Goal: Task Accomplishment & Management: Complete application form

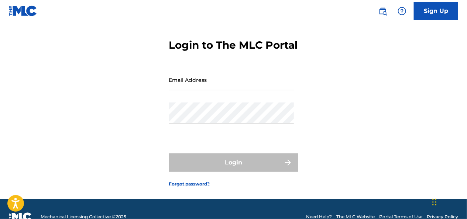
scroll to position [54, 0]
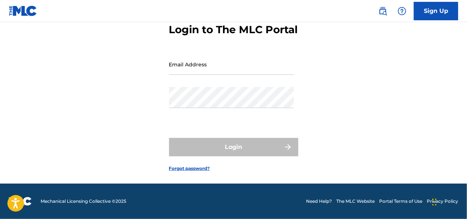
type input "[EMAIL_ADDRESS][DOMAIN_NAME]"
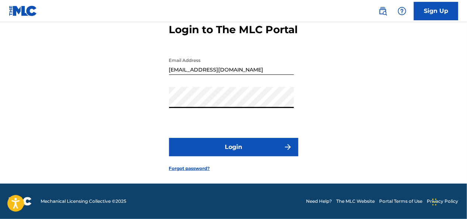
click at [153, 139] on div "Login to The MLC Portal Email Address [EMAIL_ADDRESS][DOMAIN_NAME] Password Log…" at bounding box center [233, 92] width 467 height 184
click at [204, 85] on div "Email Address [EMAIL_ADDRESS][DOMAIN_NAME]" at bounding box center [231, 70] width 125 height 33
click at [273, 145] on button "Login" at bounding box center [233, 147] width 129 height 18
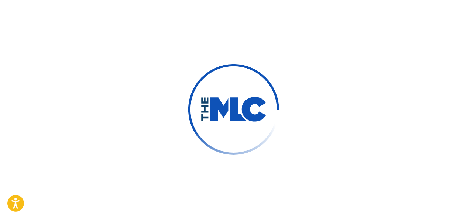
scroll to position [65, 0]
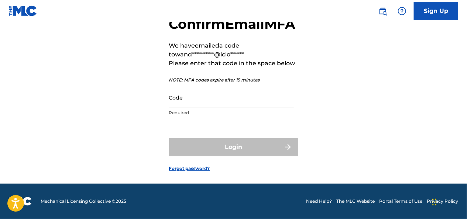
click at [217, 96] on input "Code" at bounding box center [231, 97] width 125 height 21
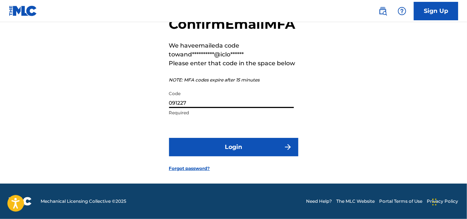
type input "091227"
click at [253, 147] on button "Login" at bounding box center [233, 147] width 129 height 18
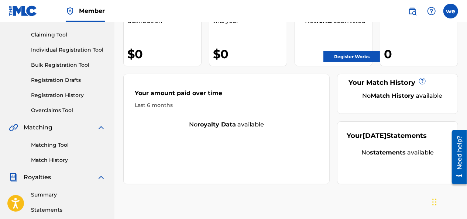
click at [36, 4] on span "Catalog" at bounding box center [35, -1] width 23 height 9
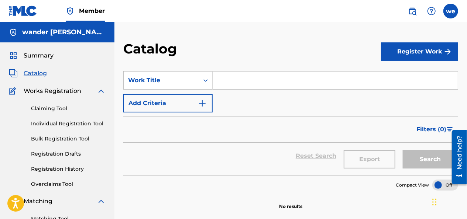
click at [32, 52] on span "Summary" at bounding box center [39, 55] width 30 height 9
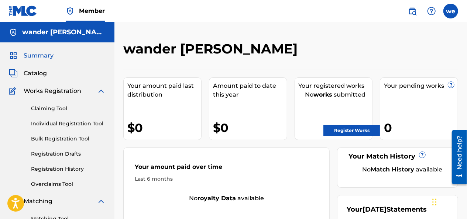
click at [78, 91] on span "Works Registration" at bounding box center [53, 91] width 58 height 9
click at [74, 92] on span "Works Registration" at bounding box center [53, 91] width 58 height 9
click at [54, 108] on link "Claiming Tool" at bounding box center [68, 109] width 75 height 8
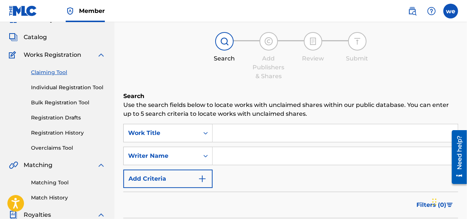
scroll to position [37, 0]
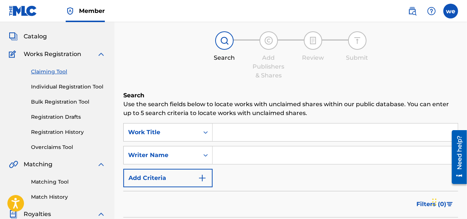
click at [63, 133] on link "Registration History" at bounding box center [68, 133] width 75 height 8
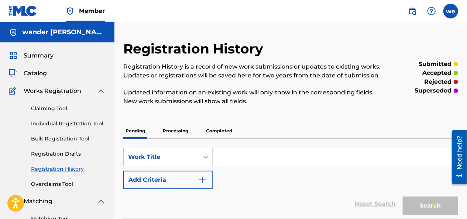
click at [175, 130] on p "Processing" at bounding box center [176, 131] width 30 height 16
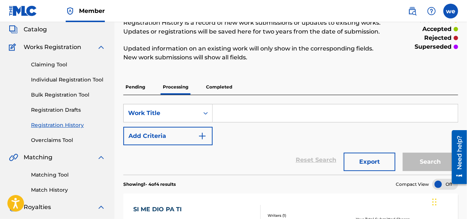
scroll to position [34, 0]
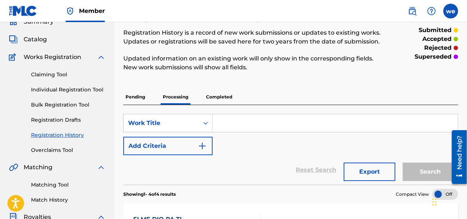
click at [210, 97] on p "Completed" at bounding box center [219, 97] width 31 height 16
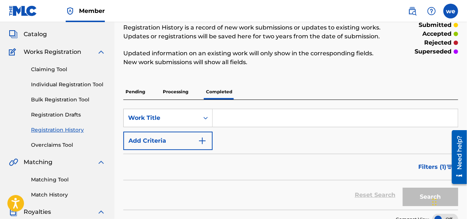
scroll to position [37, 0]
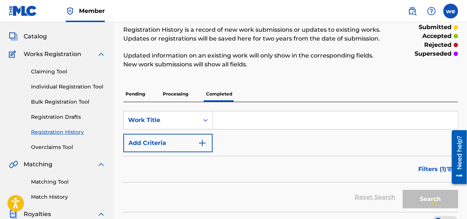
click at [178, 98] on p "Processing" at bounding box center [176, 94] width 30 height 16
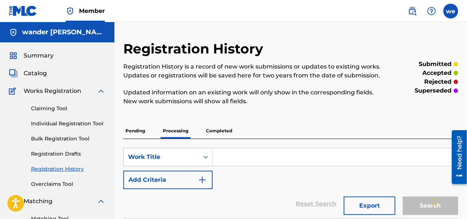
click at [139, 127] on p "Pending" at bounding box center [135, 131] width 24 height 16
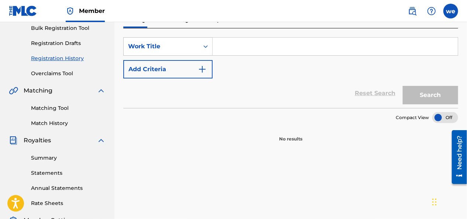
scroll to position [37, 0]
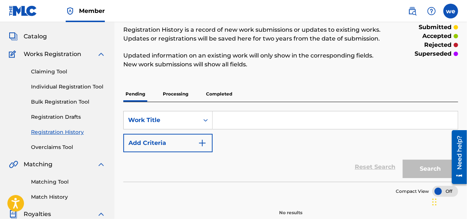
click at [168, 93] on p "Processing" at bounding box center [176, 94] width 30 height 16
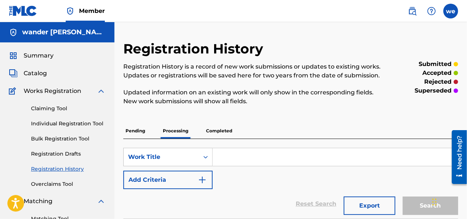
click at [40, 55] on span "Summary" at bounding box center [39, 55] width 30 height 9
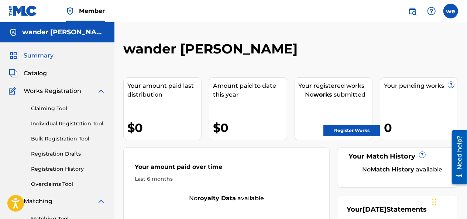
click at [352, 129] on link "Register Works" at bounding box center [352, 130] width 57 height 11
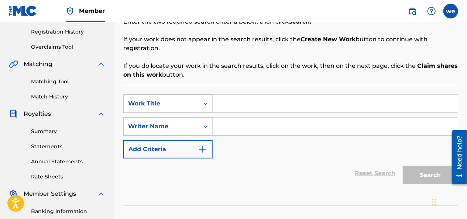
scroll to position [148, 0]
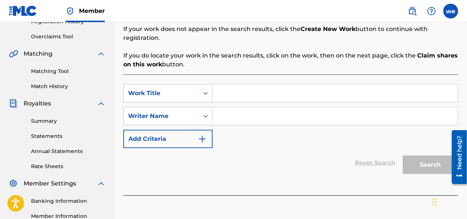
click at [223, 85] on input "Search Form" at bounding box center [335, 94] width 245 height 18
type input "un polvo"
click at [225, 109] on input "Search Form" at bounding box center [335, 117] width 245 height 18
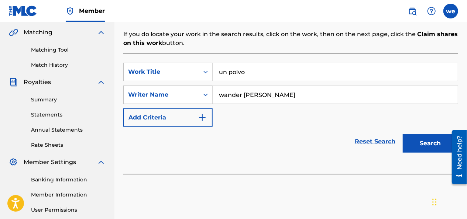
scroll to position [185, 0]
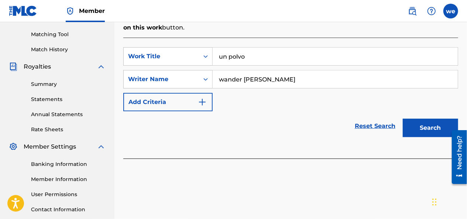
type input "wander [PERSON_NAME]"
click at [420, 122] on button "Search" at bounding box center [430, 128] width 55 height 18
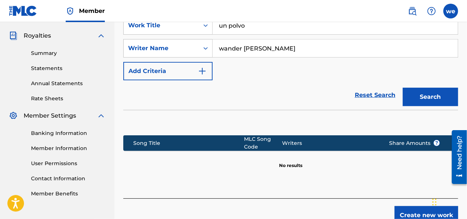
scroll to position [248, 0]
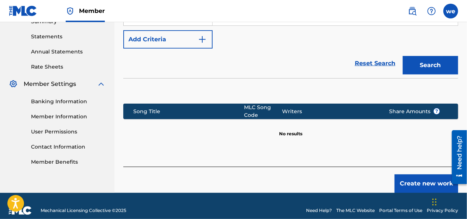
click at [415, 175] on button "Create new work" at bounding box center [427, 184] width 64 height 18
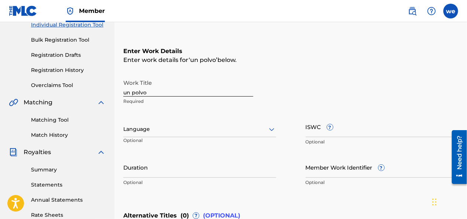
scroll to position [58, 0]
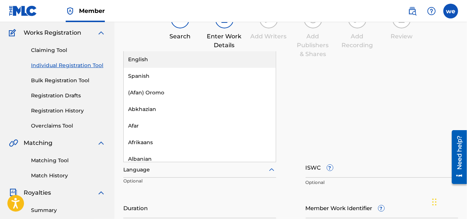
click at [169, 173] on div at bounding box center [199, 170] width 153 height 9
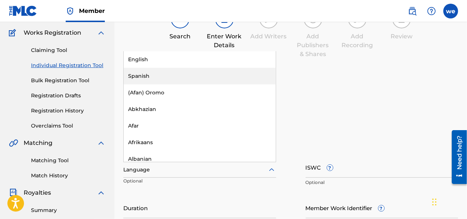
click at [150, 79] on div "Spanish" at bounding box center [200, 76] width 152 height 17
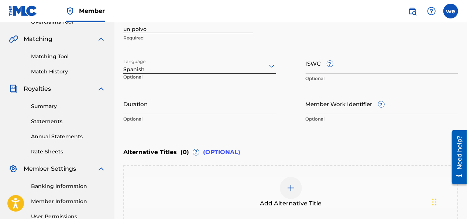
scroll to position [132, 0]
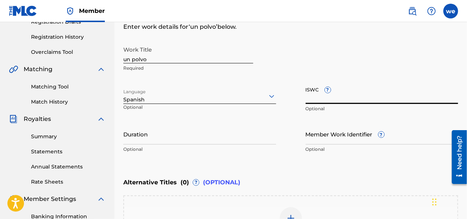
paste input "T-333.125.472-5"
type input "T-333.125.472-5"
click at [146, 136] on input "Duration" at bounding box center [199, 134] width 153 height 21
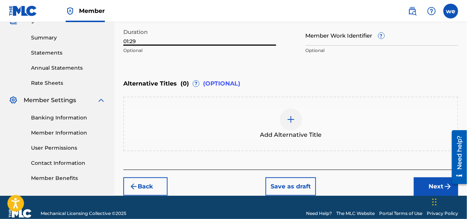
scroll to position [243, 0]
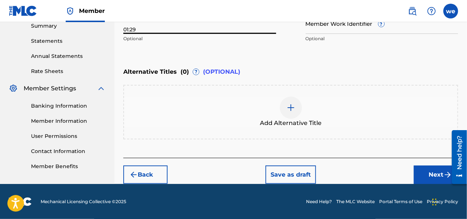
type input "01:29"
click at [432, 176] on button "Next" at bounding box center [436, 175] width 44 height 18
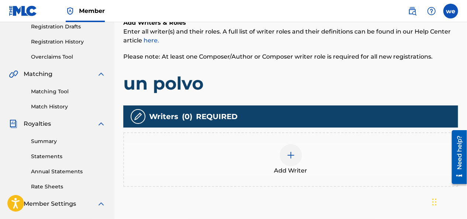
scroll to position [144, 0]
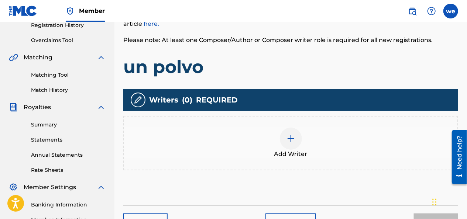
click at [290, 145] on div at bounding box center [291, 139] width 22 height 22
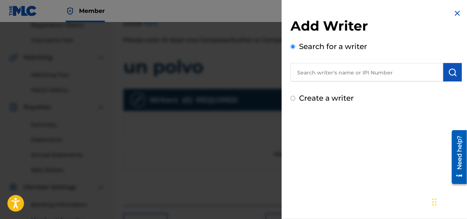
click at [314, 71] on input "text" at bounding box center [367, 72] width 153 height 18
paste input "01135942459"
click at [454, 70] on img "submit" at bounding box center [453, 72] width 9 height 9
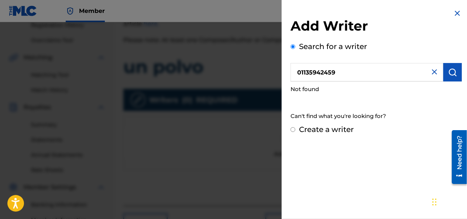
drag, startPoint x: 293, startPoint y: 75, endPoint x: 192, endPoint y: 73, distance: 101.6
click at [194, 73] on div "Add Writer Search for a writer 01135942459 Not found Can't find what you're loo…" at bounding box center [233, 120] width 467 height 197
type input "wander [PERSON_NAME]"
click at [456, 74] on button "submit" at bounding box center [453, 72] width 18 height 18
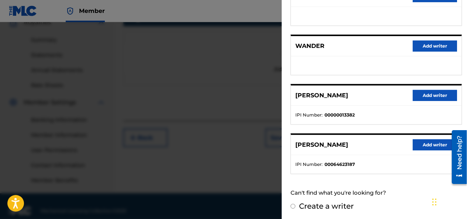
scroll to position [239, 0]
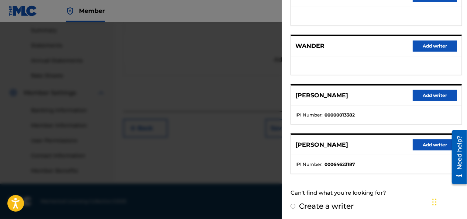
click at [293, 205] on input "Create a writer" at bounding box center [293, 206] width 5 height 5
radio input "false"
radio input "true"
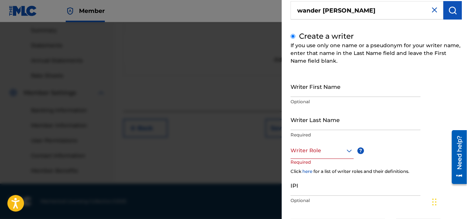
scroll to position [74, 0]
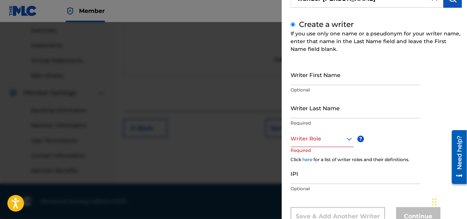
click at [320, 78] on input "Writer First Name" at bounding box center [356, 74] width 130 height 21
type input "wander"
click at [310, 116] on input "Writer Last Name" at bounding box center [356, 108] width 130 height 21
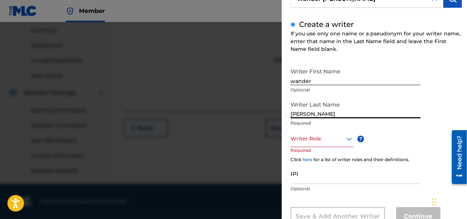
type input "[PERSON_NAME]"
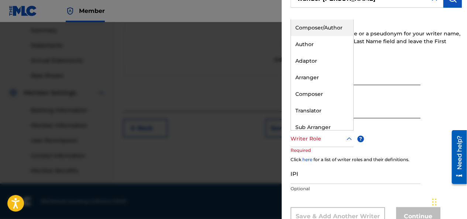
click at [313, 145] on div "Writer Role" at bounding box center [322, 139] width 63 height 17
click at [326, 31] on div "Composer/Author" at bounding box center [322, 28] width 62 height 17
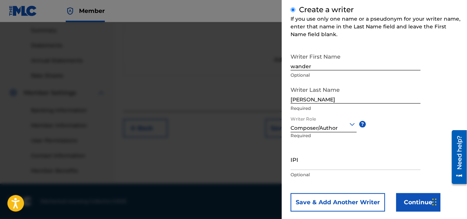
scroll to position [101, 0]
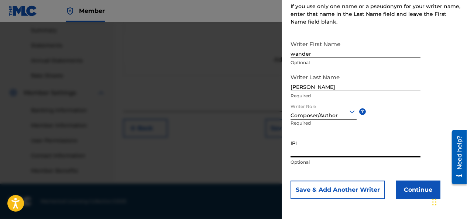
paste input "01135942459"
type input "01135942459"
click at [427, 194] on button "Continue" at bounding box center [418, 190] width 44 height 18
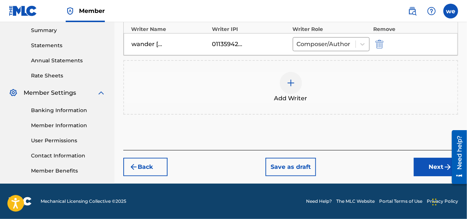
click at [430, 169] on button "Next" at bounding box center [436, 167] width 44 height 18
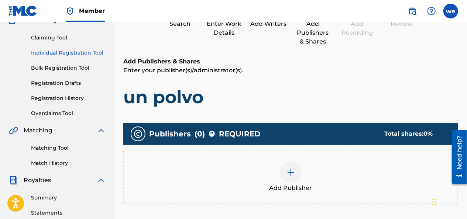
scroll to position [107, 0]
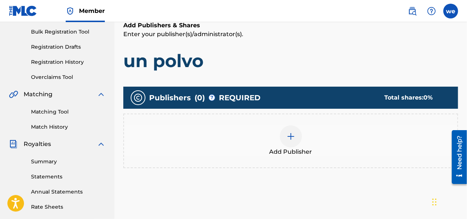
click at [296, 143] on div at bounding box center [291, 137] width 22 height 22
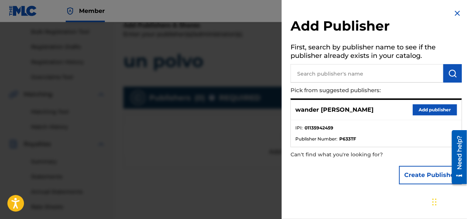
click at [418, 112] on button "Add publisher" at bounding box center [435, 110] width 44 height 11
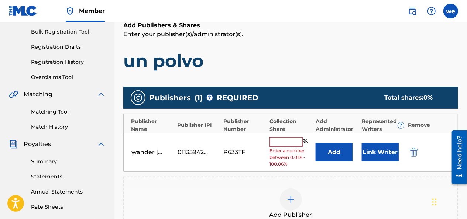
click at [275, 143] on input "text" at bounding box center [286, 142] width 33 height 10
type input "100"
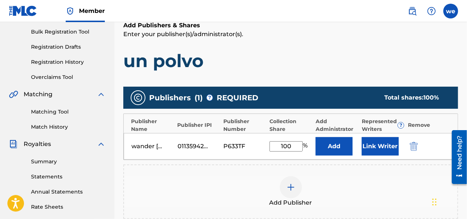
scroll to position [181, 0]
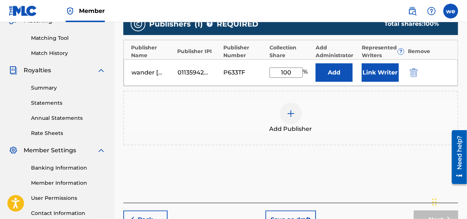
click at [382, 76] on button "Link Writer" at bounding box center [380, 73] width 37 height 18
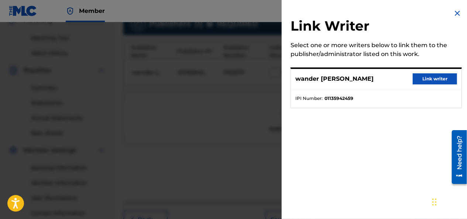
click at [425, 79] on button "Link writer" at bounding box center [435, 79] width 44 height 11
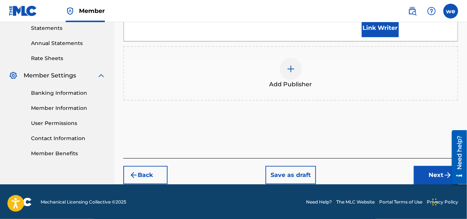
click at [435, 174] on button "Next" at bounding box center [436, 175] width 44 height 18
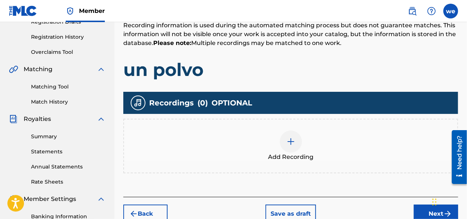
scroll to position [144, 0]
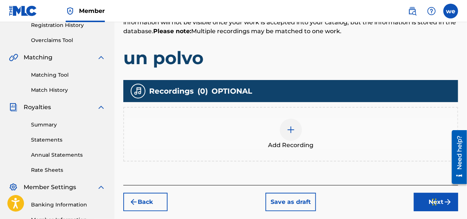
click at [287, 133] on img at bounding box center [291, 130] width 9 height 9
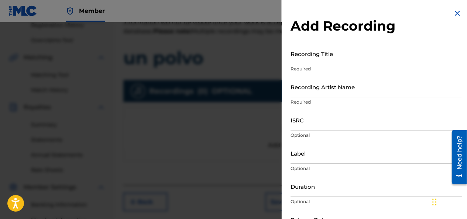
click at [297, 57] on input "Recording Title" at bounding box center [376, 53] width 171 height 21
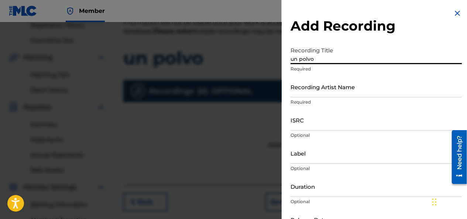
type input "un polvo"
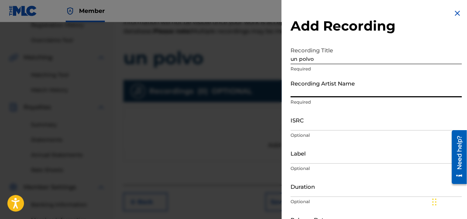
click at [321, 93] on input "Recording Artist Name" at bounding box center [376, 86] width 171 height 21
type input "Wandel MCF"
type input "wyf company"
type input "02:34"
type input "[DATE]"
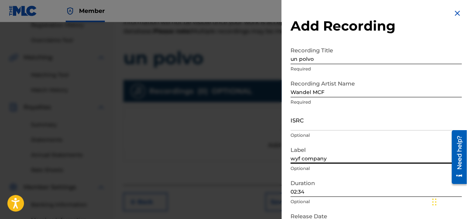
drag, startPoint x: 339, startPoint y: 159, endPoint x: 222, endPoint y: 159, distance: 116.8
click at [239, 159] on div "Add Recording Recording Title un polvo Required Recording Artist Name [PERSON_N…" at bounding box center [233, 120] width 467 height 197
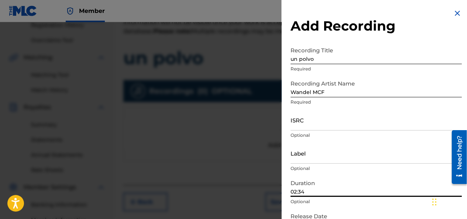
drag, startPoint x: 306, startPoint y: 188, endPoint x: 240, endPoint y: 190, distance: 65.8
click at [242, 190] on div "Add Recording Recording Title un polvo Required Recording Artist Name [PERSON_N…" at bounding box center [233, 120] width 467 height 197
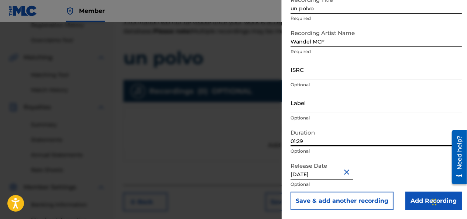
scroll to position [181, 0]
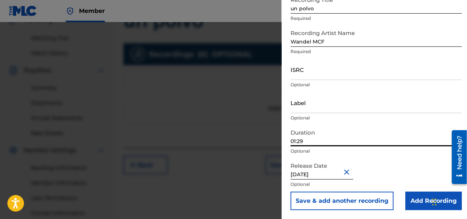
type input "01:29"
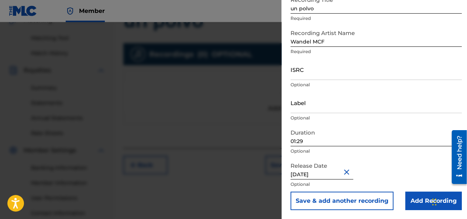
drag, startPoint x: 316, startPoint y: 176, endPoint x: 266, endPoint y: 174, distance: 49.9
click at [270, 175] on div "Add Recording Recording Title un polvo Required Recording Artist Name [PERSON_N…" at bounding box center [233, 120] width 467 height 197
type input "[DATE]"
click at [415, 202] on input "Add Recording" at bounding box center [434, 201] width 57 height 18
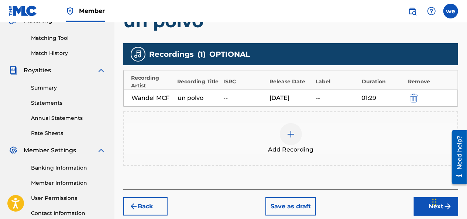
click at [417, 96] on img "submit" at bounding box center [414, 98] width 8 height 9
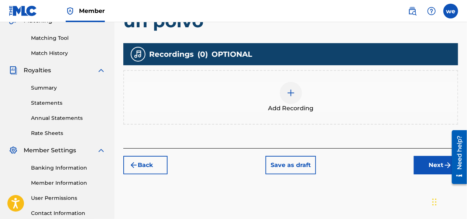
click at [294, 98] on div at bounding box center [291, 93] width 22 height 22
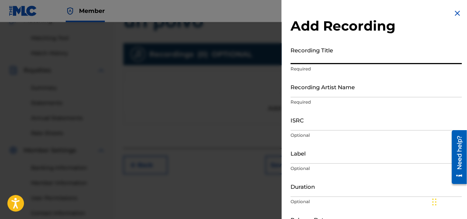
click at [303, 61] on input "Recording Title" at bounding box center [376, 53] width 171 height 21
type input "un polvo"
click at [318, 92] on input "Recording Artist Name" at bounding box center [376, 86] width 171 height 21
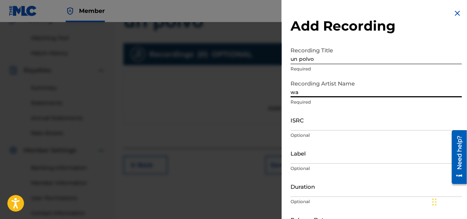
type input "w"
type input "Wandel MCF"
click at [291, 126] on input "ISRC" at bounding box center [376, 120] width 171 height 21
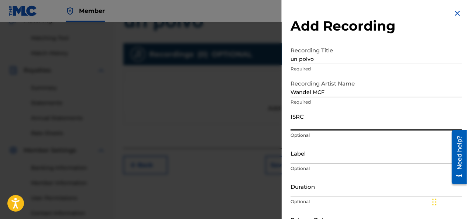
paste input "QZTB42512987"
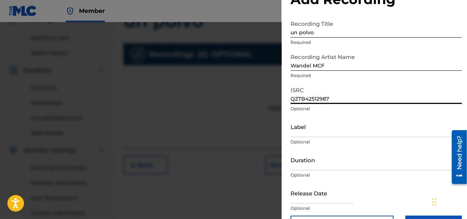
scroll to position [37, 0]
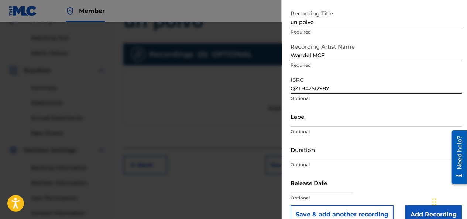
type input "QZTB42512987"
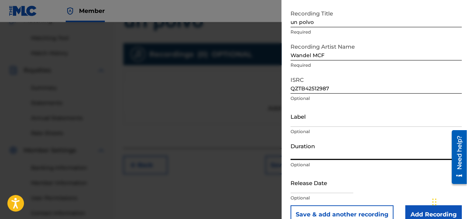
click at [307, 152] on input "Duration" at bounding box center [376, 149] width 171 height 21
type input "01:29"
click at [310, 194] on div at bounding box center [322, 184] width 63 height 23
click at [307, 187] on input "text" at bounding box center [322, 183] width 63 height 21
select select "7"
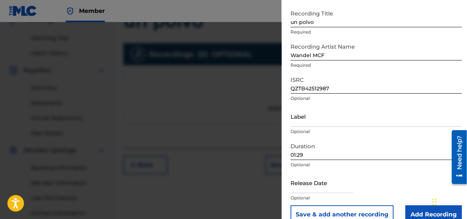
select select "2025"
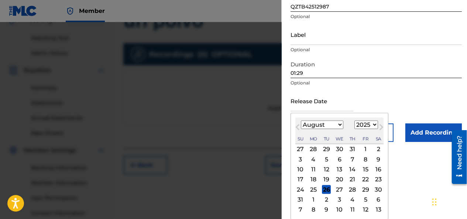
scroll to position [119, 0]
click at [330, 124] on select "January February March April May June July August September October November De…" at bounding box center [322, 125] width 42 height 8
select select "5"
click at [301, 129] on select "January February March April May June July August September October November De…" at bounding box center [322, 125] width 42 height 8
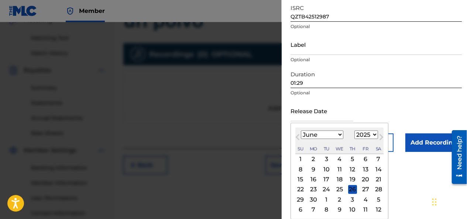
click at [353, 171] on div "12" at bounding box center [352, 169] width 9 height 9
type input "[DATE]"
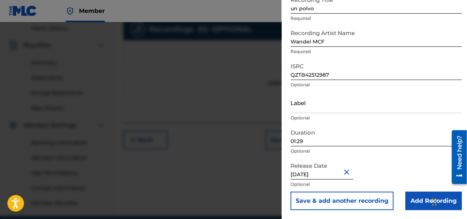
scroll to position [218, 0]
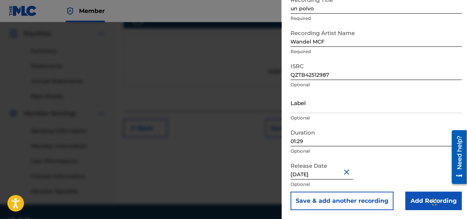
click at [425, 202] on input "Add Recording" at bounding box center [434, 201] width 57 height 18
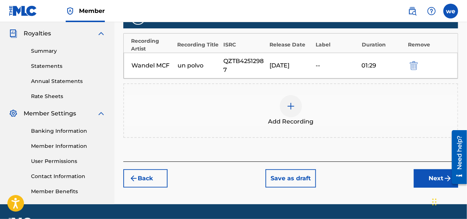
click at [423, 173] on button "Next" at bounding box center [436, 179] width 44 height 18
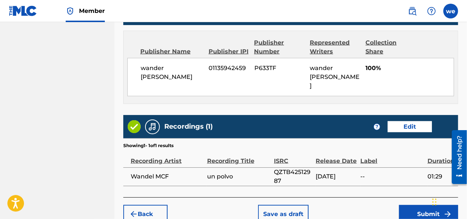
scroll to position [422, 0]
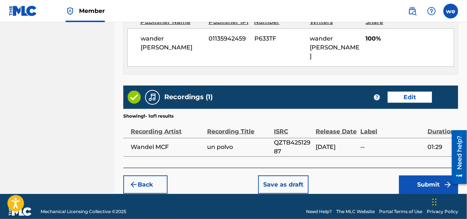
click at [433, 176] on button "Submit" at bounding box center [428, 185] width 59 height 18
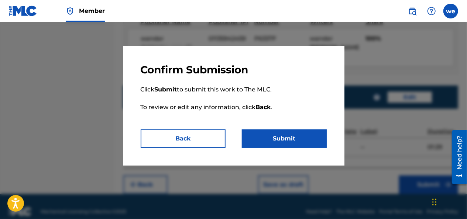
click at [296, 142] on button "Submit" at bounding box center [284, 139] width 85 height 18
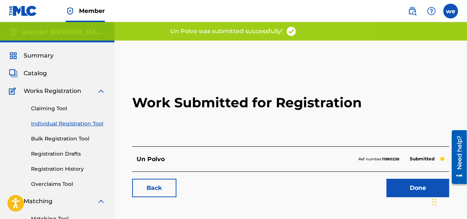
click at [424, 195] on link "Done" at bounding box center [418, 188] width 63 height 18
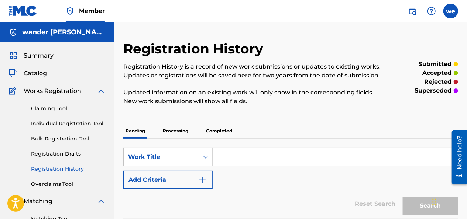
click at [40, 56] on span "Summary" at bounding box center [39, 55] width 30 height 9
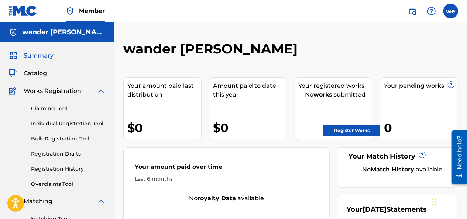
click at [338, 130] on link "Register Works" at bounding box center [352, 130] width 57 height 11
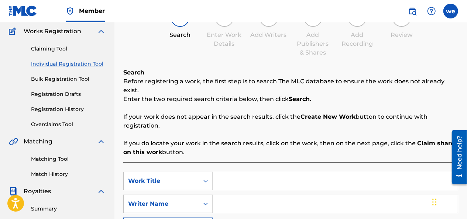
scroll to position [148, 0]
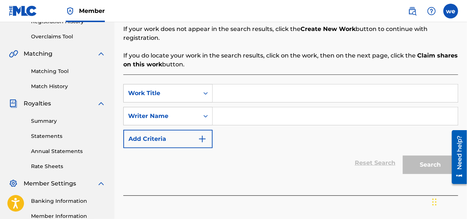
click at [235, 89] on input "Search Form" at bounding box center [335, 94] width 245 height 18
click at [222, 91] on input "Search Form" at bounding box center [335, 94] width 245 height 18
click at [224, 87] on input "Search Form" at bounding box center [335, 94] width 245 height 18
type input "NOCHE LOCA"
click at [233, 109] on input "Search Form" at bounding box center [335, 117] width 245 height 18
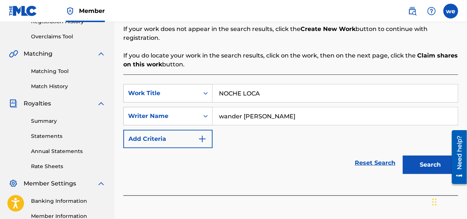
type input "wander [PERSON_NAME]"
click at [419, 156] on button "Search" at bounding box center [430, 165] width 55 height 18
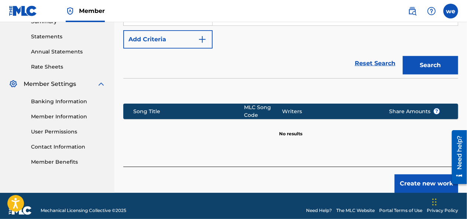
click at [422, 177] on button "Create new work" at bounding box center [427, 184] width 64 height 18
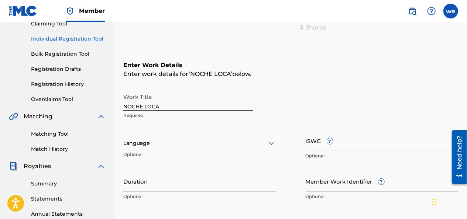
scroll to position [132, 0]
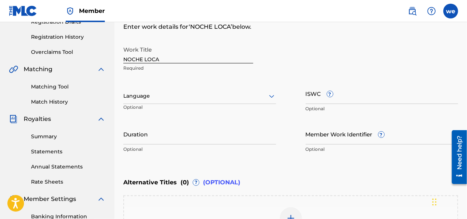
click at [151, 100] on div at bounding box center [199, 96] width 153 height 9
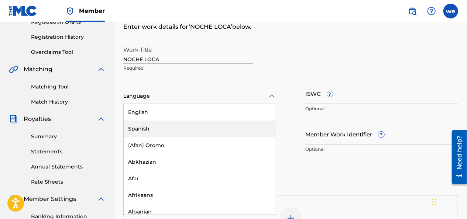
click at [150, 127] on div "Spanish" at bounding box center [200, 129] width 152 height 17
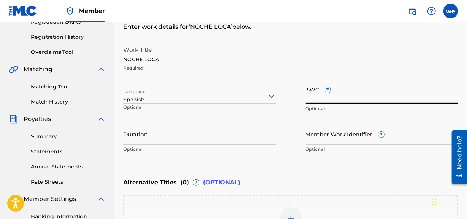
paste input "T-333.131.786-9"
type input "T-333.131.786-9"
drag, startPoint x: 143, startPoint y: 143, endPoint x: 142, endPoint y: 139, distance: 3.9
click at [143, 143] on input "Duration" at bounding box center [199, 134] width 153 height 21
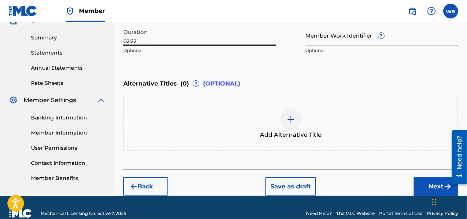
scroll to position [243, 0]
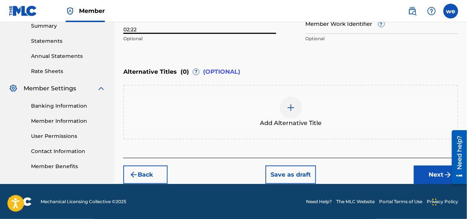
type input "02:22"
click at [435, 173] on button "Next" at bounding box center [436, 175] width 44 height 18
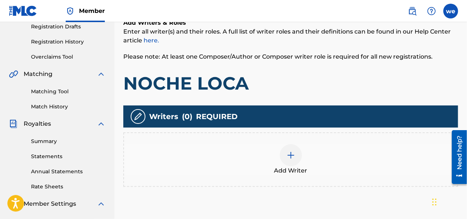
scroll to position [144, 0]
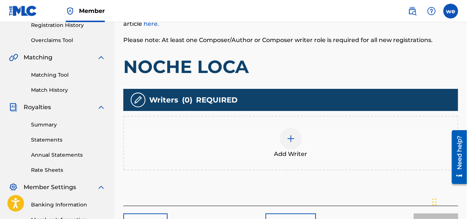
click at [291, 143] on img at bounding box center [291, 138] width 9 height 9
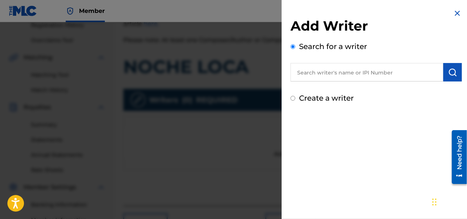
click at [319, 73] on input "text" at bounding box center [367, 72] width 153 height 18
click at [292, 97] on input "Create a writer" at bounding box center [293, 98] width 5 height 5
radio input "false"
radio input "true"
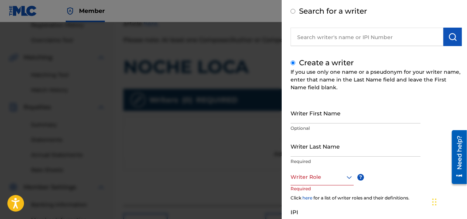
scroll to position [74, 0]
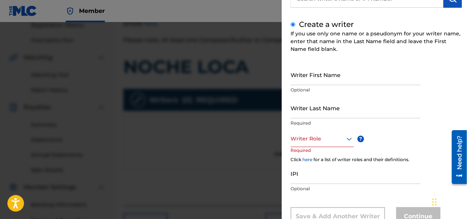
click at [311, 83] on input "Writer First Name" at bounding box center [356, 74] width 130 height 21
type input "wander"
click at [304, 117] on input "Writer Last Name" at bounding box center [356, 108] width 130 height 21
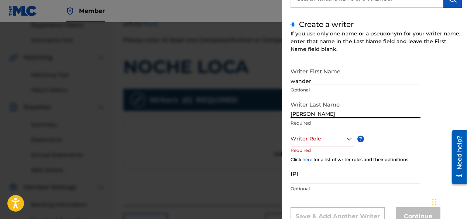
type input "[PERSON_NAME]"
click at [312, 142] on div at bounding box center [322, 138] width 63 height 9
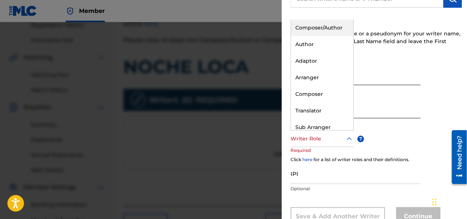
click at [328, 33] on div "Composer/Author" at bounding box center [322, 28] width 62 height 17
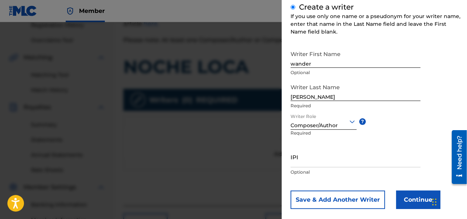
scroll to position [101, 0]
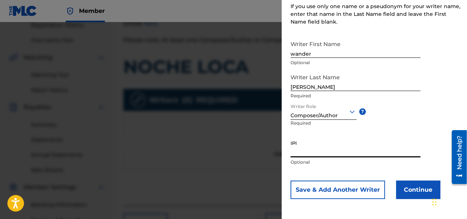
paste input "01135942459"
type input "01135942459"
click at [416, 183] on button "Continue" at bounding box center [418, 190] width 44 height 18
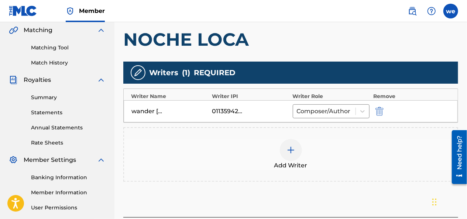
scroll to position [218, 0]
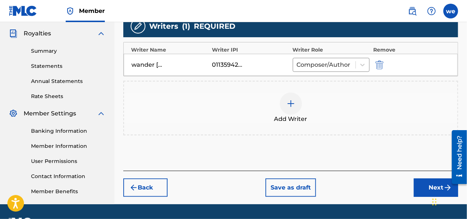
click at [293, 101] on img at bounding box center [291, 103] width 9 height 9
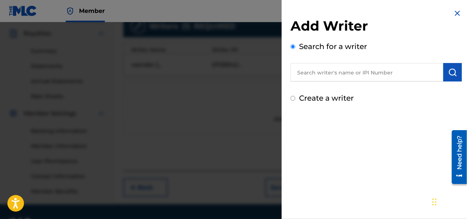
click at [459, 12] on img at bounding box center [457, 13] width 9 height 9
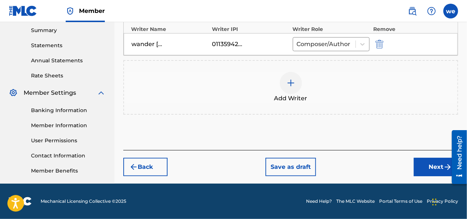
click at [429, 166] on button "Next" at bounding box center [436, 167] width 44 height 18
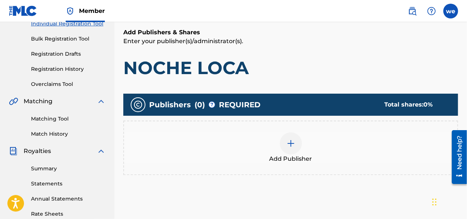
scroll to position [107, 0]
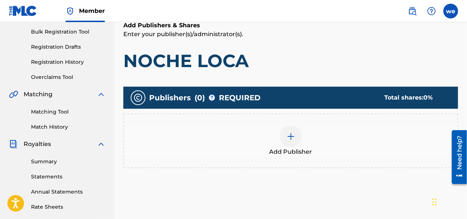
click at [289, 141] on div at bounding box center [291, 137] width 22 height 22
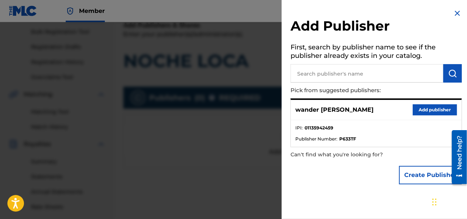
click at [438, 112] on button "Add publisher" at bounding box center [435, 110] width 44 height 11
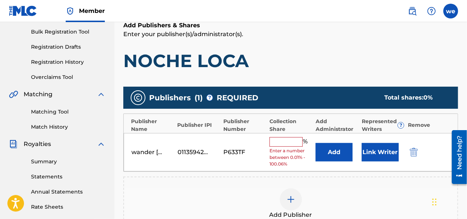
click at [280, 142] on input "text" at bounding box center [286, 142] width 33 height 10
type input "100"
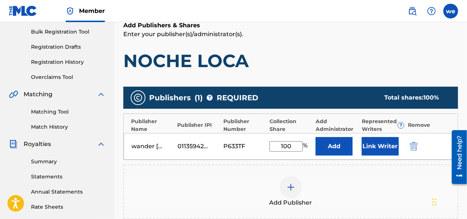
click at [381, 144] on button "Link Writer" at bounding box center [380, 146] width 37 height 18
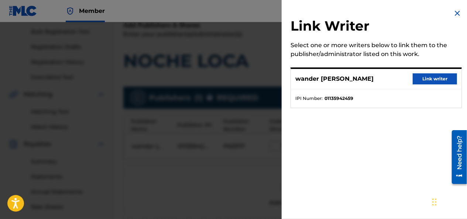
click at [426, 79] on button "Link writer" at bounding box center [435, 79] width 44 height 11
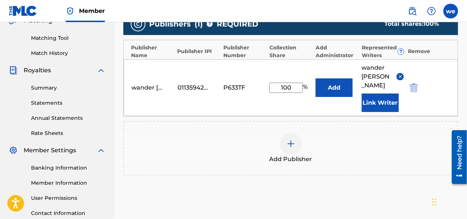
scroll to position [255, 0]
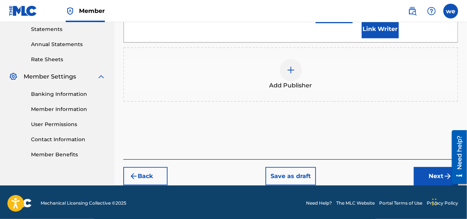
click at [433, 172] on button "Next" at bounding box center [436, 176] width 44 height 18
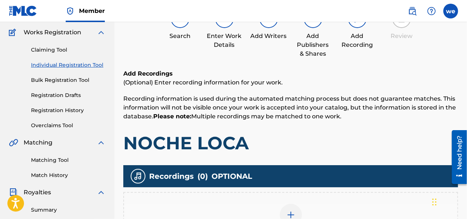
scroll to position [107, 0]
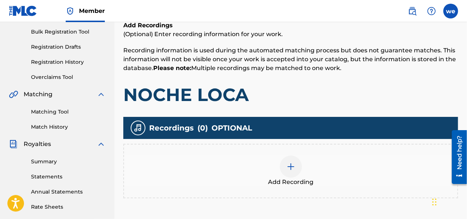
click at [290, 165] on img at bounding box center [291, 167] width 9 height 9
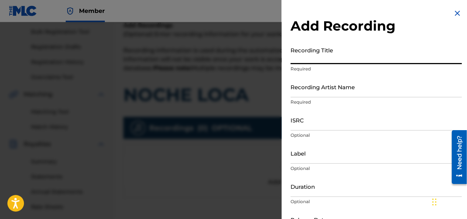
click at [314, 61] on input "Recording Title" at bounding box center [376, 53] width 171 height 21
type input "noche loca"
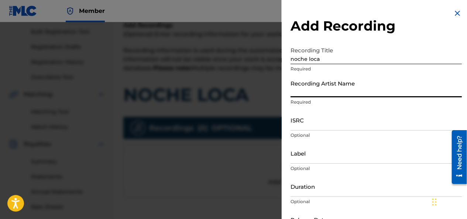
click at [314, 92] on input "Recording Artist Name" at bounding box center [376, 86] width 171 height 21
type input "Wandel MCF"
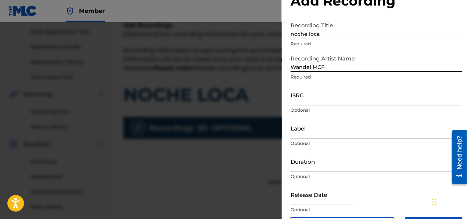
scroll to position [37, 0]
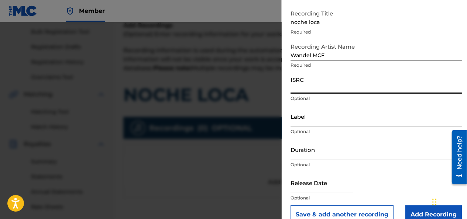
paste input "QZTB42510602"
type input "QZTB42510602"
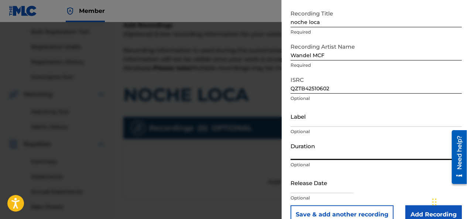
click at [306, 157] on input "Duration" at bounding box center [376, 149] width 171 height 21
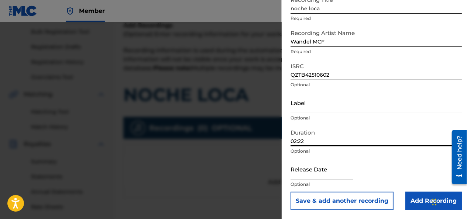
type input "02:22"
click at [317, 173] on input "text" at bounding box center [322, 169] width 63 height 21
select select "7"
select select "2025"
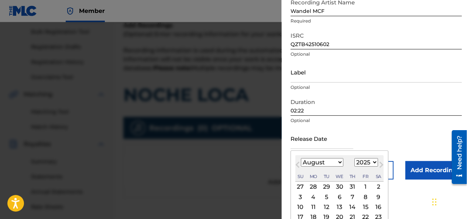
scroll to position [119, 0]
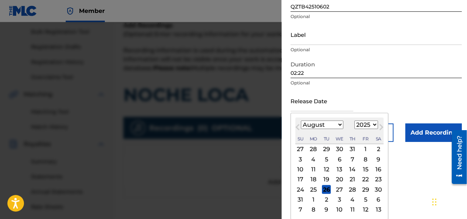
click at [302, 126] on button "Previous Month" at bounding box center [298, 129] width 12 height 12
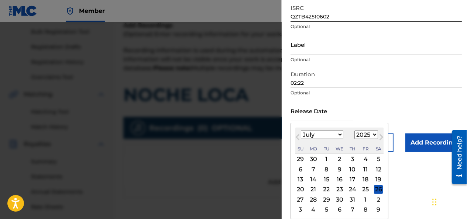
click at [316, 133] on select "January February March April May June July August September October November De…" at bounding box center [322, 135] width 42 height 8
select select "5"
click at [301, 131] on select "January February March April May June July August September October November De…" at bounding box center [322, 135] width 42 height 8
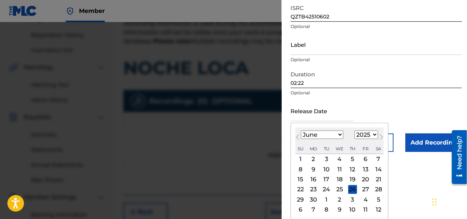
scroll to position [144, 0]
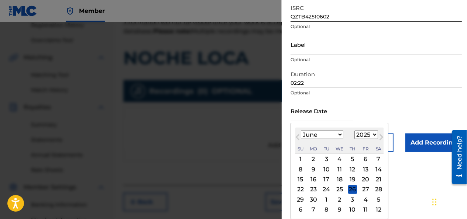
click at [364, 169] on div "13" at bounding box center [365, 169] width 9 height 9
type input "[DATE]"
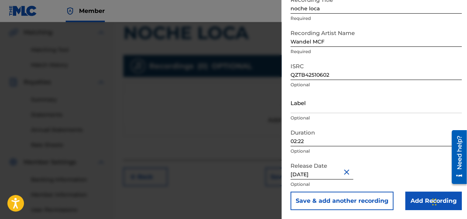
scroll to position [181, 0]
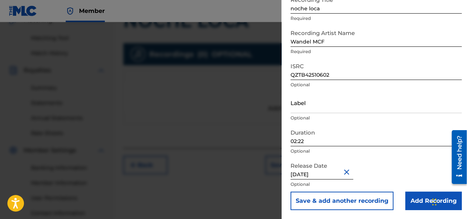
click at [418, 202] on input "Add Recording" at bounding box center [434, 201] width 57 height 18
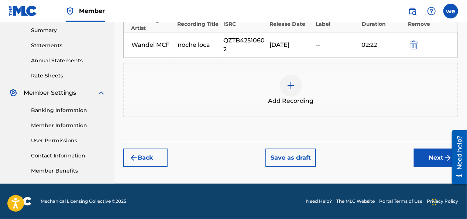
click at [432, 158] on button "Next" at bounding box center [436, 158] width 44 height 18
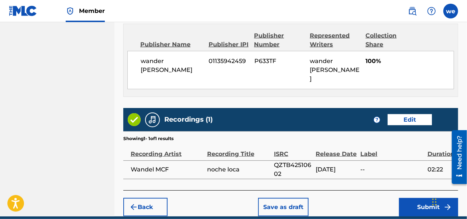
scroll to position [422, 0]
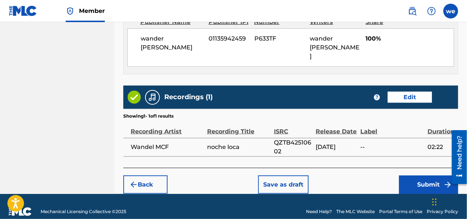
click at [416, 176] on button "Submit" at bounding box center [428, 185] width 59 height 18
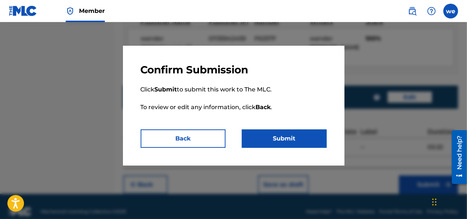
click at [308, 144] on button "Submit" at bounding box center [284, 139] width 85 height 18
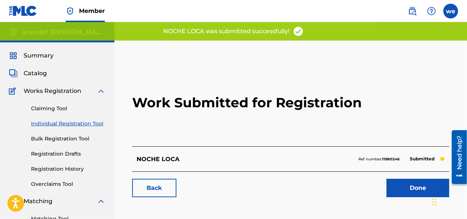
click at [412, 185] on link "Done" at bounding box center [418, 188] width 63 height 18
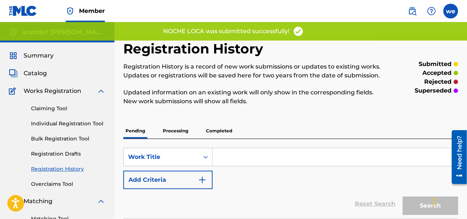
click at [41, 55] on span "Summary" at bounding box center [39, 55] width 30 height 9
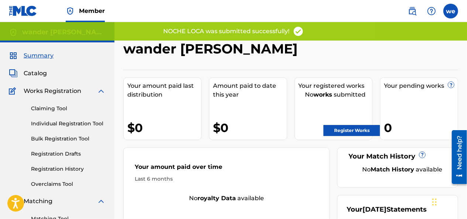
click at [341, 133] on link "Register Works" at bounding box center [352, 130] width 57 height 11
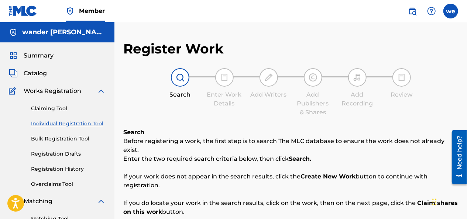
click at [33, 74] on span "Catalog" at bounding box center [35, 73] width 23 height 9
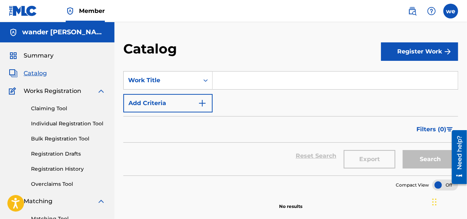
click at [42, 90] on span "Works Registration" at bounding box center [53, 91] width 58 height 9
click at [37, 56] on span "Summary" at bounding box center [39, 55] width 30 height 9
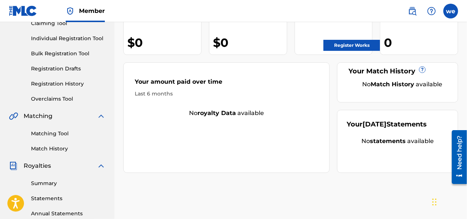
scroll to position [74, 0]
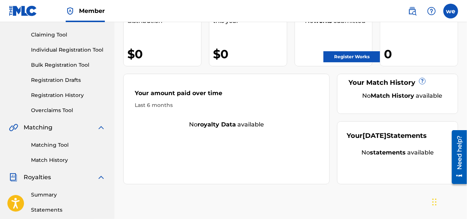
click at [55, 95] on link "Registration History" at bounding box center [68, 96] width 75 height 8
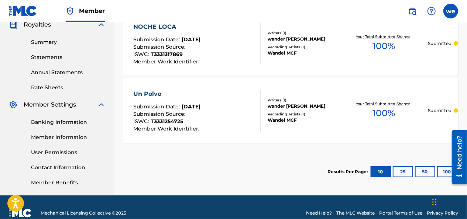
scroll to position [239, 0]
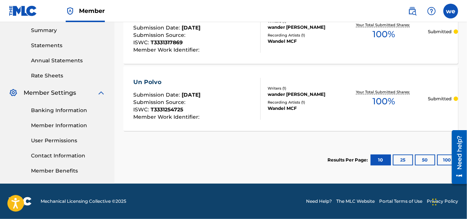
click at [454, 159] on div "Need help?" at bounding box center [459, 157] width 15 height 54
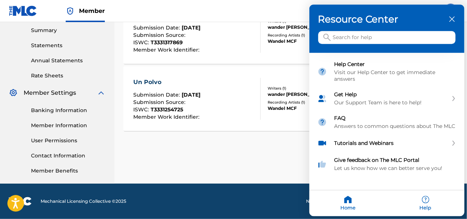
click at [452, 18] on icon "close resource center" at bounding box center [453, 20] width 6 height 6
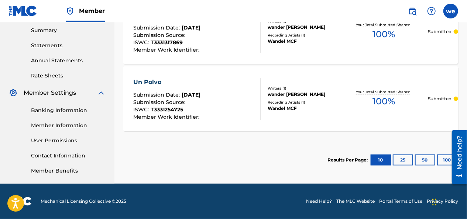
click at [447, 159] on div at bounding box center [456, 156] width 21 height 59
click at [443, 161] on button "100" at bounding box center [447, 160] width 20 height 11
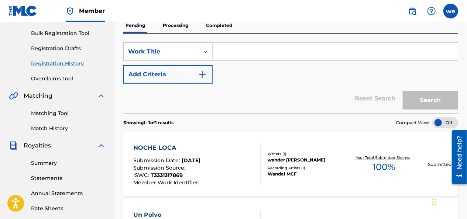
scroll to position [91, 0]
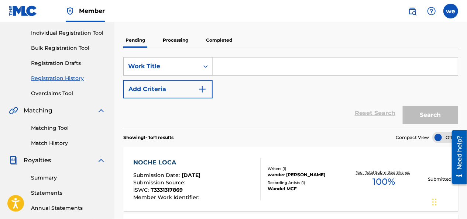
click at [55, 92] on link "Overclaims Tool" at bounding box center [68, 94] width 75 height 8
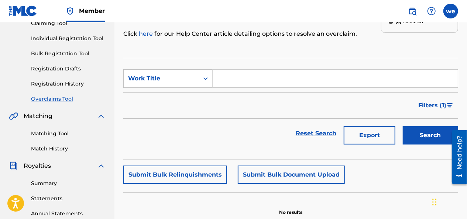
scroll to position [74, 0]
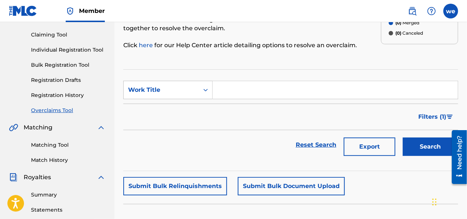
click at [67, 82] on link "Registration Drafts" at bounding box center [68, 80] width 75 height 8
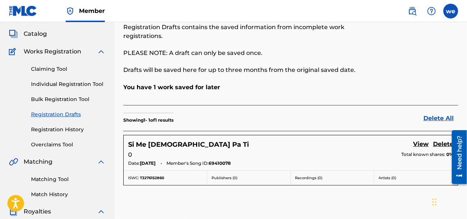
scroll to position [37, 0]
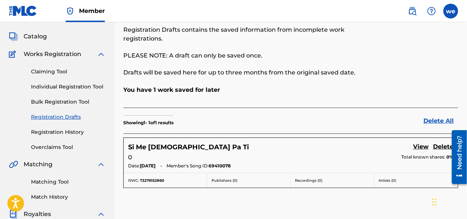
click at [68, 103] on link "Bulk Registration Tool" at bounding box center [68, 102] width 75 height 8
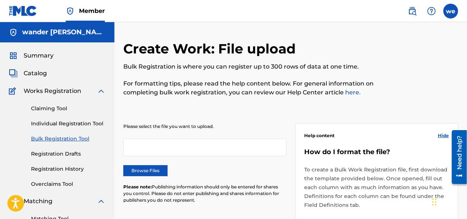
click at [76, 123] on link "Individual Registration Tool" at bounding box center [68, 124] width 75 height 8
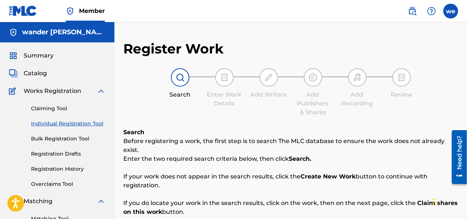
click at [50, 107] on link "Claiming Tool" at bounding box center [68, 109] width 75 height 8
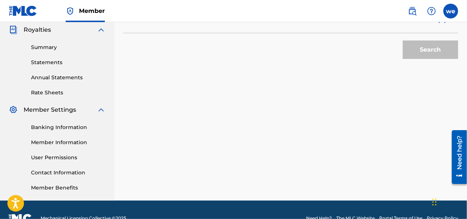
scroll to position [185, 0]
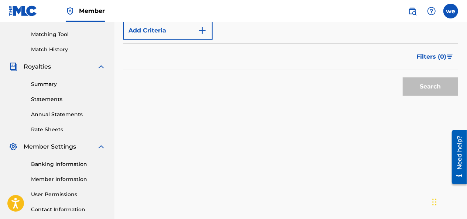
click at [51, 129] on link "Rate Sheets" at bounding box center [68, 130] width 75 height 8
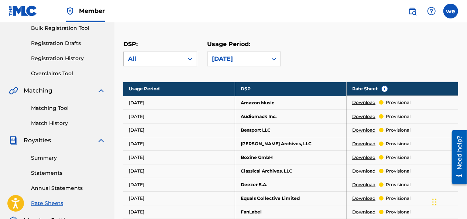
scroll to position [37, 0]
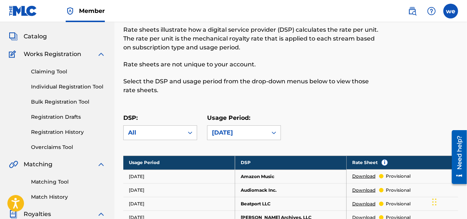
click at [61, 135] on link "Registration History" at bounding box center [68, 133] width 75 height 8
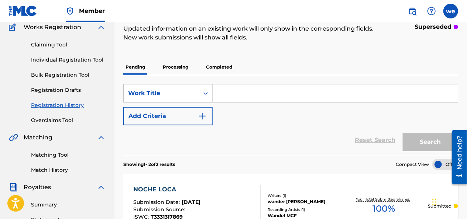
scroll to position [54, 0]
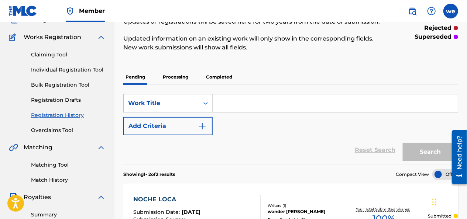
click at [183, 76] on p "Processing" at bounding box center [176, 77] width 30 height 16
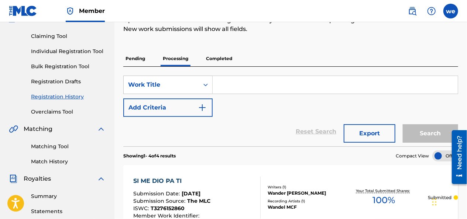
scroll to position [71, 0]
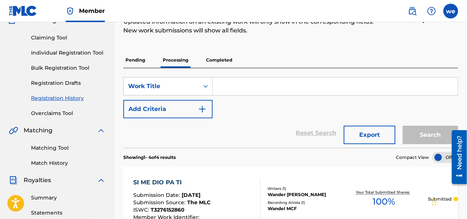
click at [219, 61] on p "Completed" at bounding box center [219, 60] width 31 height 16
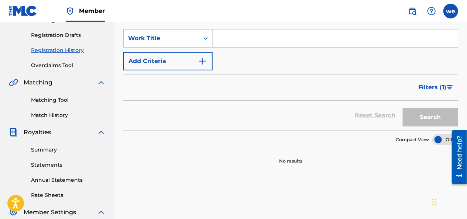
scroll to position [74, 0]
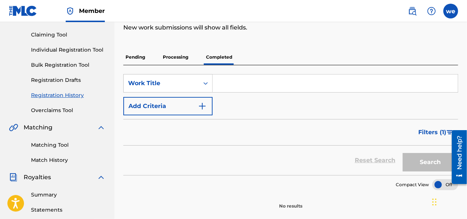
click at [182, 59] on p "Processing" at bounding box center [176, 58] width 30 height 16
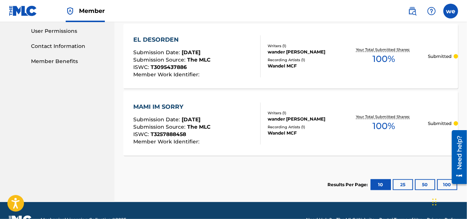
scroll to position [367, 0]
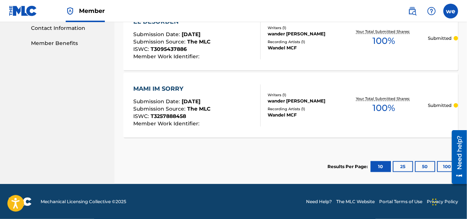
click at [443, 166] on button "100" at bounding box center [447, 166] width 20 height 11
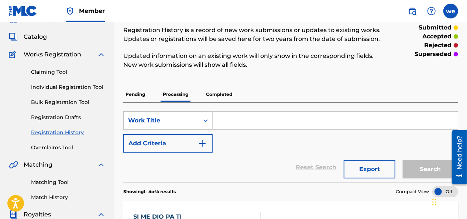
scroll to position [34, 0]
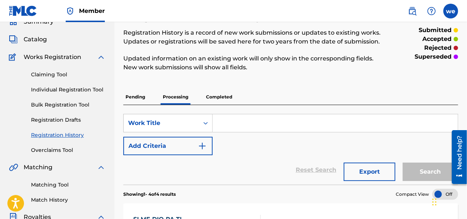
click at [139, 92] on p "Pending" at bounding box center [135, 97] width 24 height 16
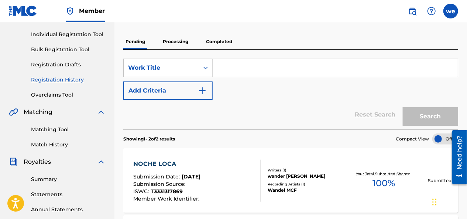
scroll to position [74, 0]
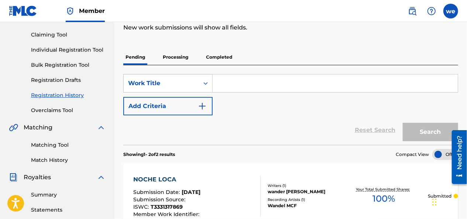
click at [180, 53] on p "Processing" at bounding box center [176, 58] width 30 height 16
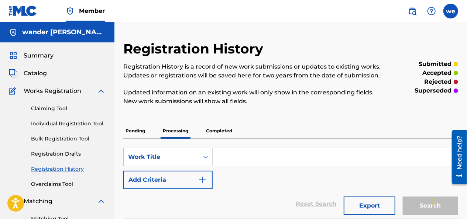
click at [40, 56] on span "Summary" at bounding box center [39, 55] width 30 height 9
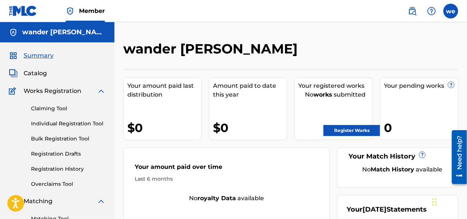
click at [343, 131] on link "Register Works" at bounding box center [352, 130] width 57 height 11
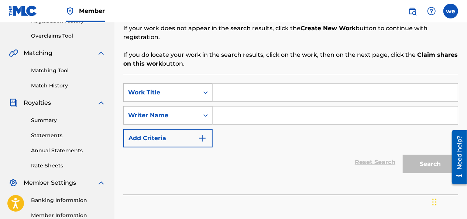
scroll to position [185, 0]
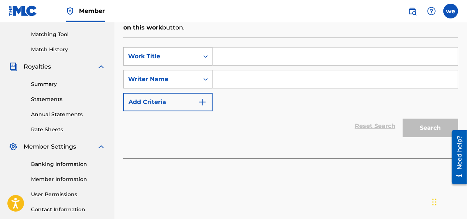
click at [242, 52] on input "Search Form" at bounding box center [335, 57] width 245 height 18
type input "TO FRIO"
click at [235, 71] on input "Search Form" at bounding box center [335, 80] width 245 height 18
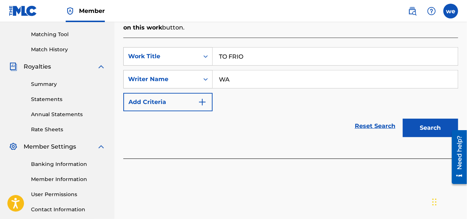
type input "W"
type input "wander [PERSON_NAME]"
click at [437, 119] on button "Search" at bounding box center [430, 128] width 55 height 18
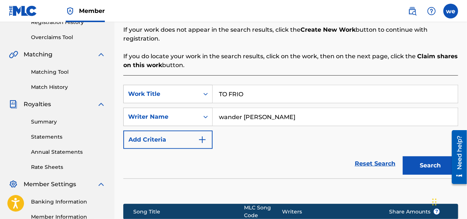
scroll to position [174, 0]
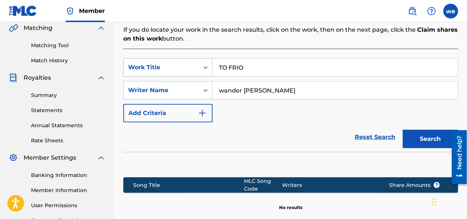
drag, startPoint x: 249, startPoint y: 58, endPoint x: 158, endPoint y: 52, distance: 91.1
click at [159, 58] on div "SearchWithCriteria5ff502ad-c02e-45bf-8d4b-3d0a2d8f7a9b Work Title TO FRIO" at bounding box center [290, 67] width 335 height 18
type input "banda de camion"
drag, startPoint x: 302, startPoint y: 82, endPoint x: 41, endPoint y: 72, distance: 261.8
click at [41, 72] on main "wander [PERSON_NAME] Summary Catalog Works Registration Claiming Tool Individua…" at bounding box center [233, 58] width 467 height 419
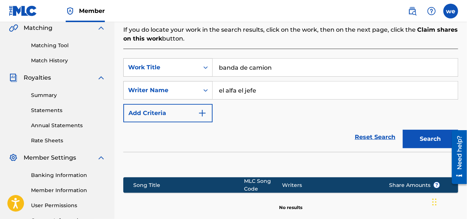
click at [415, 132] on button "Search" at bounding box center [430, 139] width 55 height 18
drag, startPoint x: 265, startPoint y: 80, endPoint x: 99, endPoint y: 73, distance: 166.1
click at [101, 73] on main "wander [PERSON_NAME] Summary Catalog Works Registration Claiming Tool Individua…" at bounding box center [233, 58] width 467 height 419
type input "[PERSON_NAME]"
click at [431, 130] on button "Search" at bounding box center [430, 139] width 55 height 18
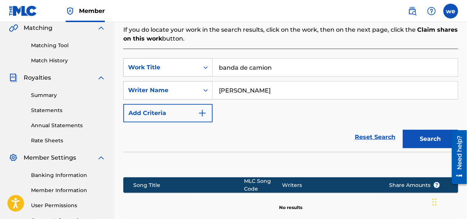
drag, startPoint x: 285, startPoint y: 57, endPoint x: 137, endPoint y: 44, distance: 148.4
click at [138, 49] on div "SearchWithCriteria5ff502ad-c02e-45bf-8d4b-3d0a2d8f7a9b Work Title banda de cami…" at bounding box center [290, 145] width 335 height 192
type input "m"
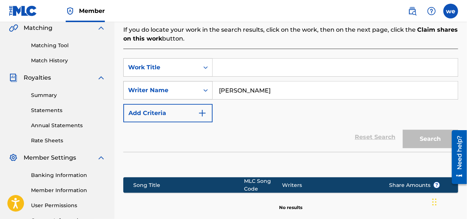
drag, startPoint x: 279, startPoint y: 80, endPoint x: 183, endPoint y: 86, distance: 96.3
click at [179, 87] on div "SearchWithCriteriaaaf61c76-4b25-4e37-8819-0c6a12633954 Writer Name [PERSON_NAME]" at bounding box center [290, 90] width 335 height 18
paste input "[PERSON_NAME] [PERSON_NAME]"
type input "[PERSON_NAME] [PERSON_NAME]"
paste input "Tyloco"
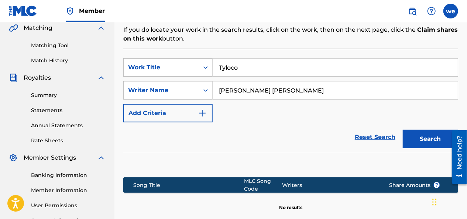
type input "Tyloco"
click at [425, 130] on button "Search" at bounding box center [430, 139] width 55 height 18
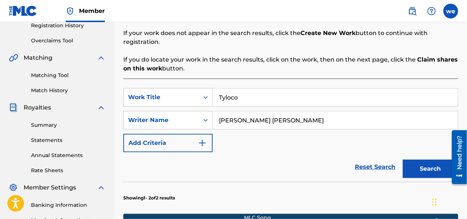
scroll to position [137, 0]
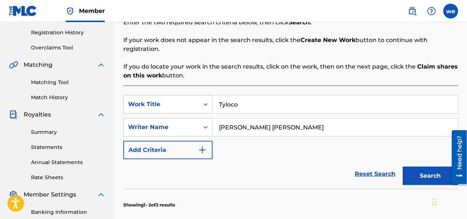
drag, startPoint x: 293, startPoint y: 118, endPoint x: 191, endPoint y: 128, distance: 102.5
click at [194, 128] on div "SearchWithCriteria5ff502ad-c02e-45bf-8d4b-3d0a2d8f7a9b Work Title Tyloco Search…" at bounding box center [290, 127] width 335 height 64
paste input "[PERSON_NAME] [PERSON_NAME]"
type input "[PERSON_NAME]"
drag, startPoint x: 238, startPoint y: 98, endPoint x: 187, endPoint y: 99, distance: 51.7
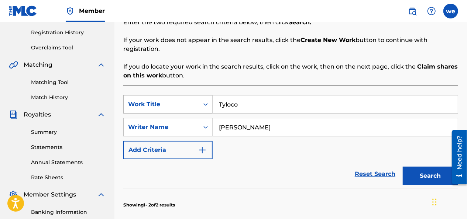
click at [187, 99] on div "SearchWithCriteria5ff502ad-c02e-45bf-8d4b-3d0a2d8f7a9b Work Title Tyloco" at bounding box center [290, 104] width 335 height 18
paste input "Mi Historia"
type input "Mi Historia"
click at [435, 167] on button "Search" at bounding box center [430, 176] width 55 height 18
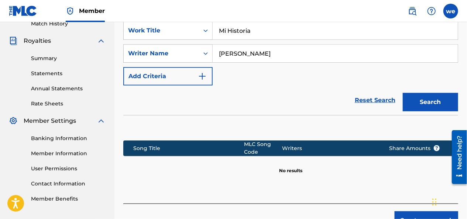
scroll to position [248, 0]
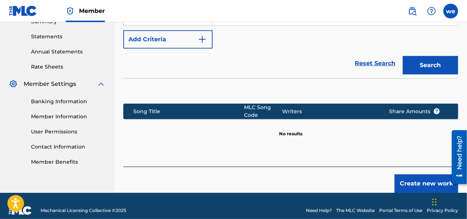
click at [416, 56] on button "Search" at bounding box center [430, 65] width 55 height 18
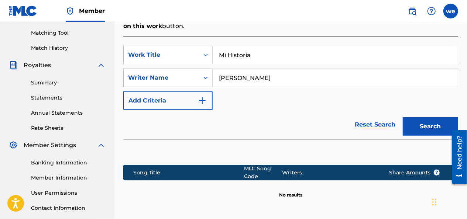
scroll to position [137, 0]
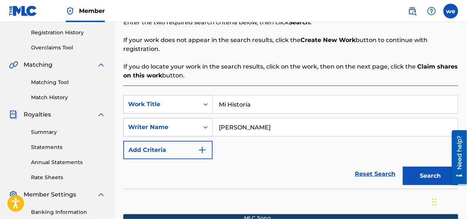
drag, startPoint x: 260, startPoint y: 119, endPoint x: 245, endPoint y: 120, distance: 14.5
click at [176, 120] on div "SearchWithCriteriaaaf61c76-4b25-4e37-8819-0c6a12633954 Writer Name [PERSON_NAME]" at bounding box center [290, 127] width 335 height 18
paste input "[PERSON_NAME]"
type input "[PERSON_NAME]"
click at [431, 167] on button "Search" at bounding box center [430, 176] width 55 height 18
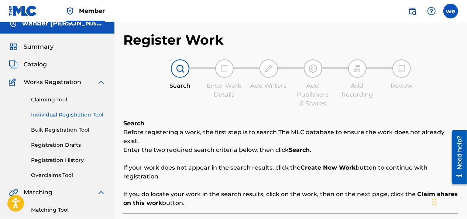
scroll to position [0, 0]
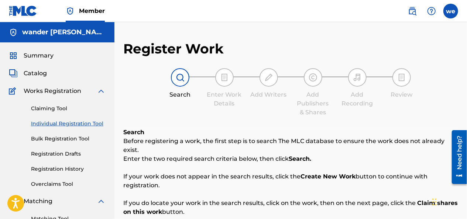
click at [42, 57] on span "Summary" at bounding box center [39, 55] width 30 height 9
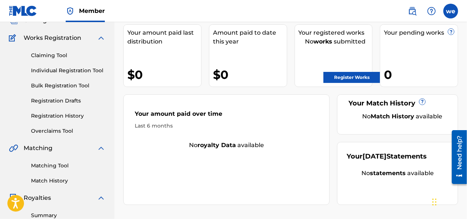
scroll to position [37, 0]
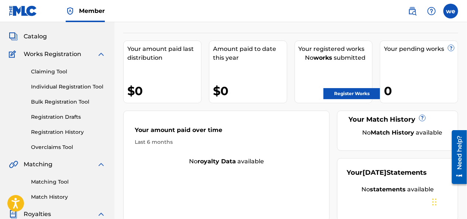
click at [345, 93] on link "Register Works" at bounding box center [352, 93] width 57 height 11
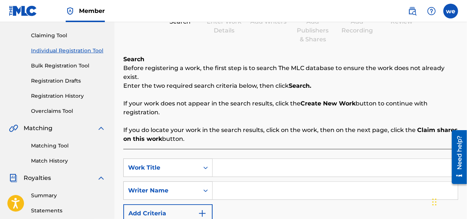
scroll to position [148, 0]
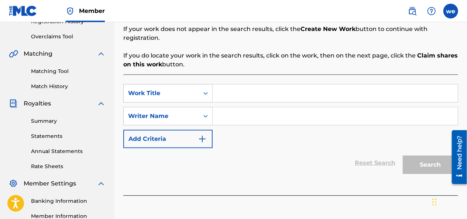
click at [225, 85] on input "Search Form" at bounding box center [335, 94] width 245 height 18
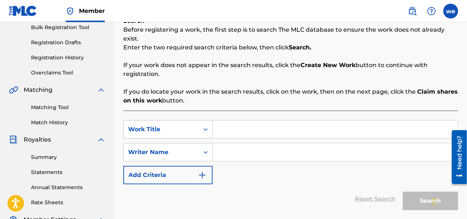
scroll to position [111, 0]
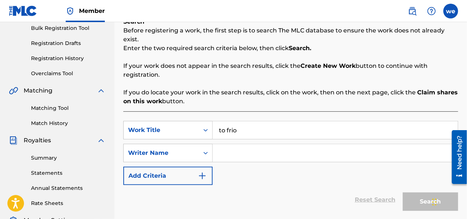
type input "to frio"
click at [248, 149] on input "Search Form" at bounding box center [335, 153] width 245 height 18
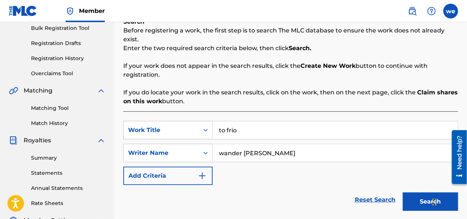
type input "wander [PERSON_NAME]"
click at [420, 193] on button "Search" at bounding box center [430, 202] width 55 height 18
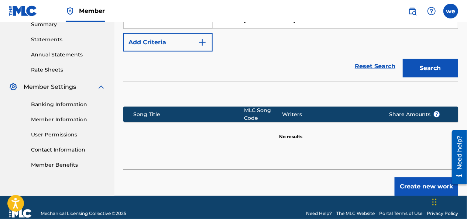
scroll to position [248, 0]
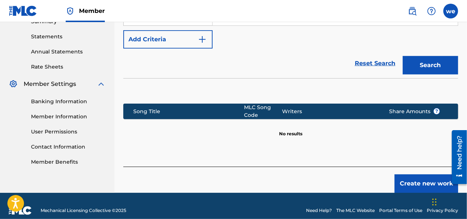
click at [404, 175] on button "Create new work" at bounding box center [427, 184] width 64 height 18
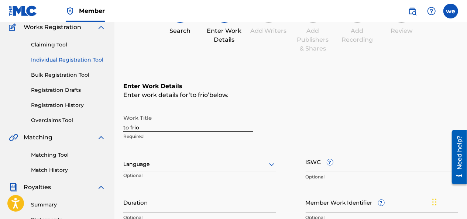
scroll to position [95, 0]
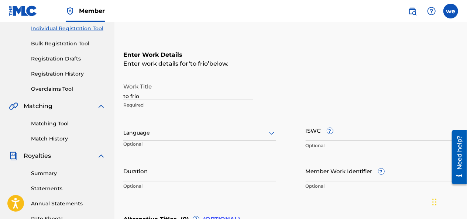
click at [149, 135] on div at bounding box center [199, 133] width 153 height 9
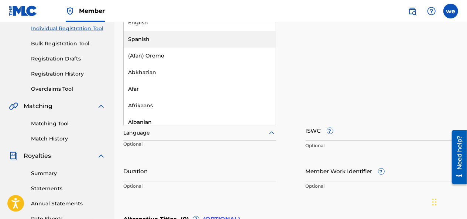
click at [149, 42] on div "Spanish" at bounding box center [200, 39] width 152 height 17
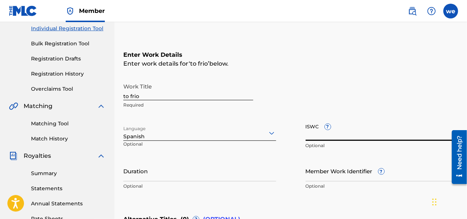
paste input "T-333.125.492-9"
type input "T-333.125.492-9"
click at [152, 180] on input "Duration" at bounding box center [199, 171] width 153 height 21
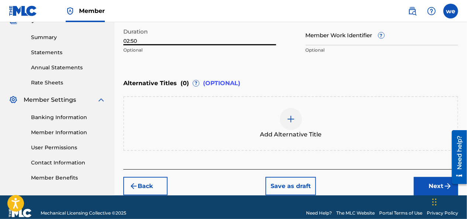
scroll to position [243, 0]
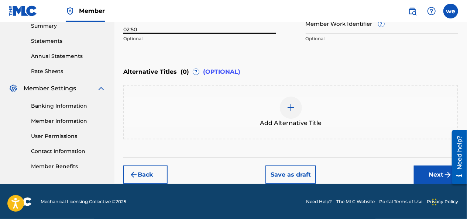
type input "02:50"
click at [428, 176] on button "Next" at bounding box center [436, 175] width 44 height 18
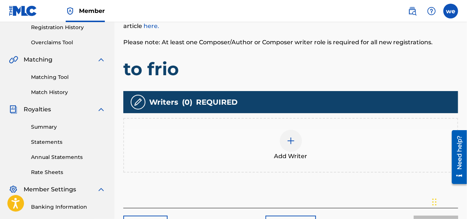
scroll to position [144, 0]
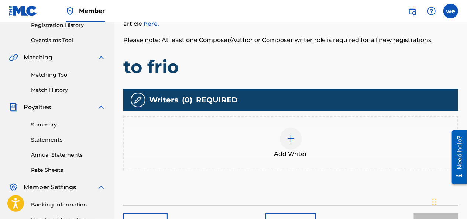
click at [299, 141] on div at bounding box center [291, 139] width 22 height 22
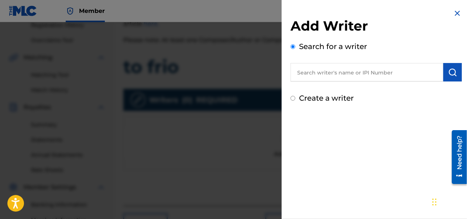
click at [291, 98] on input "Create a writer" at bounding box center [293, 98] width 5 height 5
radio input "false"
radio input "true"
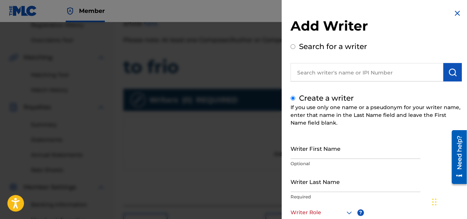
click at [303, 151] on input "Writer First Name" at bounding box center [356, 148] width 130 height 21
type input "wander"
click at [311, 192] on input "Writer Last Name" at bounding box center [356, 181] width 130 height 21
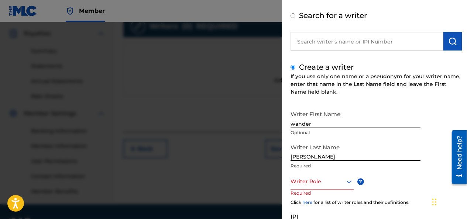
scroll to position [74, 0]
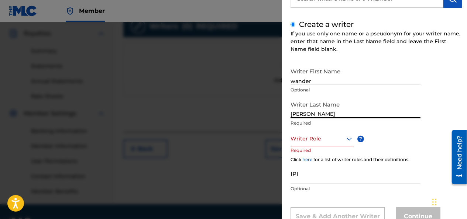
type input "[PERSON_NAME]"
click at [316, 143] on div at bounding box center [322, 138] width 63 height 9
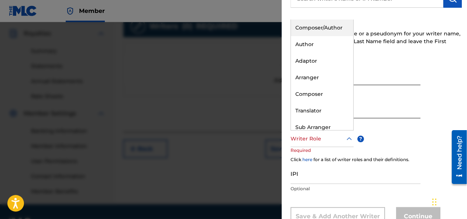
click at [320, 30] on div "Composer/Author" at bounding box center [322, 28] width 62 height 17
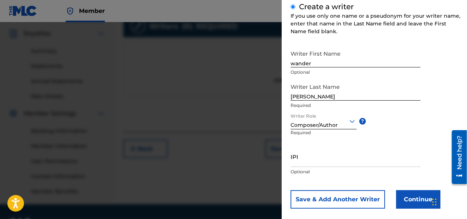
scroll to position [101, 0]
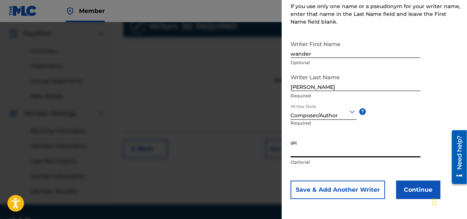
click at [308, 154] on input "IPI" at bounding box center [356, 147] width 130 height 21
paste input "01135942459"
type input "01135942459"
click at [423, 192] on button "Continue" at bounding box center [418, 190] width 44 height 18
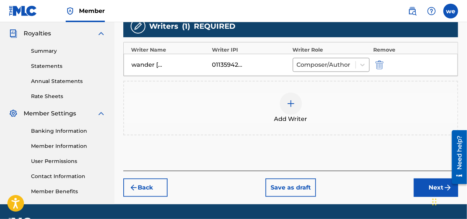
click at [427, 189] on button "Next" at bounding box center [436, 188] width 44 height 18
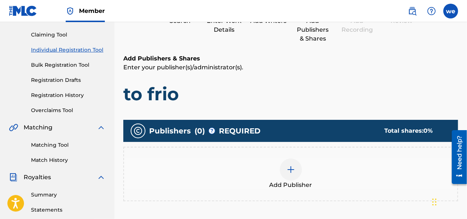
scroll to position [107, 0]
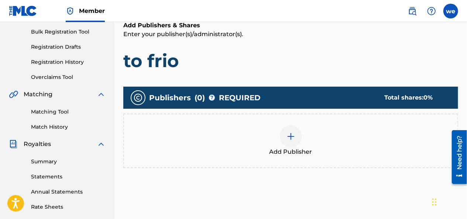
click at [293, 140] on img at bounding box center [291, 136] width 9 height 9
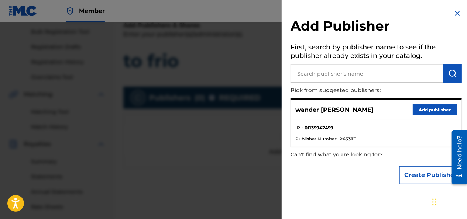
click at [420, 109] on button "Add publisher" at bounding box center [435, 110] width 44 height 11
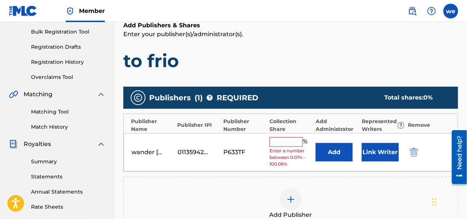
click at [287, 139] on input "text" at bounding box center [286, 142] width 33 height 10
type input "100"
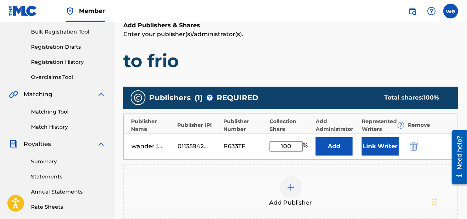
click at [377, 148] on button "Link Writer" at bounding box center [380, 146] width 37 height 18
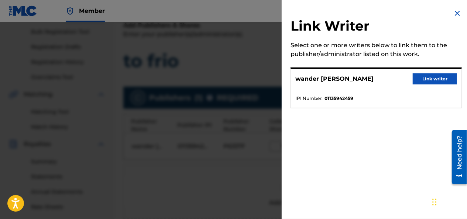
click at [429, 82] on button "Link writer" at bounding box center [435, 79] width 44 height 11
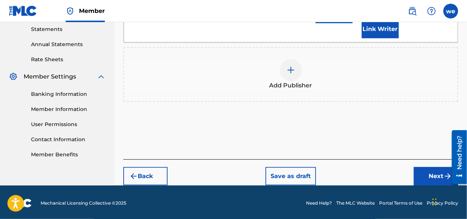
click at [426, 181] on button "Next" at bounding box center [436, 176] width 44 height 18
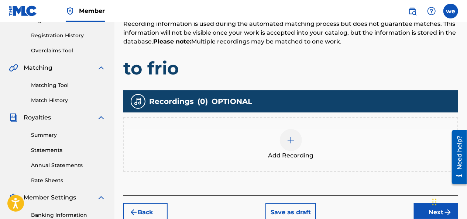
scroll to position [144, 0]
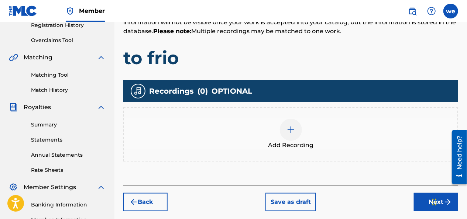
click at [290, 129] on img at bounding box center [291, 130] width 9 height 9
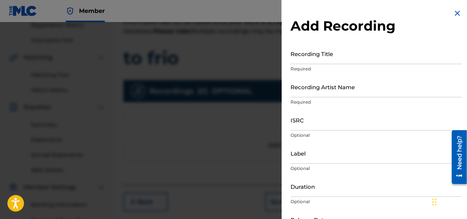
click at [314, 58] on input "Recording Title" at bounding box center [376, 53] width 171 height 21
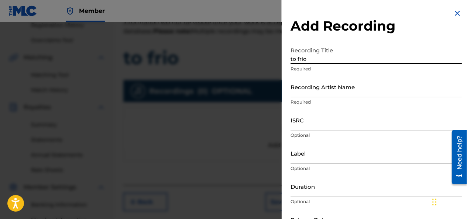
type input "to frio"
click at [318, 95] on input "Recording Artist Name" at bounding box center [376, 86] width 171 height 21
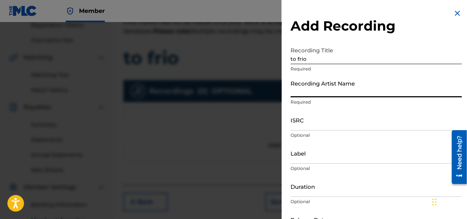
type input "w"
type input "Wandel MCF"
click at [299, 126] on input "ISRC" at bounding box center [376, 120] width 171 height 21
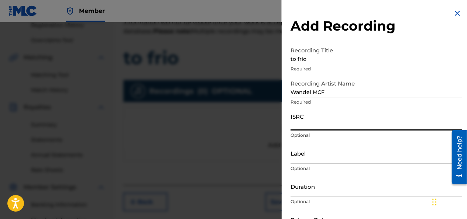
paste input "QZTB32599753"
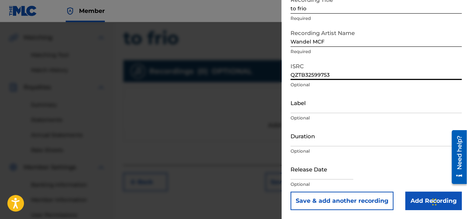
scroll to position [181, 0]
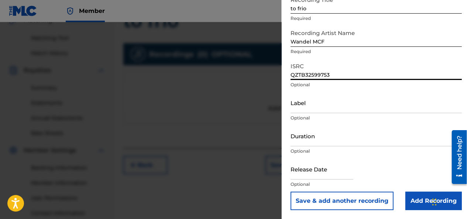
type input "QZTB32599753"
click at [302, 138] on input "Duration" at bounding box center [376, 136] width 171 height 21
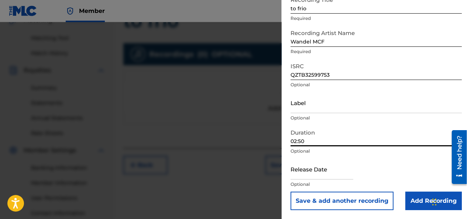
type input "02:50"
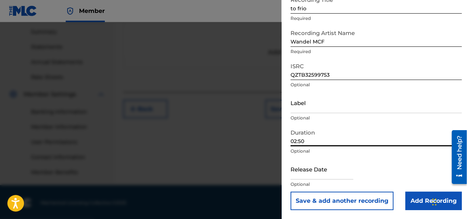
scroll to position [239, 0]
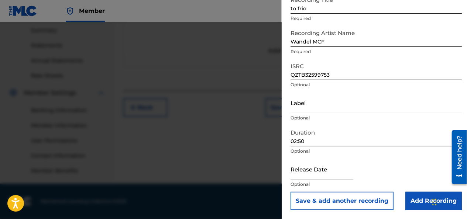
click at [307, 172] on input "text" at bounding box center [322, 169] width 63 height 21
select select "7"
select select "2025"
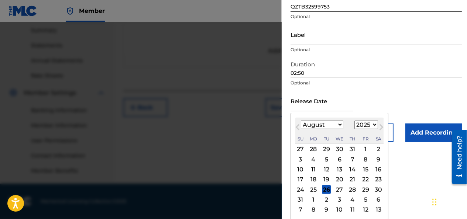
click at [302, 124] on button "Previous Month" at bounding box center [298, 129] width 12 height 12
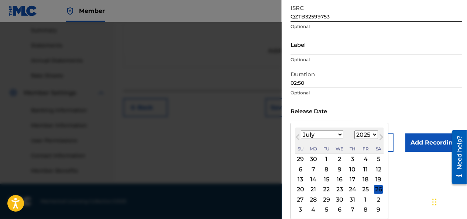
click at [311, 136] on select "January February March April May June July August September October November De…" at bounding box center [322, 135] width 42 height 8
select select "5"
click at [301, 131] on select "January February March April May June July August September October November De…" at bounding box center [322, 135] width 42 height 8
click at [367, 170] on div "13" at bounding box center [365, 169] width 9 height 9
type input "[DATE]"
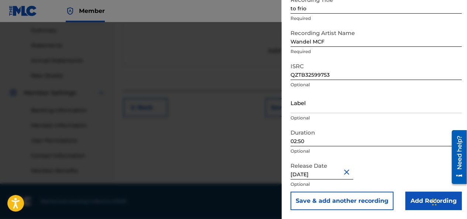
scroll to position [51, 0]
click at [418, 202] on input "Add Recording" at bounding box center [434, 201] width 57 height 18
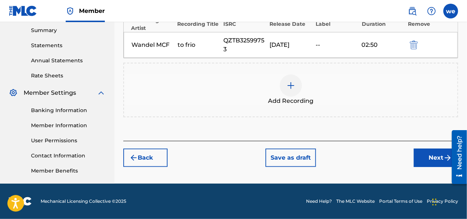
click at [432, 155] on button "Next" at bounding box center [436, 158] width 44 height 18
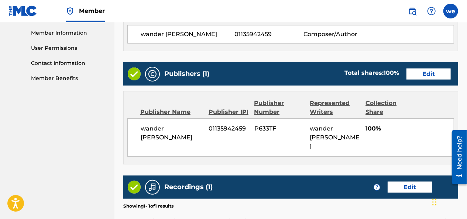
scroll to position [422, 0]
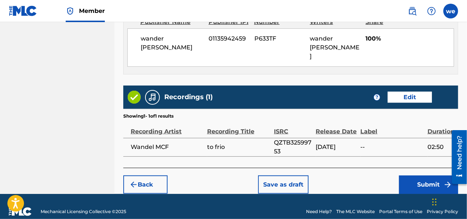
click at [414, 176] on button "Submit" at bounding box center [428, 185] width 59 height 18
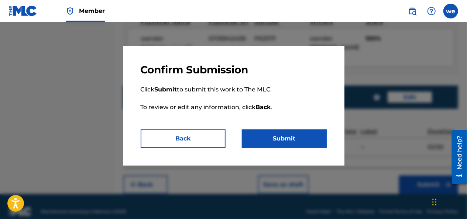
click at [287, 142] on button "Submit" at bounding box center [284, 139] width 85 height 18
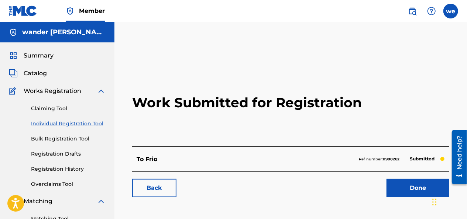
click at [30, 59] on span "Summary" at bounding box center [39, 55] width 30 height 9
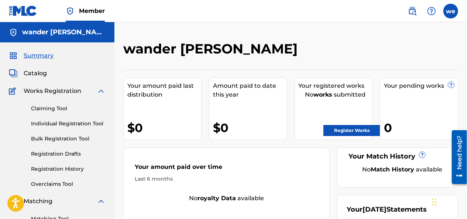
click at [40, 73] on span "Catalog" at bounding box center [35, 73] width 23 height 9
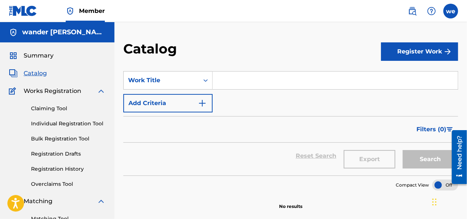
click at [41, 53] on span "Summary" at bounding box center [39, 55] width 30 height 9
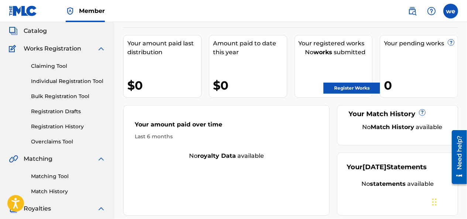
scroll to position [37, 0]
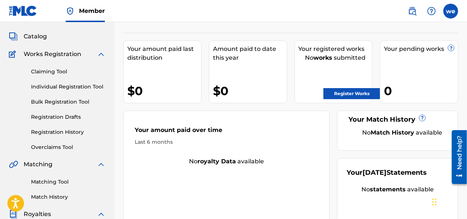
click at [56, 134] on link "Registration History" at bounding box center [68, 133] width 75 height 8
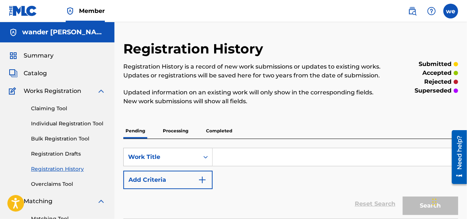
click at [173, 130] on p "Processing" at bounding box center [176, 131] width 30 height 16
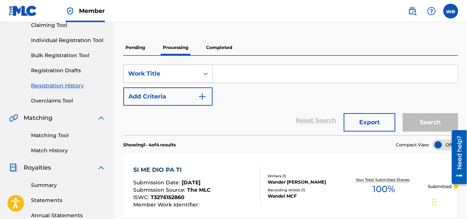
scroll to position [37, 0]
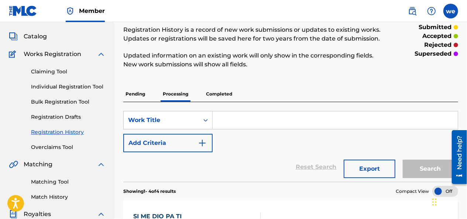
click at [133, 94] on p "Pending" at bounding box center [135, 94] width 24 height 16
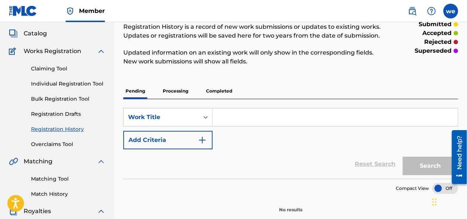
scroll to position [37, 0]
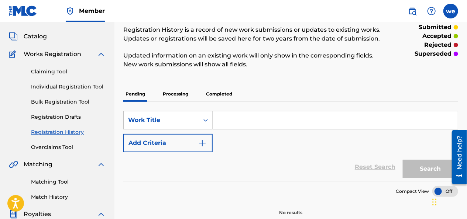
click at [186, 95] on p "Processing" at bounding box center [176, 94] width 30 height 16
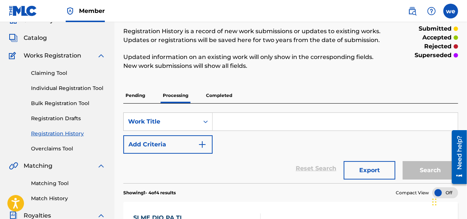
scroll to position [34, 0]
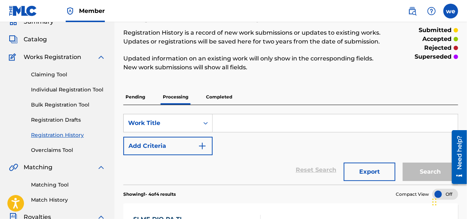
click at [219, 97] on p "Completed" at bounding box center [219, 97] width 31 height 16
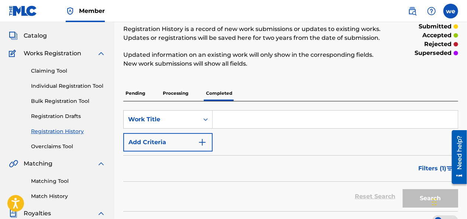
scroll to position [37, 0]
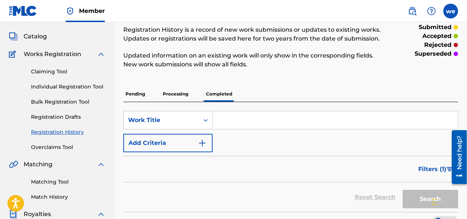
click at [172, 91] on p "Processing" at bounding box center [176, 94] width 30 height 16
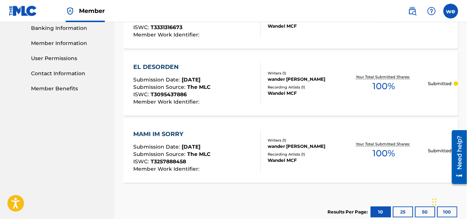
scroll to position [367, 0]
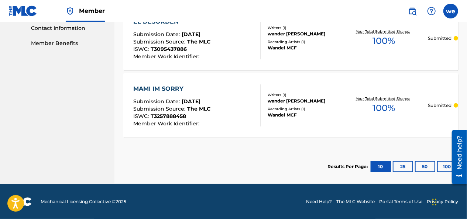
click at [401, 169] on button "25" at bounding box center [403, 166] width 20 height 11
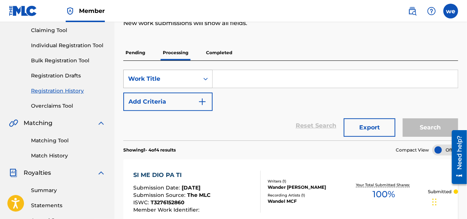
scroll to position [34, 0]
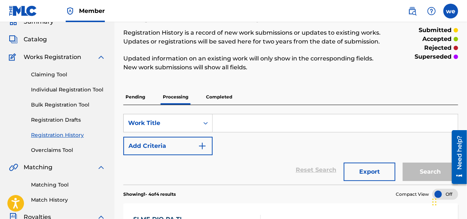
click at [141, 100] on p "Pending" at bounding box center [135, 97] width 24 height 16
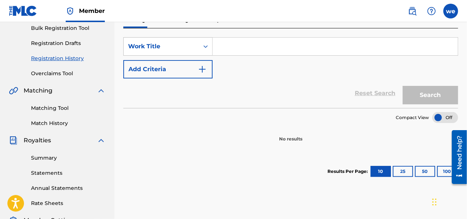
scroll to position [74, 0]
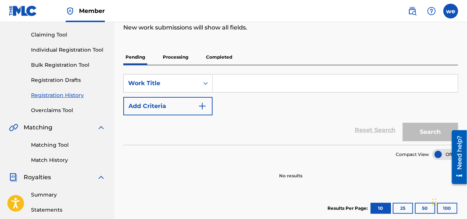
click at [57, 110] on link "Overclaims Tool" at bounding box center [68, 111] width 75 height 8
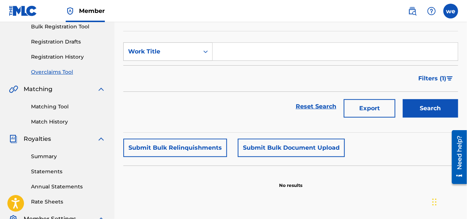
scroll to position [74, 0]
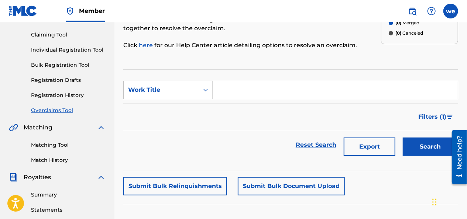
click at [64, 96] on link "Registration History" at bounding box center [68, 96] width 75 height 8
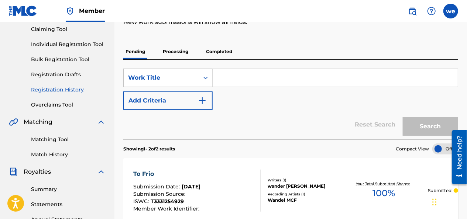
scroll to position [37, 0]
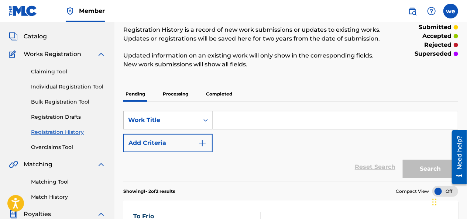
click at [171, 94] on p "Processing" at bounding box center [176, 94] width 30 height 16
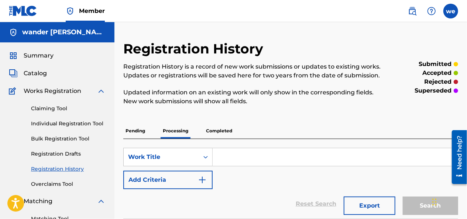
click at [41, 55] on span "Summary" at bounding box center [39, 55] width 30 height 9
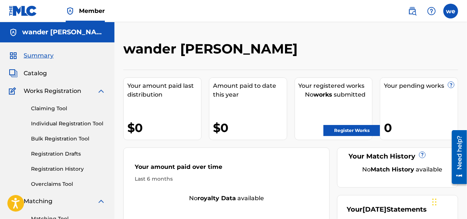
click at [354, 127] on link "Register Works" at bounding box center [352, 130] width 57 height 11
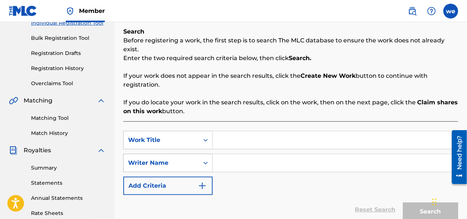
scroll to position [111, 0]
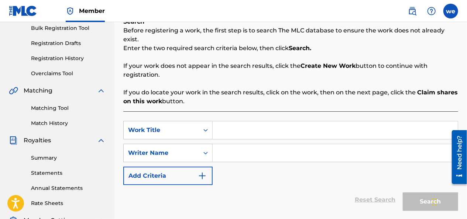
click at [230, 130] on input "Search Form" at bounding box center [335, 131] width 245 height 18
type input "LLEGO EL VIERNES"
click at [222, 150] on input "Search Form" at bounding box center [335, 153] width 245 height 18
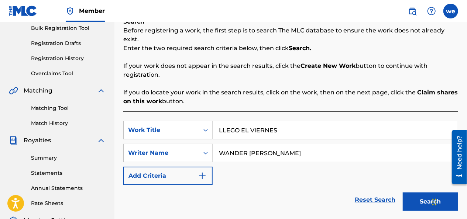
type input "WANDER [PERSON_NAME]"
click at [425, 193] on button "Search" at bounding box center [430, 202] width 55 height 18
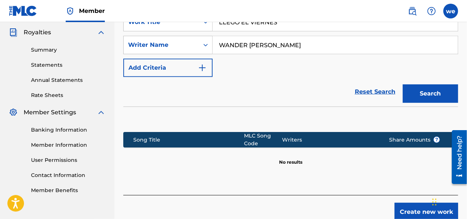
scroll to position [222, 0]
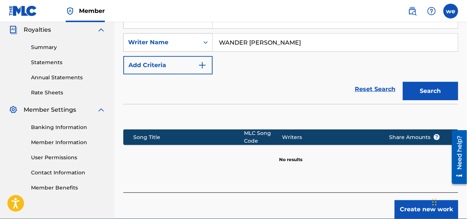
click at [426, 201] on button "Create new work" at bounding box center [427, 210] width 64 height 18
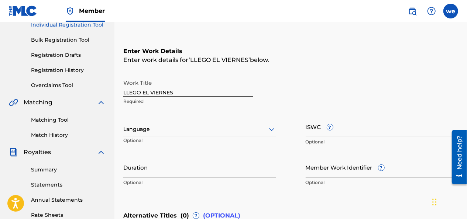
scroll to position [111, 0]
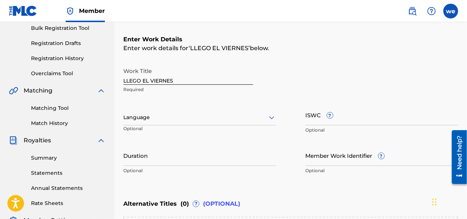
click at [150, 120] on div at bounding box center [199, 117] width 153 height 9
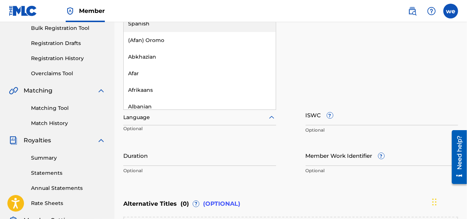
click at [147, 27] on div "Spanish" at bounding box center [200, 24] width 152 height 17
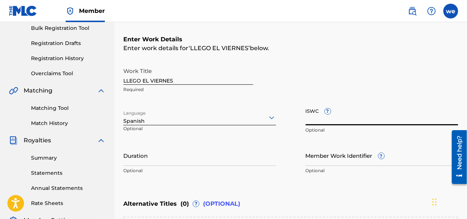
paste input "T-333.125.484-9"
type input "T-333.125.484-9"
click at [136, 159] on input "Duration" at bounding box center [199, 155] width 153 height 21
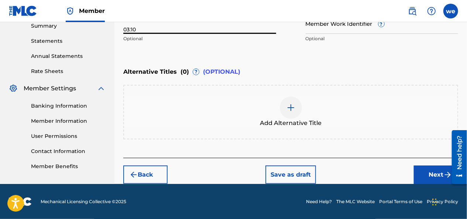
type input "03:10"
click at [427, 168] on button "Next" at bounding box center [436, 175] width 44 height 18
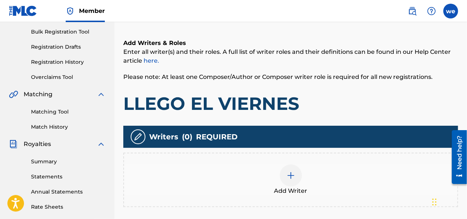
scroll to position [144, 0]
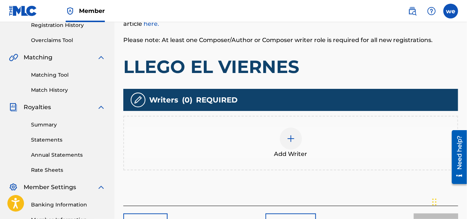
click at [296, 146] on div at bounding box center [291, 139] width 22 height 22
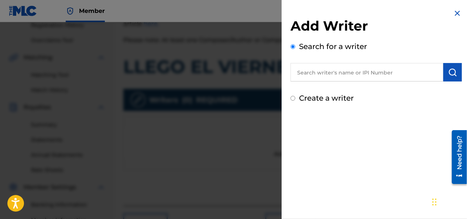
click at [303, 72] on input "text" at bounding box center [367, 72] width 153 height 18
type input "wander [PERSON_NAME]"
click at [453, 76] on img "submit" at bounding box center [453, 72] width 9 height 9
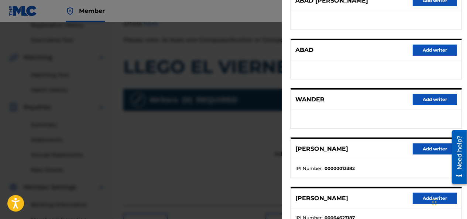
scroll to position [14, 0]
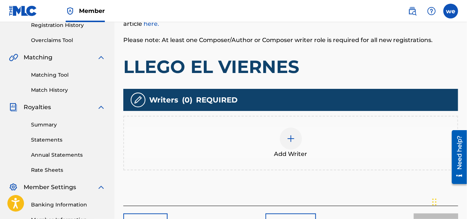
click at [292, 139] on img at bounding box center [291, 138] width 9 height 9
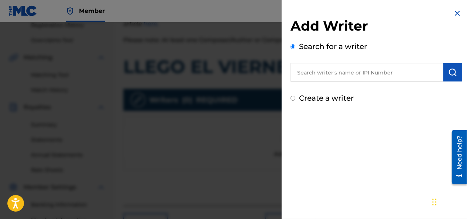
click at [293, 101] on input "Create a writer" at bounding box center [293, 98] width 5 height 5
radio input "false"
radio input "true"
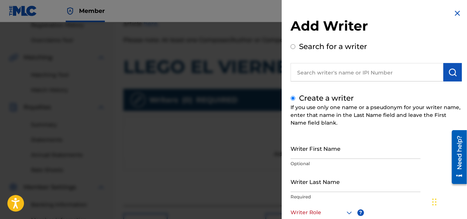
click at [306, 151] on input "Writer First Name" at bounding box center [356, 148] width 130 height 21
type input "wander"
click at [313, 191] on input "Writer Last Name" at bounding box center [356, 181] width 130 height 21
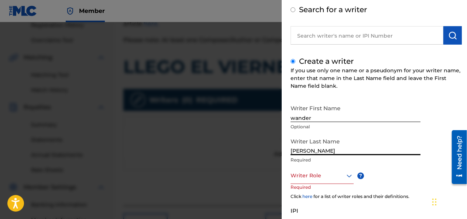
scroll to position [74, 0]
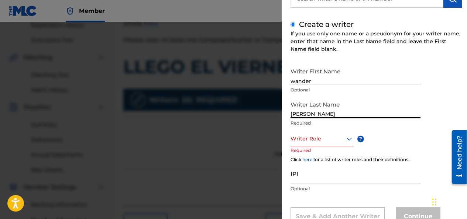
type input "[PERSON_NAME]"
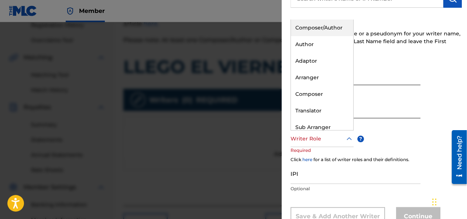
click at [307, 141] on div at bounding box center [322, 138] width 63 height 9
click at [312, 31] on div "Composer/Author" at bounding box center [322, 28] width 62 height 17
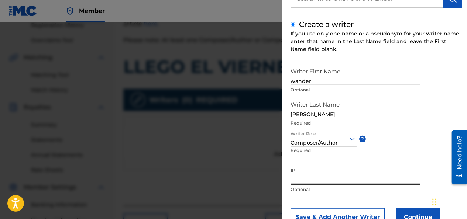
paste input "01135942459"
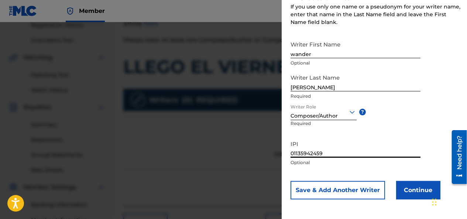
scroll to position [101, 0]
type input "01135942459"
click at [421, 187] on button "Continue" at bounding box center [418, 190] width 44 height 18
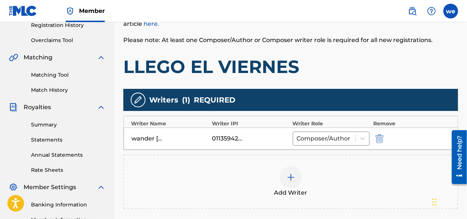
scroll to position [181, 0]
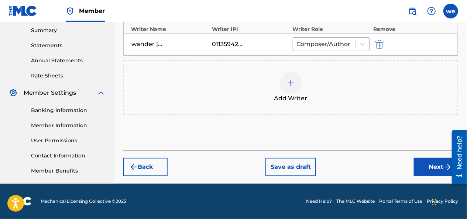
click at [437, 168] on button "Next" at bounding box center [436, 167] width 44 height 18
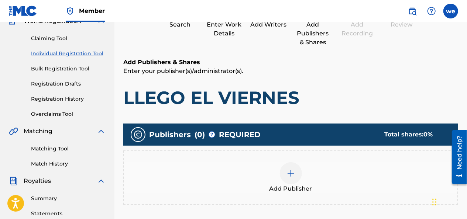
scroll to position [107, 0]
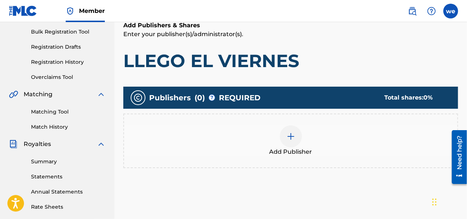
click at [293, 139] on img at bounding box center [291, 136] width 9 height 9
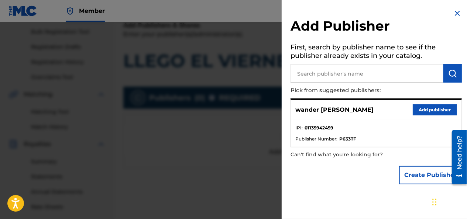
click at [423, 112] on button "Add publisher" at bounding box center [435, 110] width 44 height 11
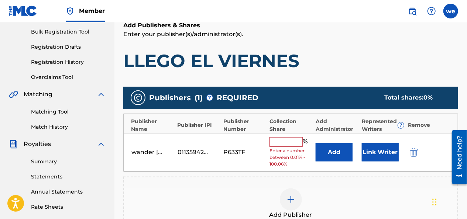
click at [276, 143] on input "text" at bounding box center [286, 142] width 33 height 10
type input "100"
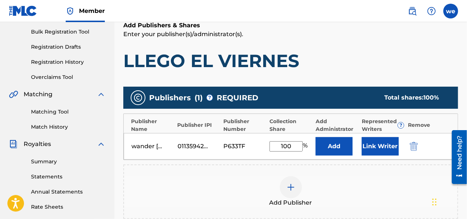
click at [374, 145] on button "Link Writer" at bounding box center [380, 146] width 37 height 18
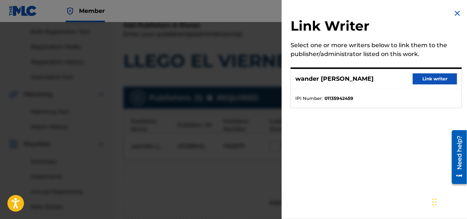
click at [427, 81] on button "Link writer" at bounding box center [435, 79] width 44 height 11
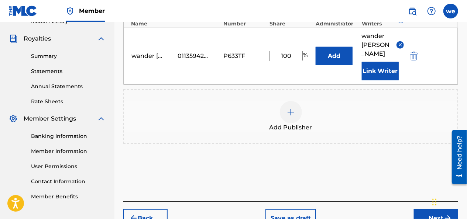
scroll to position [218, 0]
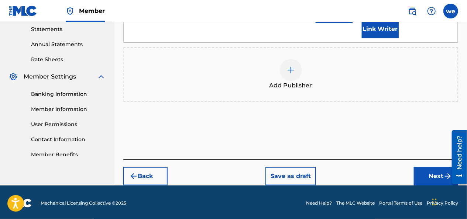
click at [432, 177] on button "Next" at bounding box center [436, 176] width 44 height 18
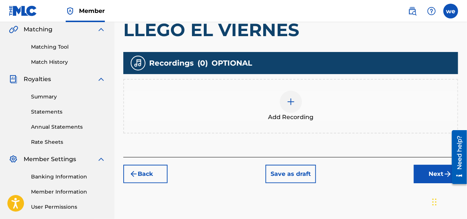
scroll to position [181, 0]
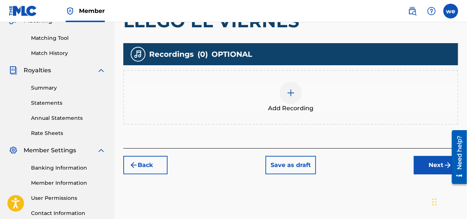
click at [292, 90] on img at bounding box center [291, 93] width 9 height 9
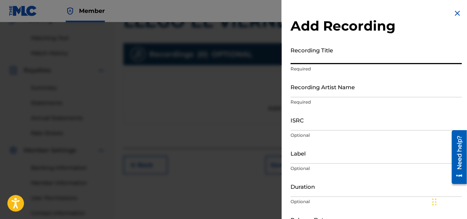
click at [306, 59] on input "Recording Title" at bounding box center [376, 53] width 171 height 21
type input "llego el viernes"
click at [314, 95] on input "Recording Artist Name" at bounding box center [376, 86] width 171 height 21
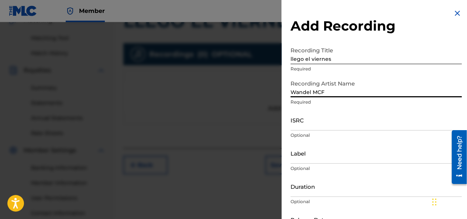
type input "Wandel MCF"
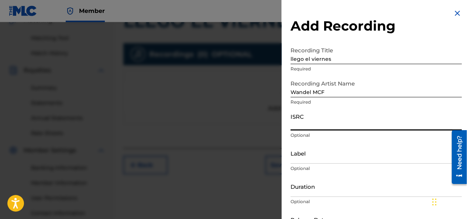
click at [295, 125] on input "ISRC" at bounding box center [376, 120] width 171 height 21
paste input "QZTB42510599"
type input "QZTB42510599"
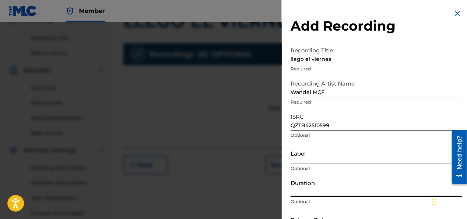
click at [313, 192] on input "Duration" at bounding box center [376, 186] width 171 height 21
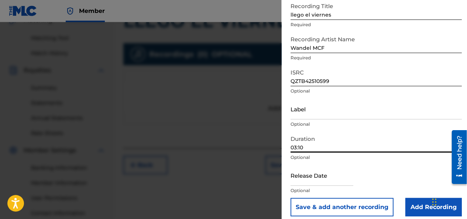
scroll to position [51, 0]
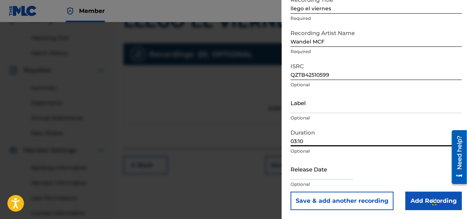
type input "03:10"
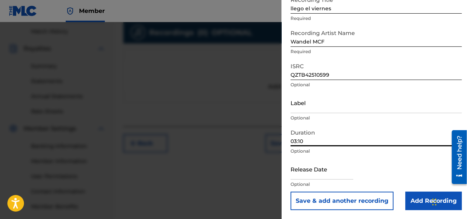
scroll to position [218, 0]
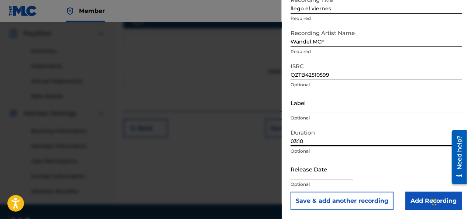
click at [310, 176] on input "text" at bounding box center [322, 169] width 63 height 21
select select "7"
select select "2025"
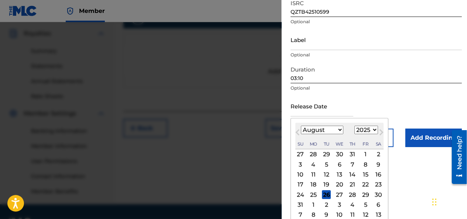
scroll to position [119, 0]
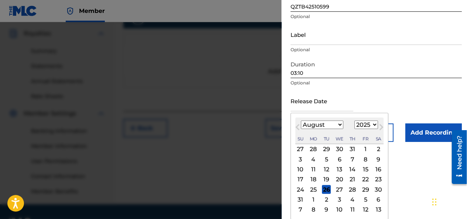
click at [304, 122] on select "January February March April May June July August September October November De…" at bounding box center [322, 125] width 42 height 8
select select "5"
click at [301, 129] on select "January February March April May June July August September October November De…" at bounding box center [322, 125] width 42 height 8
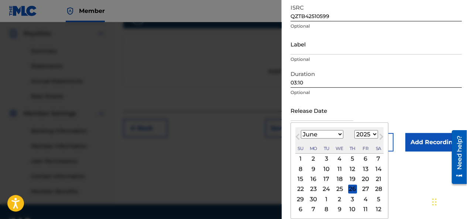
scroll to position [109, 0]
click at [352, 171] on div "12" at bounding box center [352, 169] width 9 height 9
type input "[DATE]"
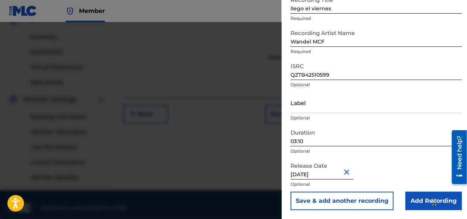
scroll to position [239, 0]
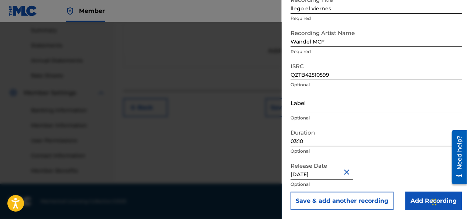
click at [418, 199] on input "Add Recording" at bounding box center [434, 201] width 57 height 18
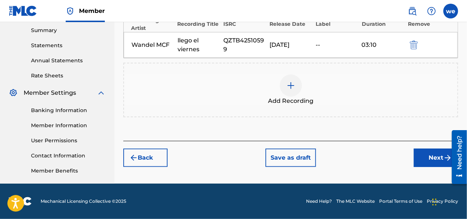
click at [430, 152] on button "Next" at bounding box center [436, 158] width 44 height 18
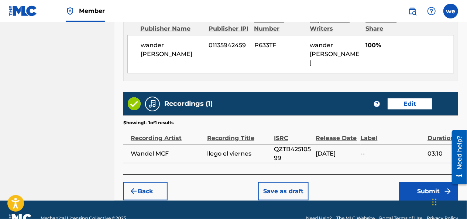
scroll to position [422, 0]
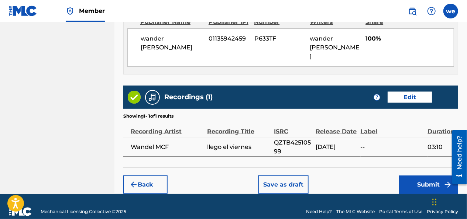
click at [420, 176] on button "Submit" at bounding box center [428, 185] width 59 height 18
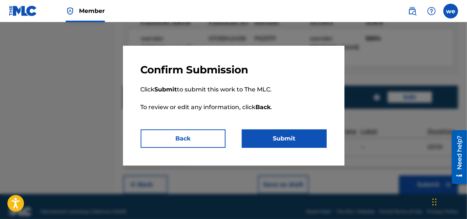
click at [300, 145] on button "Submit" at bounding box center [284, 139] width 85 height 18
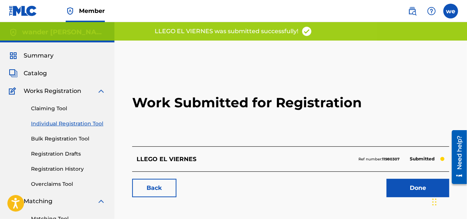
click at [409, 185] on link "Done" at bounding box center [418, 188] width 63 height 18
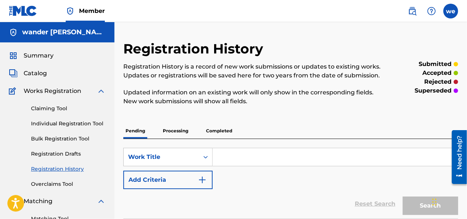
click at [34, 52] on span "Summary" at bounding box center [39, 55] width 30 height 9
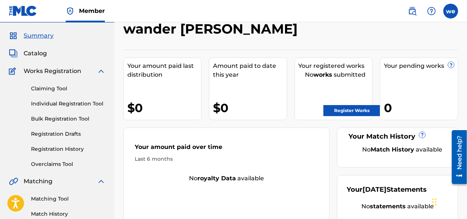
scroll to position [37, 0]
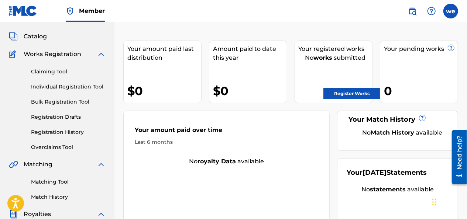
click at [59, 120] on link "Registration Drafts" at bounding box center [68, 117] width 75 height 8
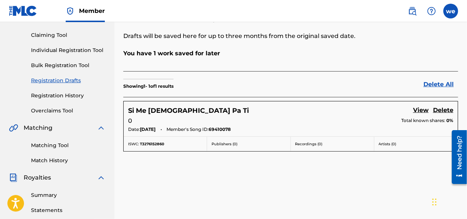
scroll to position [74, 0]
click at [450, 111] on link "Delete" at bounding box center [443, 111] width 20 height 10
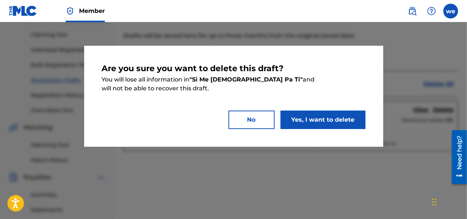
click at [315, 123] on button "Yes, I want to delete" at bounding box center [323, 120] width 85 height 18
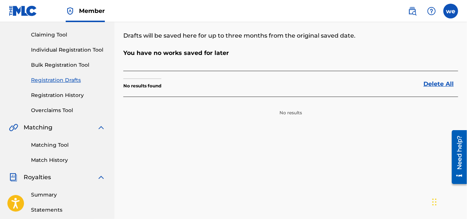
click at [54, 96] on link "Registration History" at bounding box center [68, 96] width 75 height 8
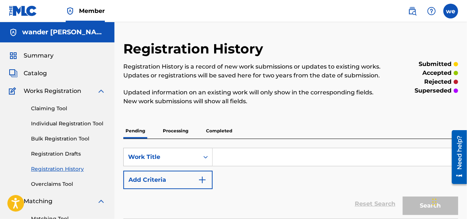
click at [41, 53] on span "Summary" at bounding box center [39, 55] width 30 height 9
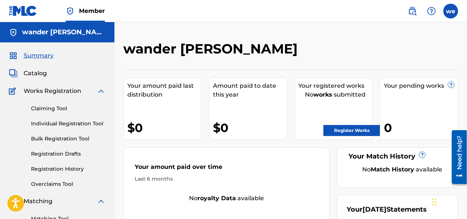
click at [350, 130] on link "Register Works" at bounding box center [352, 130] width 57 height 11
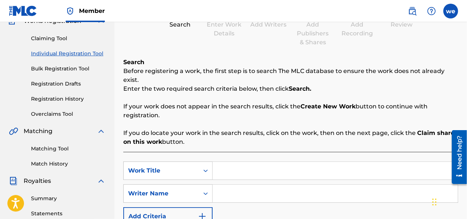
scroll to position [111, 0]
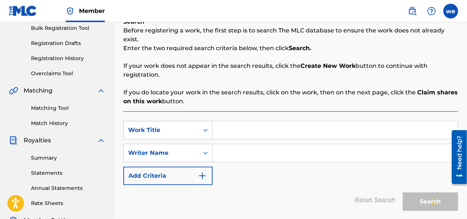
click at [235, 129] on input "Search Form" at bounding box center [335, 131] width 245 height 18
type input "ME CUIDO MA DE LO PANA"
click at [238, 144] on input "Search Form" at bounding box center [335, 153] width 245 height 18
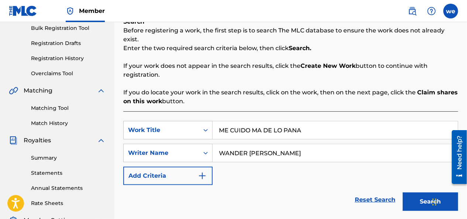
type input "WANDER [PERSON_NAME]"
click at [418, 194] on button "Search" at bounding box center [430, 202] width 55 height 18
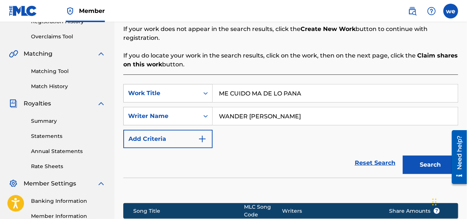
scroll to position [222, 0]
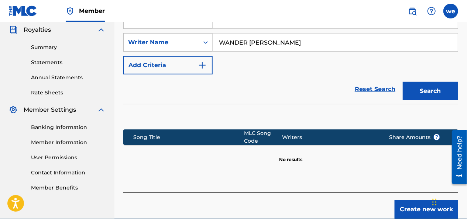
click at [426, 201] on button "Create new work" at bounding box center [427, 210] width 64 height 18
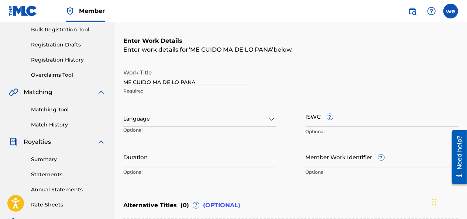
scroll to position [74, 0]
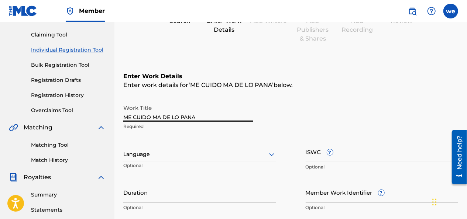
click at [178, 117] on input "ME CUIDO MA DE LO PANA" at bounding box center [188, 111] width 130 height 21
click at [199, 116] on input "ME CUIDO MA DE LOs PANA" at bounding box center [188, 111] width 130 height 21
click at [181, 118] on input "ME CUIDO MA DE LOs PANAS" at bounding box center [188, 111] width 130 height 21
type input "ME CUIDO MA DE LOS PANAS"
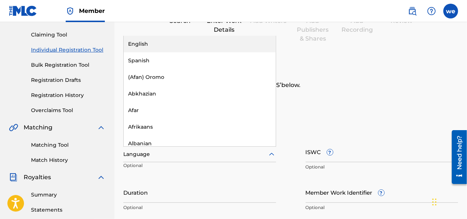
click at [162, 154] on div at bounding box center [199, 154] width 153 height 9
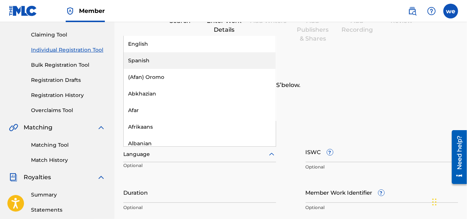
click at [156, 61] on div "Spanish" at bounding box center [200, 60] width 152 height 17
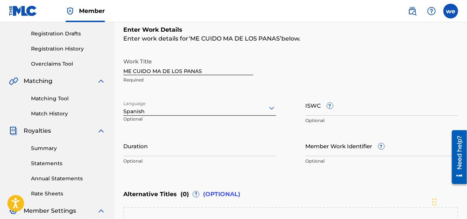
scroll to position [148, 0]
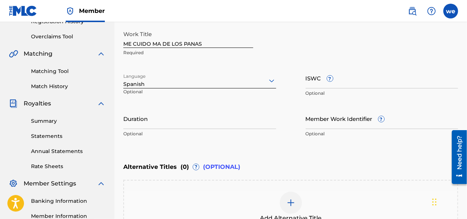
click at [314, 86] on input "ISWC ?" at bounding box center [382, 78] width 153 height 21
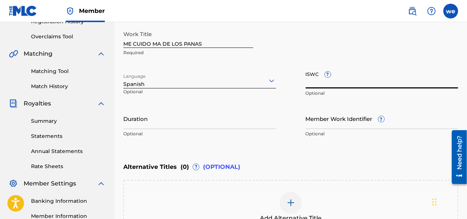
paste input "T-325.788.760-4"
type input "T-325.788.760-4"
click at [160, 120] on input "Duration" at bounding box center [199, 118] width 153 height 21
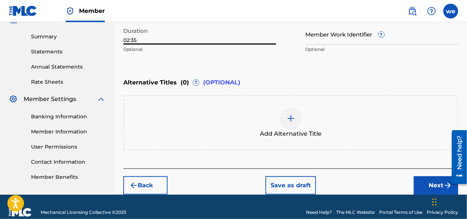
scroll to position [243, 0]
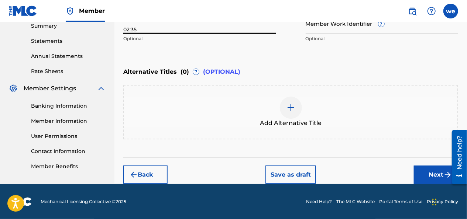
type input "02:35"
click at [302, 109] on div "Add Alternative Title" at bounding box center [291, 112] width 334 height 31
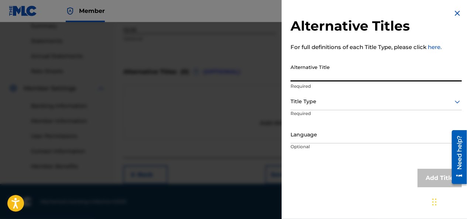
click at [315, 72] on input "Alternative Title" at bounding box center [376, 71] width 171 height 21
click at [305, 77] on input "Alternative Title" at bounding box center [376, 71] width 171 height 21
paste input "Wandel MCF - Me Cuido Ma De Los Panas(VIDEO OFICIAL) Dir By @SandyGraphSB"
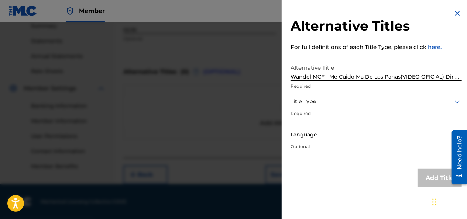
scroll to position [0, 47]
type input "Wandel MCF - Me Cuido Ma De Los Panas(VIDEO OFICIAL) Dir By @SandyGraphSB"
click at [300, 107] on div "Title Type" at bounding box center [376, 102] width 171 height 17
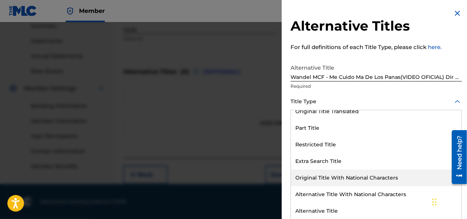
scroll to position [74, 0]
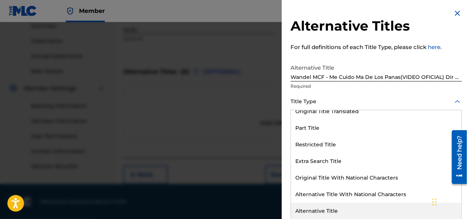
click at [327, 207] on div "Alternative Title" at bounding box center [376, 211] width 171 height 17
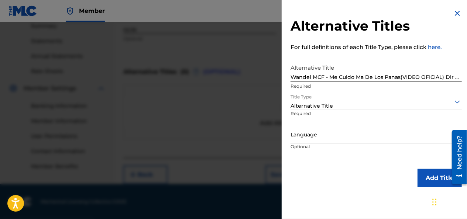
scroll to position [0, 0]
click at [312, 136] on div at bounding box center [376, 134] width 171 height 9
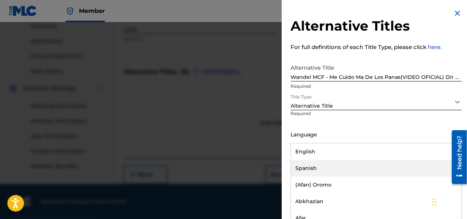
click at [311, 165] on div "Spanish" at bounding box center [376, 168] width 171 height 17
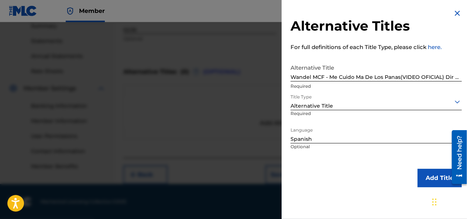
click at [327, 142] on div "Spanish" at bounding box center [376, 140] width 171 height 8
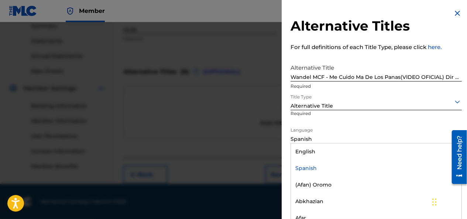
click at [316, 167] on div "Spanish" at bounding box center [376, 168] width 171 height 17
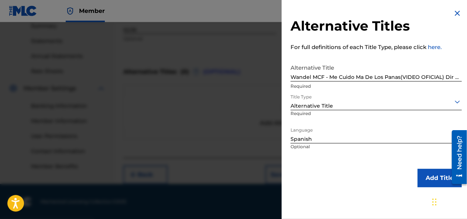
click at [435, 175] on button "Add Title" at bounding box center [440, 178] width 44 height 18
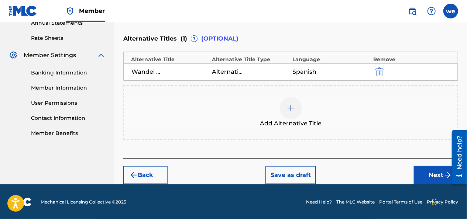
click at [432, 174] on button "Next" at bounding box center [436, 175] width 44 height 18
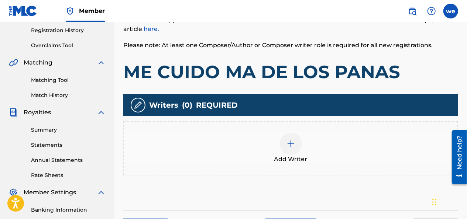
scroll to position [144, 0]
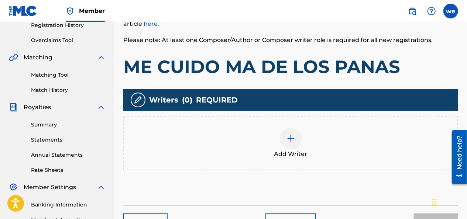
click at [289, 142] on img at bounding box center [291, 138] width 9 height 9
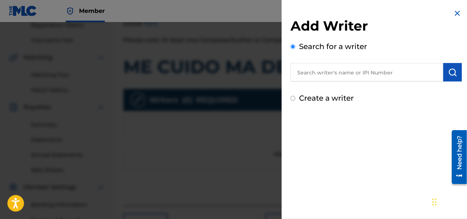
click at [294, 99] on input "Create a writer" at bounding box center [293, 98] width 5 height 5
radio input "false"
radio input "true"
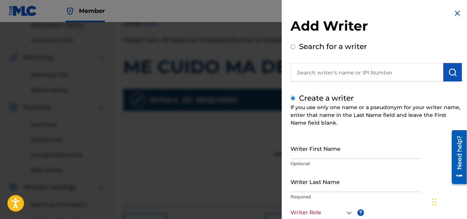
click at [309, 150] on input "Writer First Name" at bounding box center [356, 148] width 130 height 21
drag, startPoint x: 300, startPoint y: 156, endPoint x: 212, endPoint y: 159, distance: 88.7
click at [218, 160] on div "Add Writer Search for a writer Create a writer If you use only one name or a ps…" at bounding box center [233, 120] width 467 height 197
type input "wander"
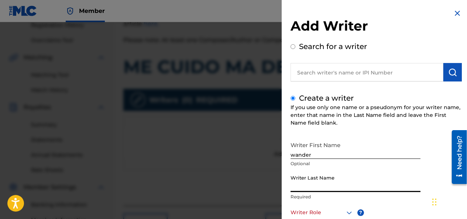
click at [311, 185] on input "Writer Last Name" at bounding box center [356, 181] width 130 height 21
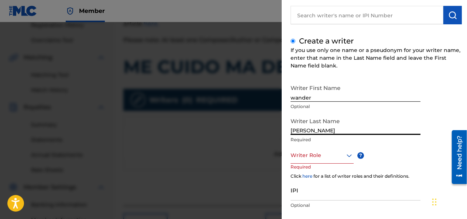
scroll to position [101, 0]
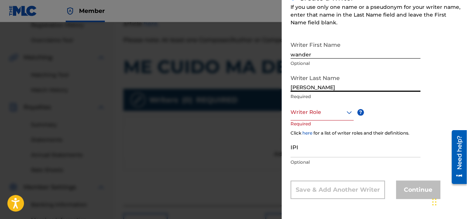
type input "[PERSON_NAME]"
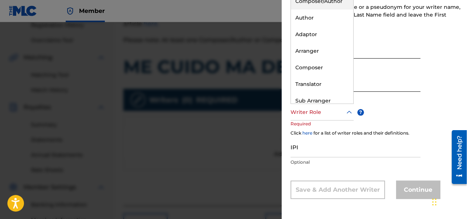
click at [316, 114] on div at bounding box center [322, 112] width 63 height 9
click at [319, 4] on div "Composer/Author" at bounding box center [322, 1] width 62 height 17
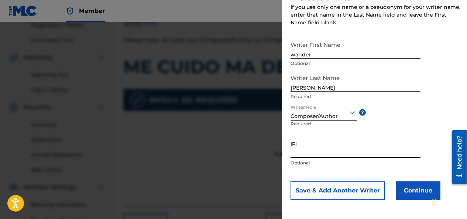
paste input "01135942459"
type input "01135942459"
click at [412, 189] on button "Continue" at bounding box center [418, 191] width 44 height 18
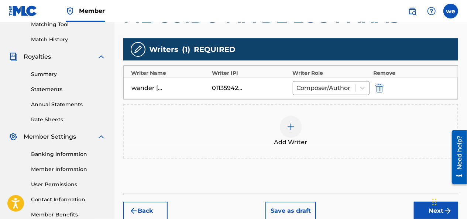
scroll to position [218, 0]
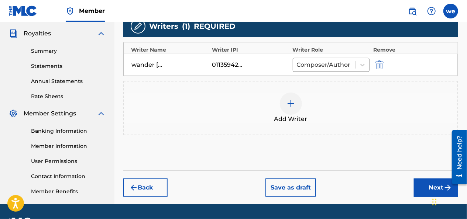
click at [429, 186] on button "Next" at bounding box center [436, 188] width 44 height 18
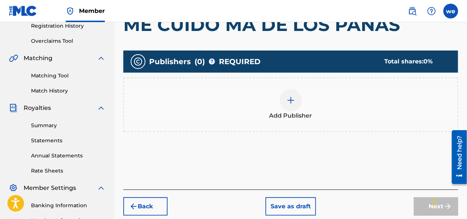
scroll to position [144, 0]
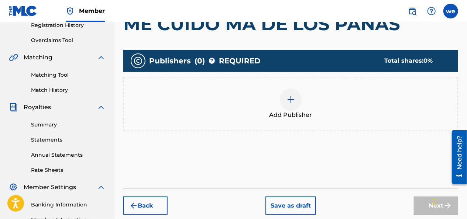
click at [292, 108] on div at bounding box center [291, 100] width 22 height 22
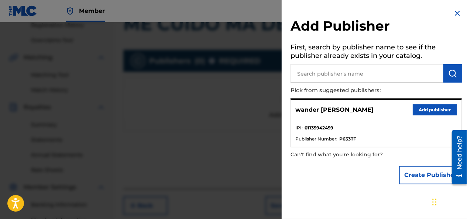
click at [435, 113] on button "Add publisher" at bounding box center [435, 110] width 44 height 11
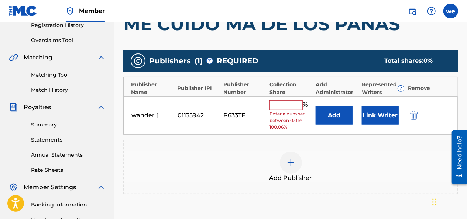
click at [286, 107] on input "text" at bounding box center [286, 106] width 33 height 10
type input "100"
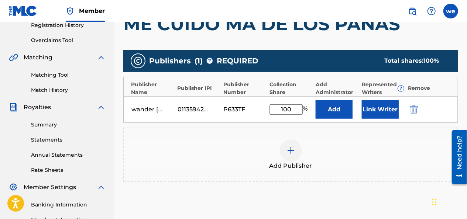
click at [387, 108] on button "Link Writer" at bounding box center [380, 110] width 37 height 18
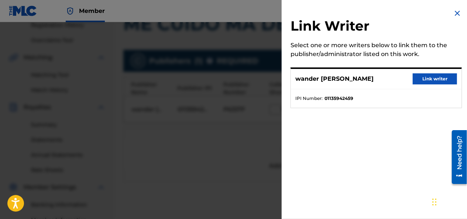
click at [426, 81] on button "Link writer" at bounding box center [435, 79] width 44 height 11
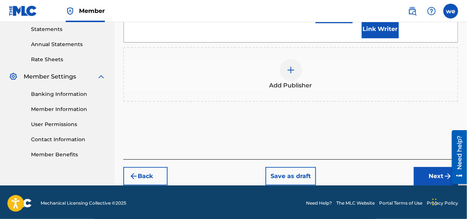
click at [439, 177] on button "Next" at bounding box center [436, 176] width 44 height 18
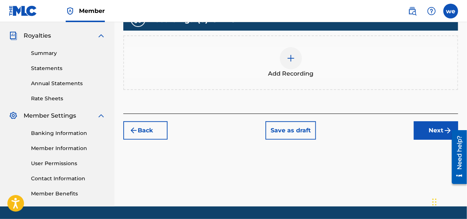
scroll to position [218, 0]
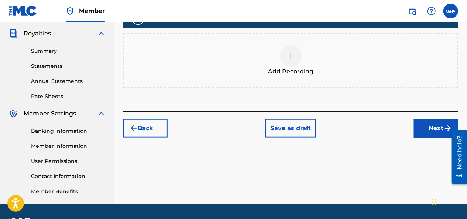
click at [292, 57] on img at bounding box center [291, 56] width 9 height 9
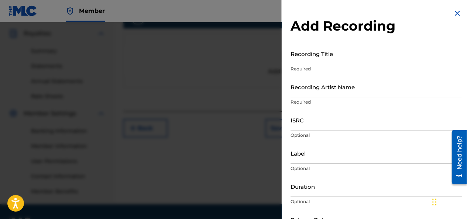
click at [300, 192] on input "Duration" at bounding box center [376, 186] width 171 height 21
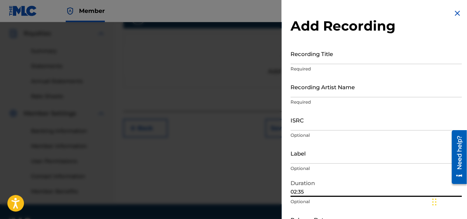
type input "02:35"
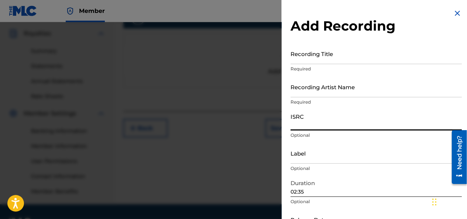
paste input "QZW9K2384274"
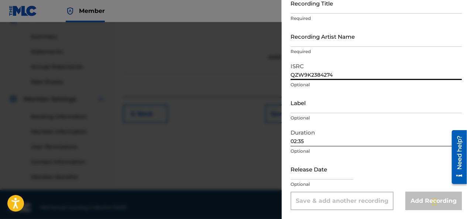
scroll to position [239, 0]
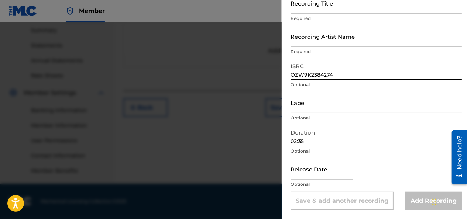
type input "QZW9K2384274"
click at [302, 174] on input "text" at bounding box center [322, 169] width 63 height 21
select select "7"
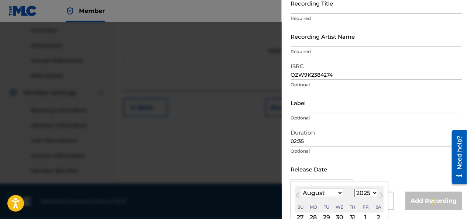
click at [367, 193] on select "1899 1900 1901 1902 1903 1904 1905 1906 1907 1908 1909 1910 1911 1912 1913 1914…" at bounding box center [367, 193] width 24 height 8
select select "2023"
click at [355, 189] on select "1899 1900 1901 1902 1903 1904 1905 1906 1907 1908 1909 1910 1911 1912 1913 1914…" at bounding box center [367, 193] width 24 height 8
click at [328, 195] on select "January February March April May June July August September October November De…" at bounding box center [322, 193] width 42 height 8
select select "10"
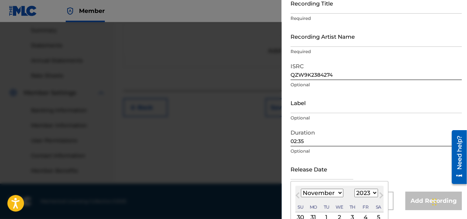
click at [301, 189] on select "January February March April May June July August September October November De…" at bounding box center [322, 193] width 42 height 8
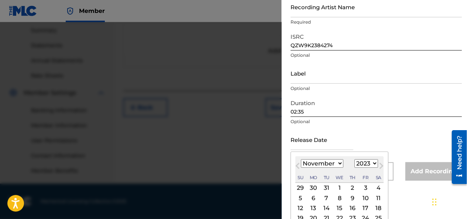
scroll to position [109, 0]
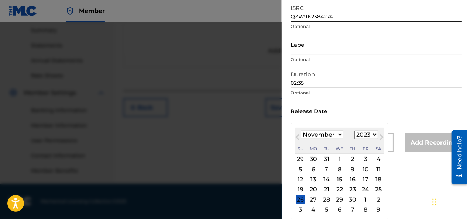
click at [363, 172] on div "10" at bounding box center [365, 169] width 9 height 9
type input "[DATE]"
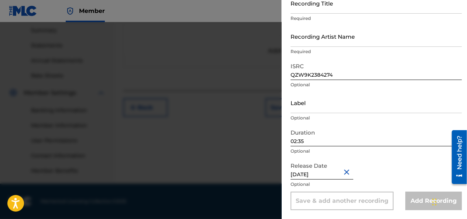
scroll to position [14, 0]
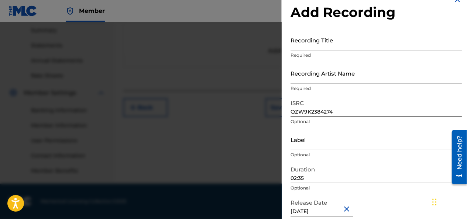
click at [315, 45] on input "Recording Title" at bounding box center [376, 40] width 171 height 21
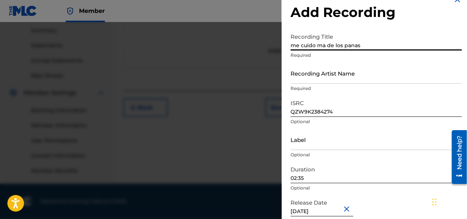
type input "me cuido ma de los panas"
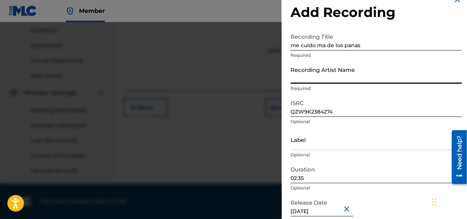
click at [311, 80] on input "Recording Artist Name" at bounding box center [376, 73] width 171 height 21
type input "Wandel MCF"
click at [289, 95] on div "Add Recording Recording Title me cuido ma de los panas Required Recording Artis…" at bounding box center [376, 121] width 189 height 270
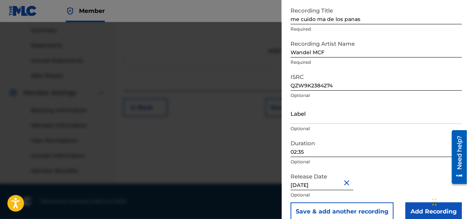
scroll to position [51, 0]
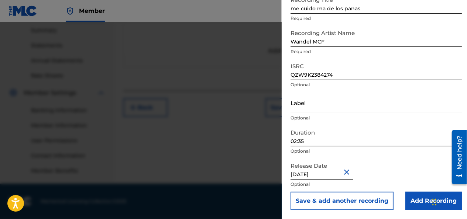
click at [414, 197] on input "Add Recording" at bounding box center [434, 201] width 57 height 18
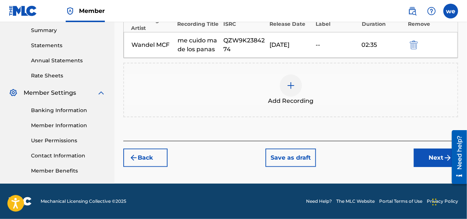
click at [425, 157] on button "Next" at bounding box center [436, 158] width 44 height 18
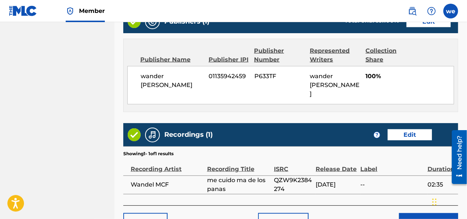
scroll to position [498, 0]
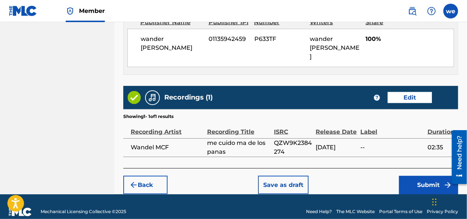
click at [422, 176] on button "Submit" at bounding box center [428, 185] width 59 height 18
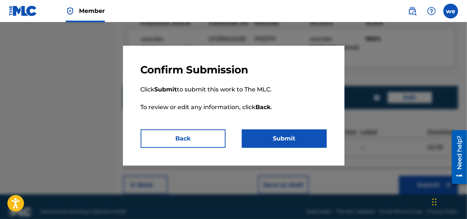
click at [287, 143] on button "Submit" at bounding box center [284, 139] width 85 height 18
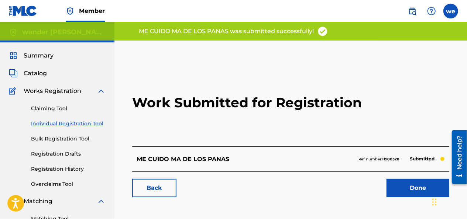
click at [163, 188] on link "Back" at bounding box center [154, 188] width 44 height 18
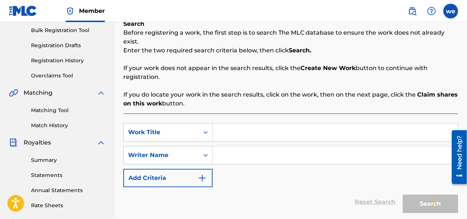
scroll to position [111, 0]
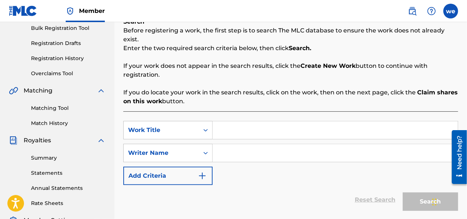
click at [249, 122] on input "Search Form" at bounding box center [335, 131] width 245 height 18
click at [219, 122] on input "Search Form" at bounding box center [335, 131] width 245 height 18
type input "M"
type input "me la robe"
click at [237, 146] on input "Search Form" at bounding box center [335, 153] width 245 height 18
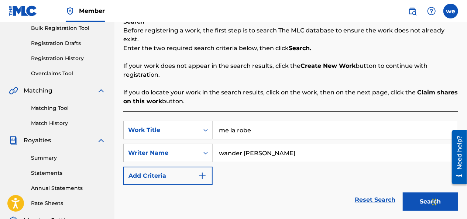
type input "wander [PERSON_NAME]"
click at [423, 194] on button "Search" at bounding box center [430, 202] width 55 height 18
click at [248, 125] on input "me la robe" at bounding box center [335, 131] width 245 height 18
click at [257, 122] on input "me la rob" at bounding box center [335, 131] width 245 height 18
drag, startPoint x: 257, startPoint y: 120, endPoint x: 260, endPoint y: 123, distance: 4.0
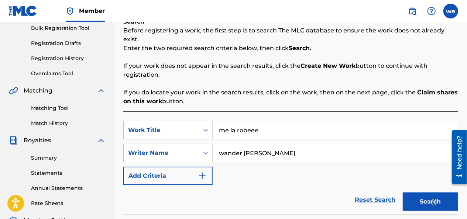
drag, startPoint x: 259, startPoint y: 122, endPoint x: 252, endPoint y: 125, distance: 7.1
click at [252, 125] on input "me la robeee" at bounding box center [335, 131] width 245 height 18
type input "me la robe"
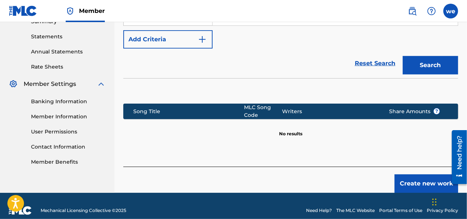
click at [423, 175] on button "Create new work" at bounding box center [427, 184] width 64 height 18
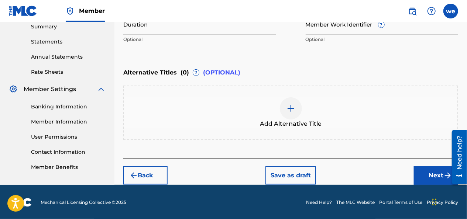
scroll to position [132, 0]
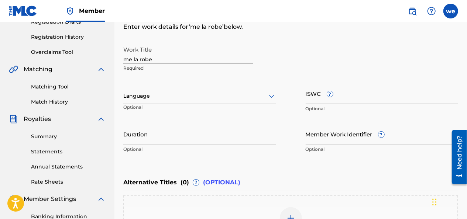
click at [146, 99] on div at bounding box center [199, 96] width 153 height 9
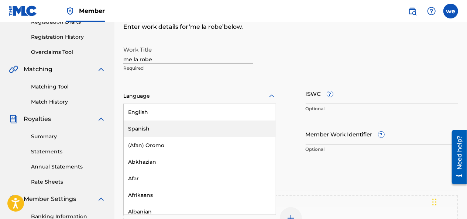
click at [148, 127] on div "Spanish" at bounding box center [200, 129] width 152 height 17
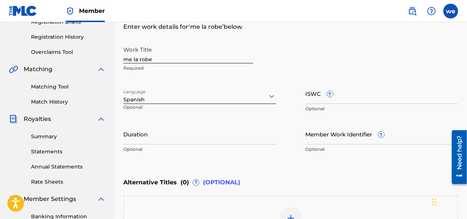
click at [319, 103] on input "ISWC ?" at bounding box center [382, 93] width 153 height 21
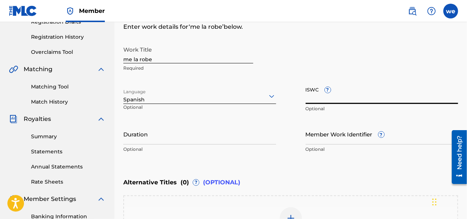
paste input "T-325.788.827-6"
type input "T-325.788.827-6"
click at [137, 139] on input "Duration" at bounding box center [199, 134] width 153 height 21
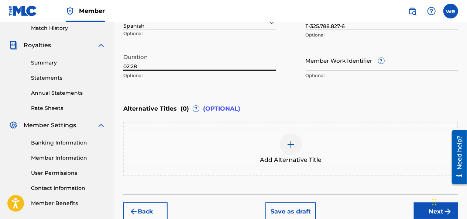
scroll to position [243, 0]
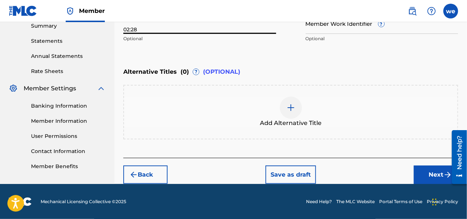
type input "02:28"
click at [426, 176] on button "Next" at bounding box center [436, 175] width 44 height 18
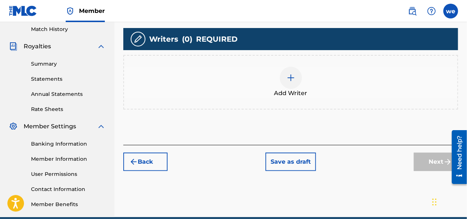
scroll to position [218, 0]
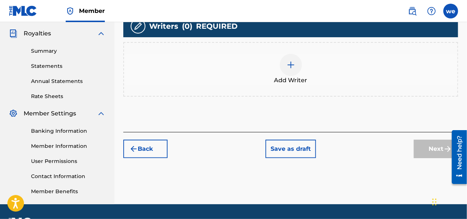
click at [293, 67] on img at bounding box center [291, 65] width 9 height 9
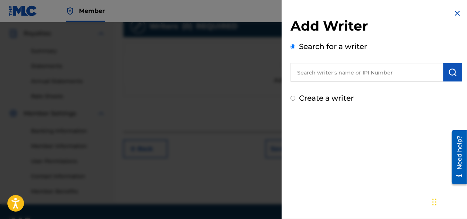
click at [293, 99] on input "Create a writer" at bounding box center [293, 98] width 5 height 5
radio input "false"
radio input "true"
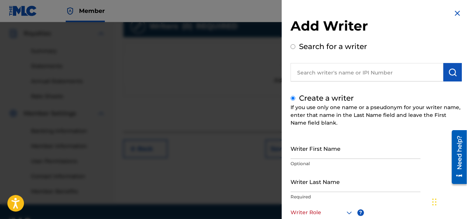
click at [307, 155] on input "Writer First Name" at bounding box center [356, 148] width 130 height 21
type input "wander"
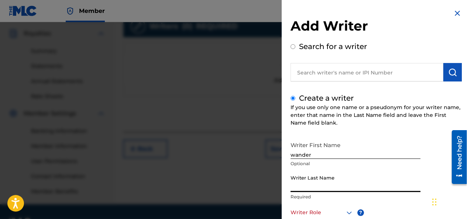
click at [325, 180] on input "Writer Last Name" at bounding box center [356, 181] width 130 height 21
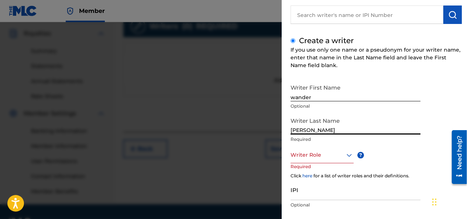
scroll to position [101, 0]
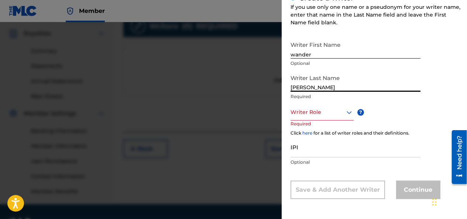
type input "[PERSON_NAME]"
click at [302, 112] on div at bounding box center [322, 112] width 63 height 9
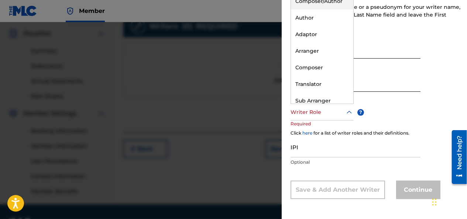
click at [313, 5] on div "Composer/Author" at bounding box center [322, 1] width 62 height 17
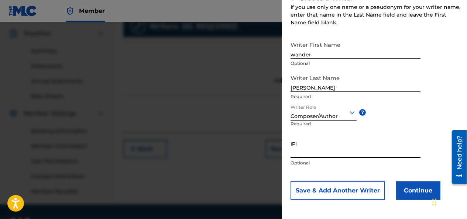
paste input "01135942459"
type input "01135942459"
click at [413, 192] on button "Continue" at bounding box center [418, 191] width 44 height 18
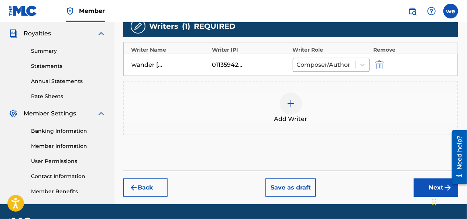
click at [426, 181] on button "Next" at bounding box center [436, 188] width 44 height 18
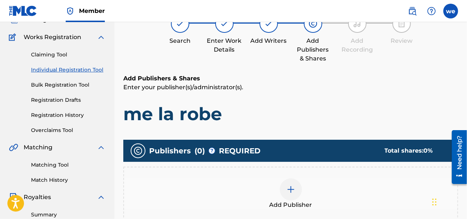
scroll to position [33, 0]
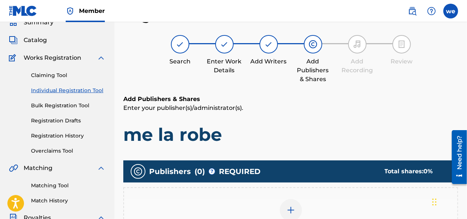
click at [293, 207] on img at bounding box center [291, 210] width 9 height 9
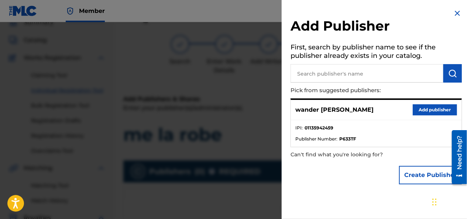
click at [438, 111] on button "Add publisher" at bounding box center [435, 110] width 44 height 11
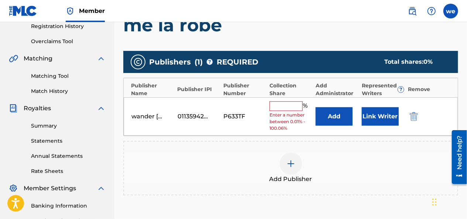
scroll to position [144, 0]
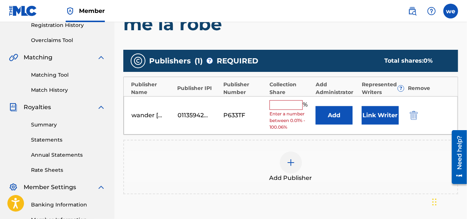
click at [279, 106] on input "text" at bounding box center [286, 106] width 33 height 10
type input "100"
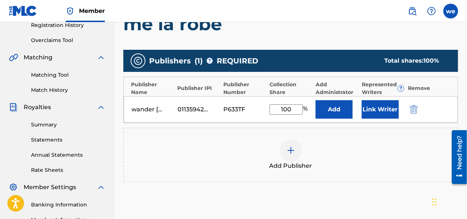
click at [384, 112] on button "Link Writer" at bounding box center [380, 110] width 37 height 18
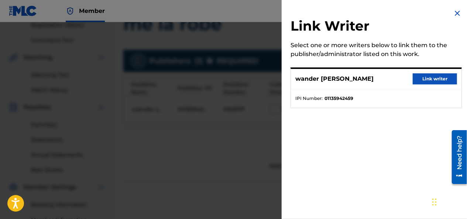
click at [426, 80] on button "Link writer" at bounding box center [435, 79] width 44 height 11
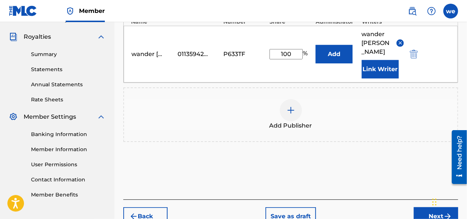
scroll to position [218, 0]
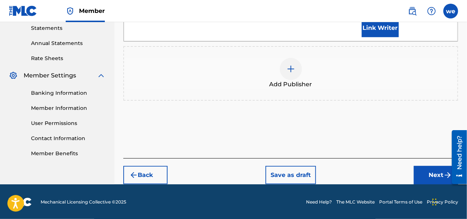
click at [426, 173] on button "Next" at bounding box center [436, 175] width 44 height 18
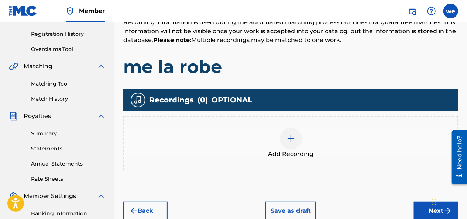
scroll to position [144, 0]
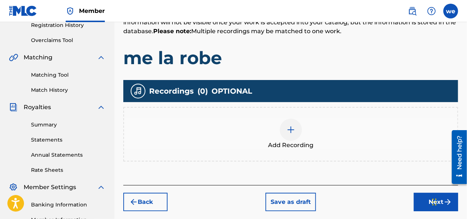
click at [298, 132] on div at bounding box center [291, 130] width 22 height 22
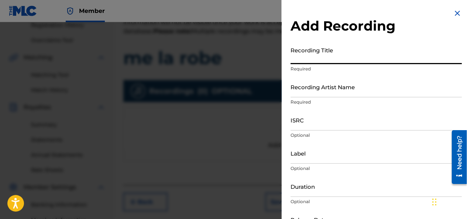
click at [316, 60] on input "Recording Title" at bounding box center [376, 53] width 171 height 21
type input "me la robe"
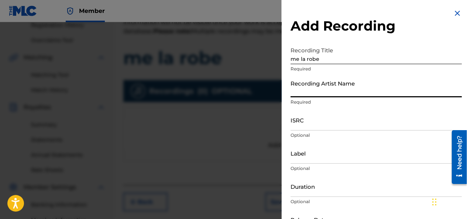
click at [305, 92] on input "Recording Artist Name" at bounding box center [376, 86] width 171 height 21
type input "Wandel MCF"
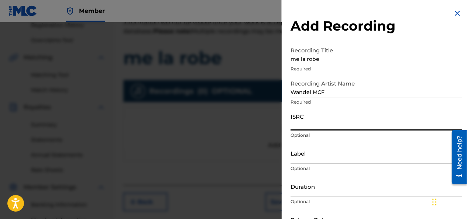
click at [296, 127] on input "ISRC" at bounding box center [376, 120] width 171 height 21
paste input "QZGLS2409877"
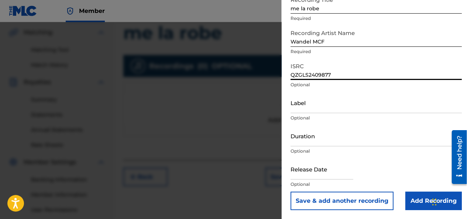
scroll to position [181, 0]
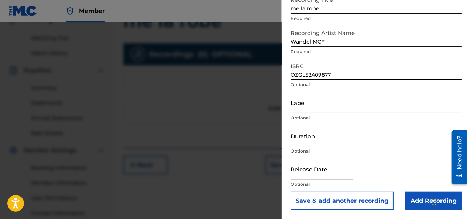
type input "QZGLS2409877"
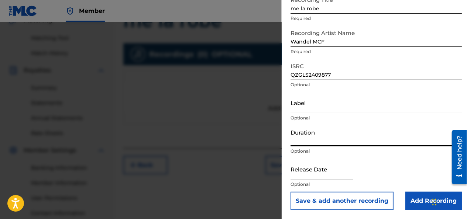
click at [307, 140] on input "Duration" at bounding box center [376, 136] width 171 height 21
type input "02:28"
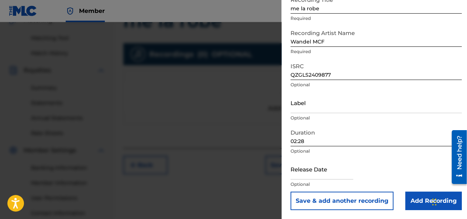
click at [303, 176] on input "text" at bounding box center [322, 169] width 63 height 21
select select "7"
select select "2025"
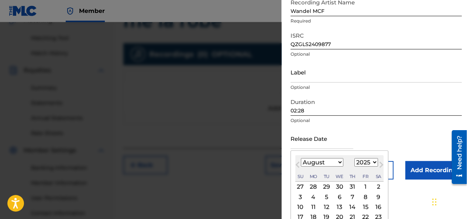
scroll to position [119, 0]
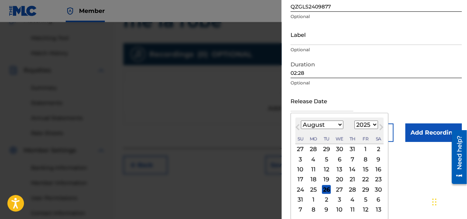
click at [305, 123] on select "January February March April May June July August September October November De…" at bounding box center [322, 125] width 42 height 8
select select "2"
click at [301, 121] on select "January February March April May June July August September October November De…" at bounding box center [322, 125] width 42 height 8
click at [363, 126] on select "1899 1900 1901 1902 1903 1904 1905 1906 1907 1908 1909 1910 1911 1912 1913 1914…" at bounding box center [367, 125] width 24 height 8
select select "2024"
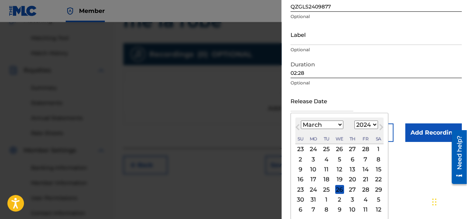
click at [355, 121] on select "1899 1900 1901 1902 1903 1904 1905 1906 1907 1908 1909 1910 1911 1912 1913 1914…" at bounding box center [367, 125] width 24 height 8
click at [327, 169] on div "12" at bounding box center [326, 170] width 9 height 9
type input "[DATE]"
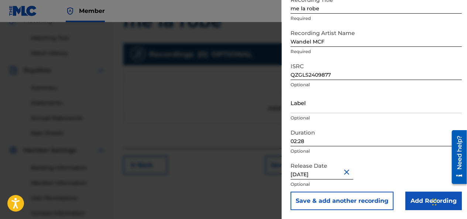
click at [423, 202] on input "Add Recording" at bounding box center [434, 201] width 57 height 18
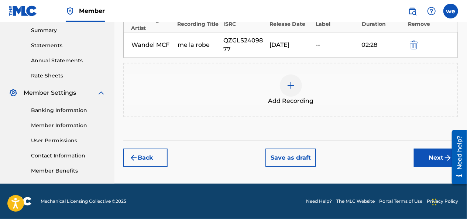
click at [436, 160] on button "Next" at bounding box center [436, 158] width 44 height 18
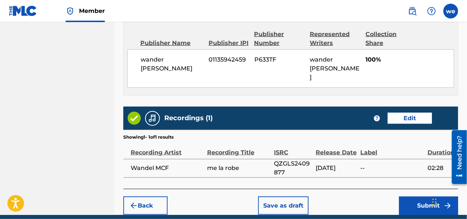
scroll to position [422, 0]
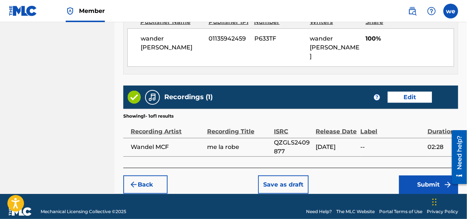
click at [415, 176] on button "Submit" at bounding box center [428, 185] width 59 height 18
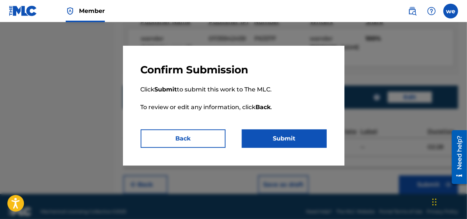
click at [287, 145] on button "Submit" at bounding box center [284, 139] width 85 height 18
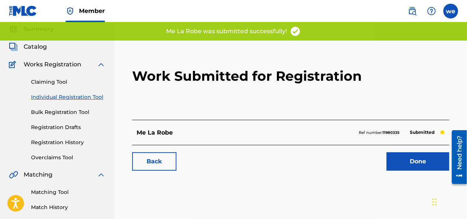
scroll to position [37, 0]
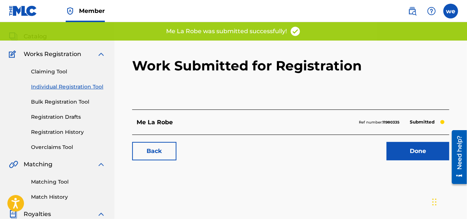
click at [159, 151] on link "Back" at bounding box center [154, 151] width 44 height 18
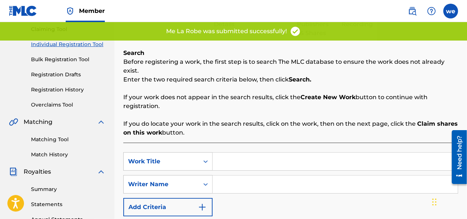
scroll to position [111, 0]
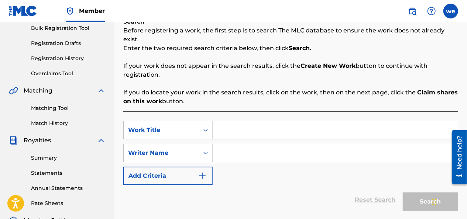
click at [225, 122] on input "Search Form" at bounding box center [335, 131] width 245 height 18
type input "culeteo"
click at [227, 144] on input "Search Form" at bounding box center [335, 153] width 245 height 18
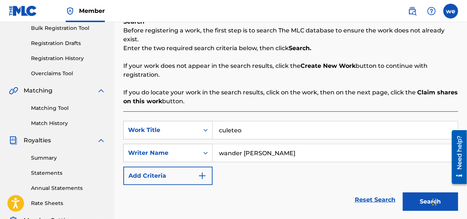
type input "wander [PERSON_NAME]"
click at [415, 193] on button "Search" at bounding box center [430, 202] width 55 height 18
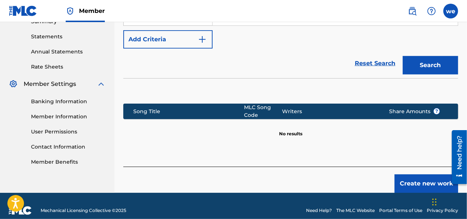
click at [408, 175] on button "Create new work" at bounding box center [427, 184] width 64 height 18
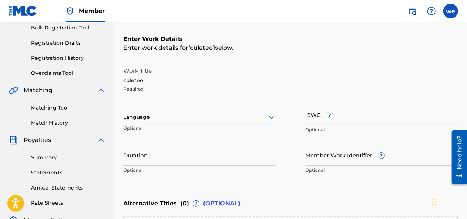
scroll to position [132, 0]
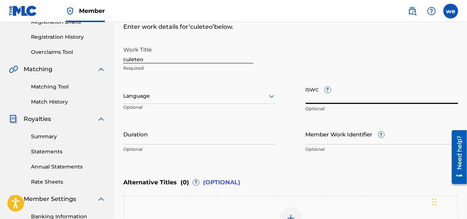
paste input "T-309.836.583-0"
type input "T-309.836.583-0"
click at [210, 95] on div at bounding box center [199, 96] width 153 height 9
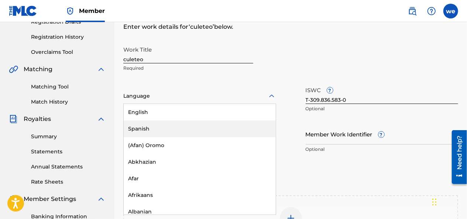
click at [171, 129] on div "Spanish" at bounding box center [200, 129] width 152 height 17
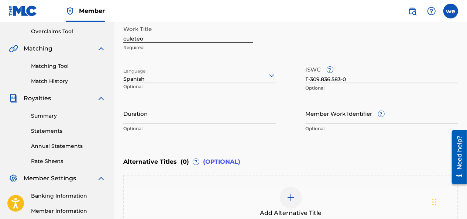
scroll to position [169, 0]
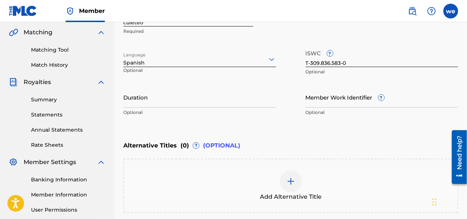
click at [140, 104] on input "Duration" at bounding box center [199, 97] width 153 height 21
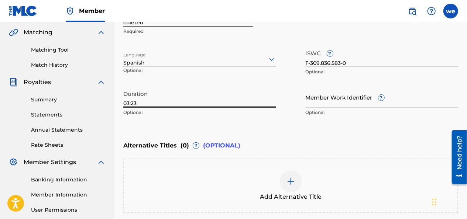
type input "03:23"
click at [293, 185] on img at bounding box center [291, 181] width 9 height 9
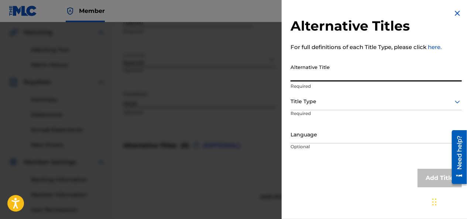
paste input "Culeteo - King rapper ❌ La burla MC [PERSON_NAME] ❌ la Movie ❌ la [PERSON_NAME]…"
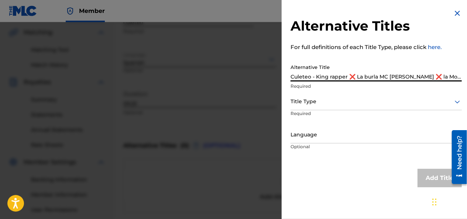
scroll to position [0, 86]
type input "Culeteo - King rapper ❌ La burla MC [PERSON_NAME] ❌ la Movie ❌ la [PERSON_NAME]…"
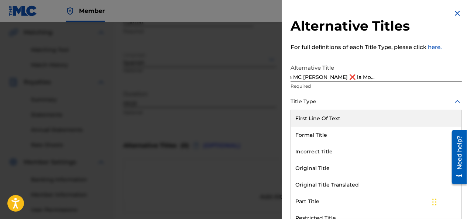
scroll to position [0, 0]
click at [323, 103] on div at bounding box center [376, 101] width 171 height 9
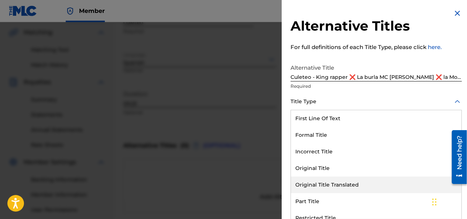
scroll to position [74, 0]
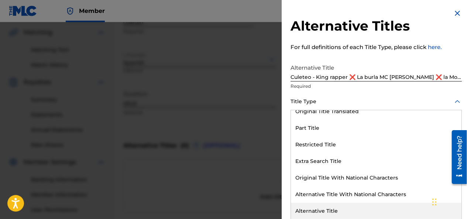
click at [329, 210] on div "Alternative Title" at bounding box center [376, 211] width 171 height 17
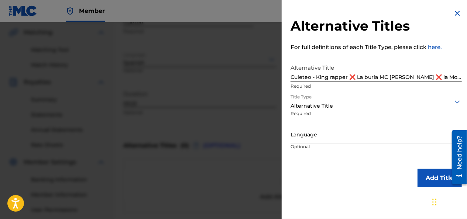
click at [309, 139] on div at bounding box center [376, 134] width 171 height 9
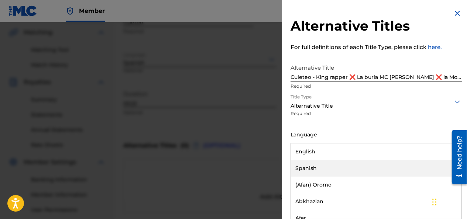
click at [313, 169] on div "Spanish" at bounding box center [376, 168] width 171 height 17
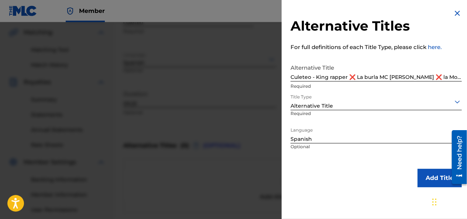
click at [436, 183] on button "Add Title" at bounding box center [440, 178] width 44 height 18
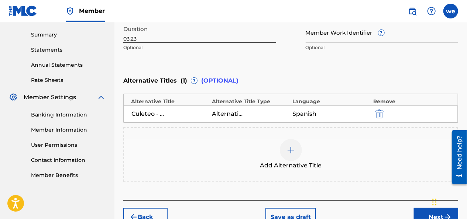
scroll to position [276, 0]
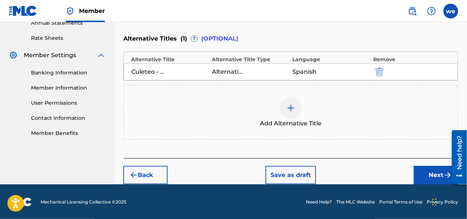
click at [436, 179] on button "Next" at bounding box center [436, 175] width 44 height 18
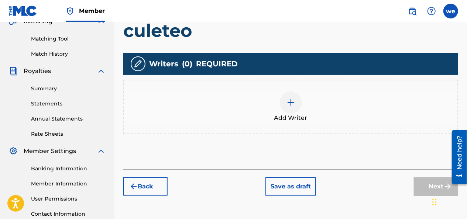
scroll to position [181, 0]
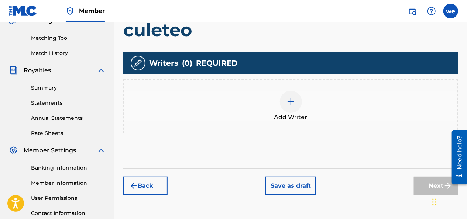
click at [286, 105] on div at bounding box center [291, 102] width 22 height 22
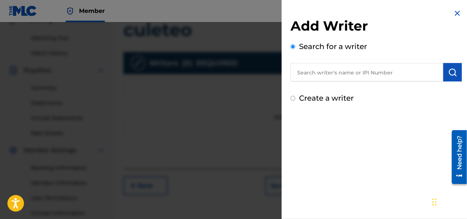
click at [296, 99] on div "Create a writer" at bounding box center [376, 98] width 171 height 11
click at [290, 100] on div "Add Writer Search for a writer Create a writer" at bounding box center [376, 56] width 189 height 113
click at [293, 99] on input "Create a writer" at bounding box center [293, 98] width 5 height 5
radio input "false"
radio input "true"
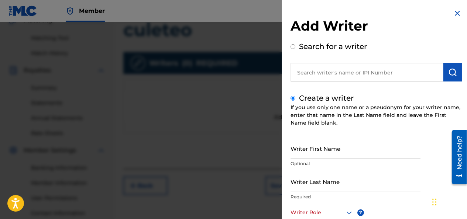
click at [310, 156] on input "Writer First Name" at bounding box center [356, 148] width 130 height 21
type input "wander"
click at [303, 187] on input "Writer Last Name" at bounding box center [356, 181] width 130 height 21
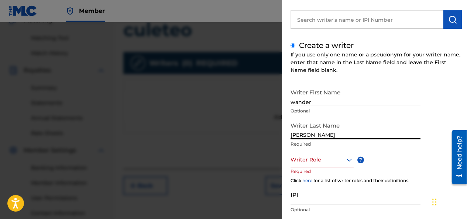
scroll to position [101, 0]
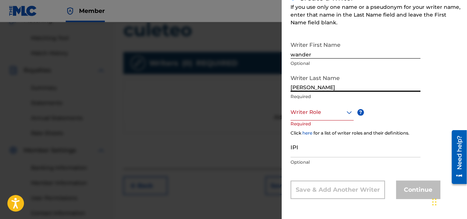
type input "[PERSON_NAME]"
click at [306, 115] on div at bounding box center [322, 112] width 63 height 9
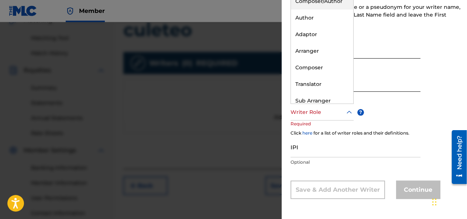
click at [319, 2] on div "Composer/Author" at bounding box center [322, 1] width 62 height 17
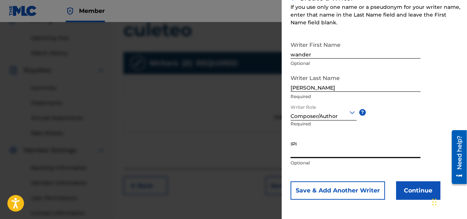
paste input "01135942459"
type input "01135942459"
click at [414, 194] on button "Continue" at bounding box center [418, 191] width 44 height 18
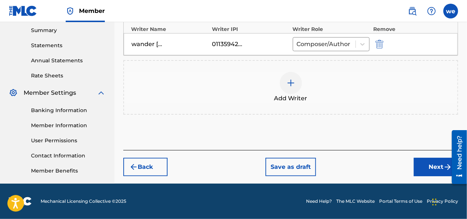
click at [433, 165] on button "Next" at bounding box center [436, 167] width 44 height 18
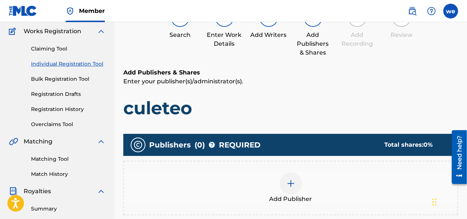
scroll to position [70, 0]
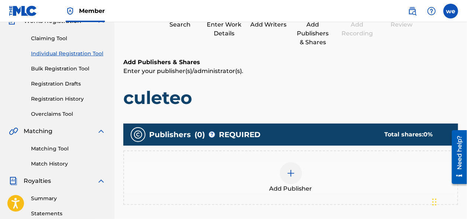
click at [296, 170] on div at bounding box center [291, 174] width 22 height 22
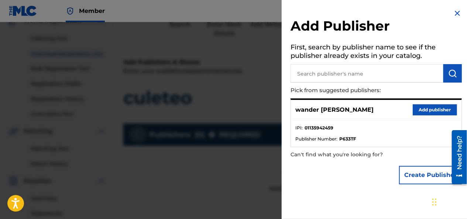
click at [425, 109] on button "Add publisher" at bounding box center [435, 110] width 44 height 11
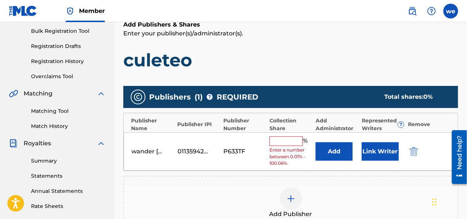
scroll to position [144, 0]
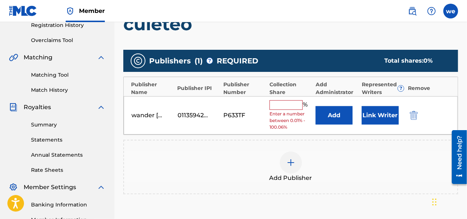
click at [276, 105] on input "text" at bounding box center [286, 106] width 33 height 10
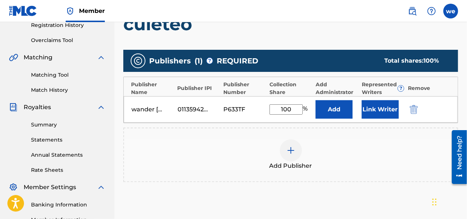
drag, startPoint x: 293, startPoint y: 109, endPoint x: 252, endPoint y: 110, distance: 41.0
click at [253, 111] on div "wander [PERSON_NAME] 01135942459 P633TF 100 % Add Link Writer" at bounding box center [291, 109] width 334 height 27
type input "100.00"
click at [382, 109] on button "Link Writer" at bounding box center [380, 110] width 37 height 18
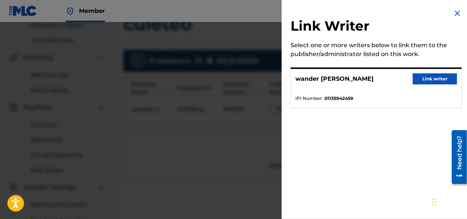
click at [424, 82] on button "Link writer" at bounding box center [435, 79] width 44 height 11
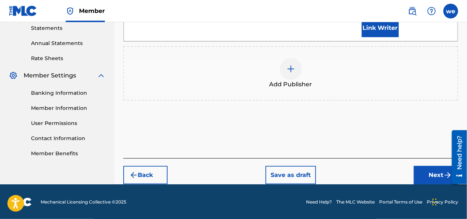
click at [437, 168] on button "Next" at bounding box center [436, 175] width 44 height 18
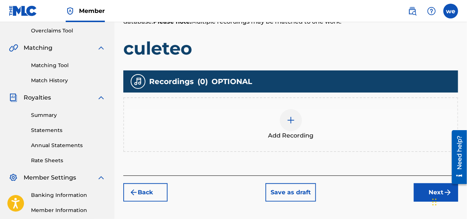
scroll to position [181, 0]
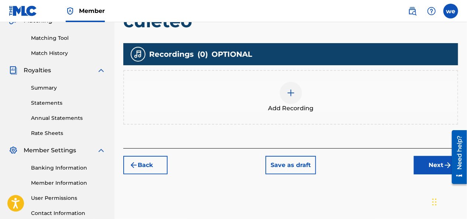
click at [290, 98] on div at bounding box center [291, 93] width 22 height 22
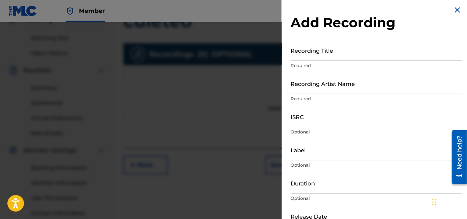
scroll to position [0, 0]
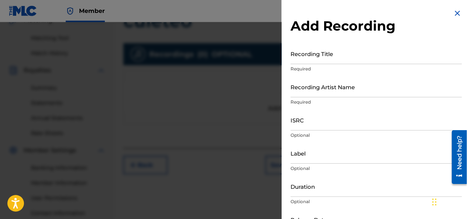
click at [316, 59] on input "Recording Title" at bounding box center [376, 53] width 171 height 21
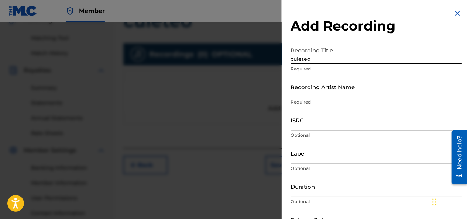
type input "culeteo"
click at [317, 94] on input "Recording Artist Name" at bounding box center [376, 86] width 171 height 21
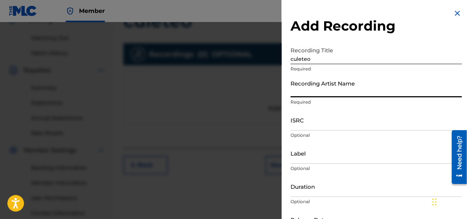
type input "w"
type input "Wandel MCF"
click at [300, 130] on input "ISRC" at bounding box center [376, 120] width 171 height 21
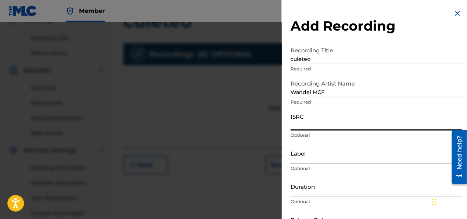
paste input "QZHN92154728"
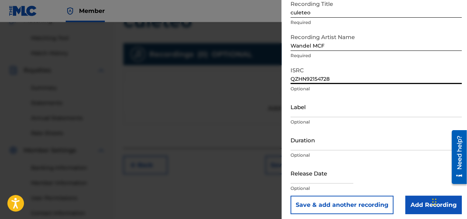
scroll to position [51, 0]
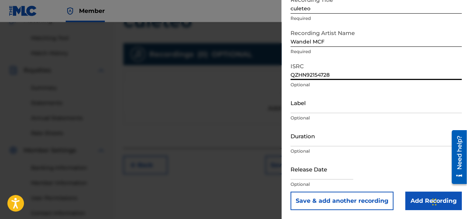
type input "QZHN92154728"
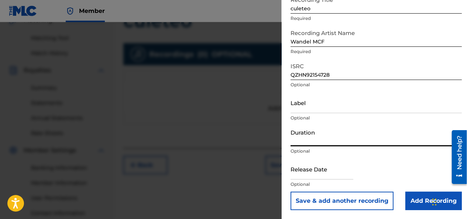
click at [309, 140] on input "Duration" at bounding box center [376, 136] width 171 height 21
type input "03:23"
click at [304, 174] on input "text" at bounding box center [322, 169] width 63 height 21
select select "7"
select select "2025"
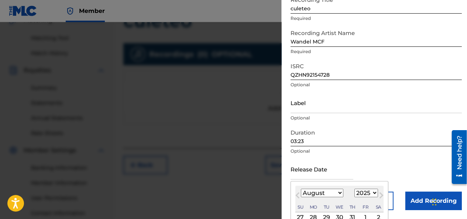
click at [308, 191] on select "January February March April May June July August September October November De…" at bounding box center [322, 193] width 42 height 8
select select "4"
click at [301, 189] on select "January February March April May June July August September October November De…" at bounding box center [322, 193] width 42 height 8
click at [363, 192] on select "1899 1900 1901 1902 1903 1904 1905 1906 1907 1908 1909 1910 1911 1912 1913 1914…" at bounding box center [367, 193] width 24 height 8
select select "2021"
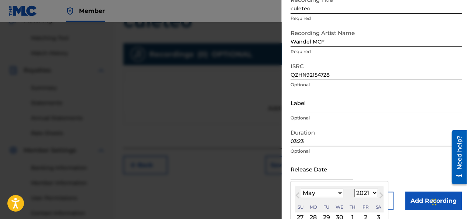
click at [355, 189] on select "1899 1900 1901 1902 1903 1904 1905 1906 1907 1908 1909 1910 1911 1912 1913 1914…" at bounding box center [367, 193] width 24 height 8
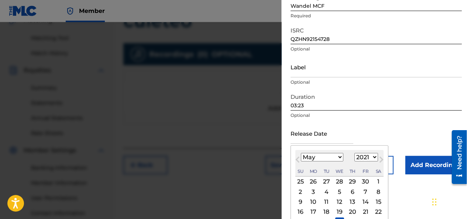
scroll to position [119, 0]
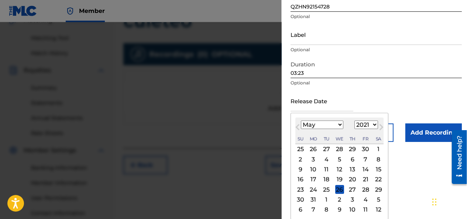
click at [364, 190] on div "28" at bounding box center [365, 189] width 9 height 9
type input "[DATE]"
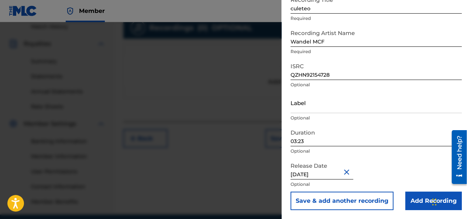
scroll to position [218, 0]
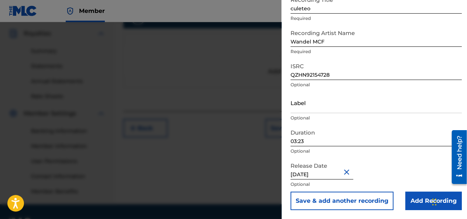
click at [415, 198] on input "Add Recording" at bounding box center [434, 201] width 57 height 18
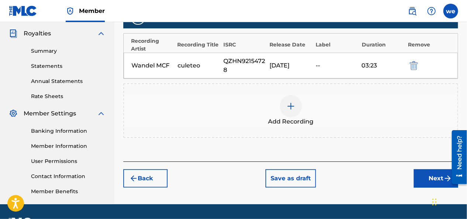
click at [420, 177] on button "Next" at bounding box center [436, 179] width 44 height 18
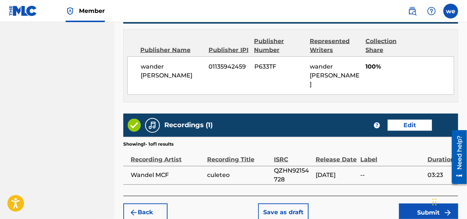
scroll to position [507, 0]
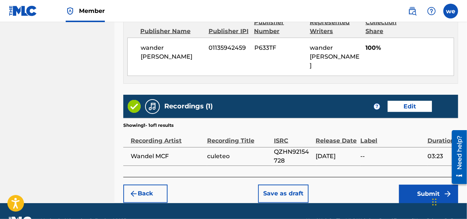
click at [412, 185] on button "Submit" at bounding box center [428, 194] width 59 height 18
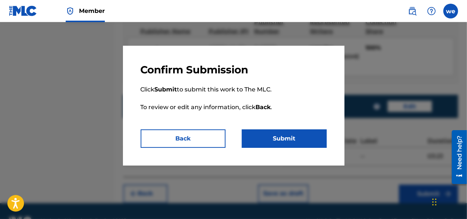
click at [272, 141] on button "Submit" at bounding box center [284, 139] width 85 height 18
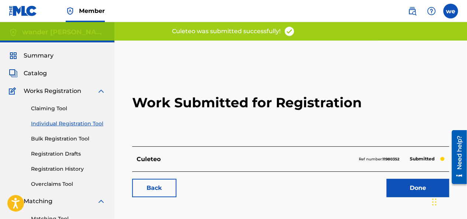
click at [157, 186] on link "Back" at bounding box center [154, 188] width 44 height 18
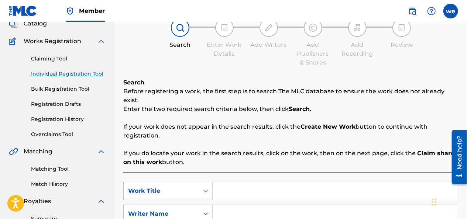
scroll to position [74, 0]
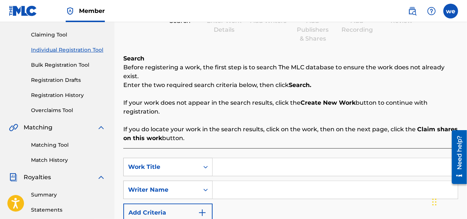
click at [228, 161] on input "Search Form" at bounding box center [335, 168] width 245 height 18
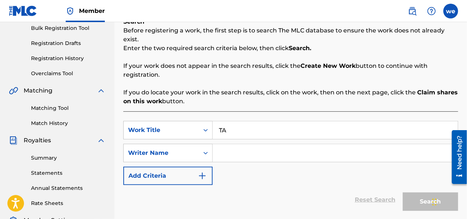
type input "T"
type input "[PERSON_NAME]"
click at [243, 144] on input "Search Form" at bounding box center [335, 153] width 245 height 18
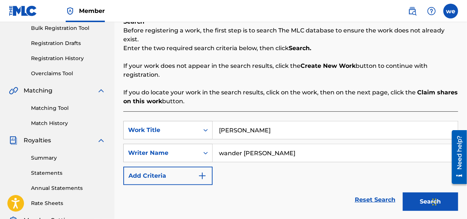
type input "wander [PERSON_NAME]"
click at [417, 194] on button "Search" at bounding box center [430, 202] width 55 height 18
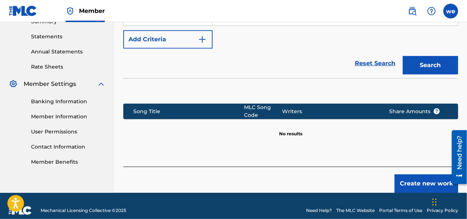
click at [428, 179] on button "Create new work" at bounding box center [427, 184] width 64 height 18
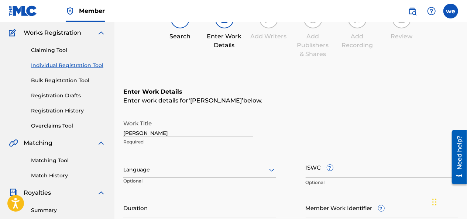
scroll to position [132, 0]
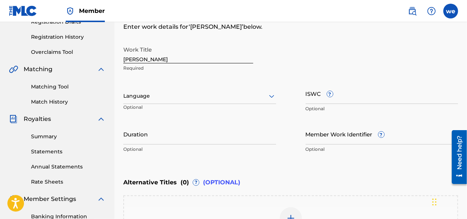
click at [156, 95] on div at bounding box center [199, 96] width 153 height 9
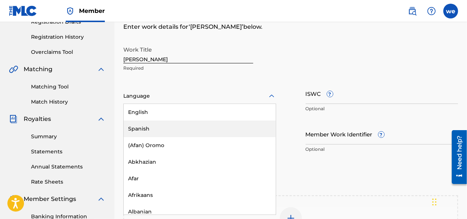
click at [146, 129] on div "Spanish" at bounding box center [200, 129] width 152 height 17
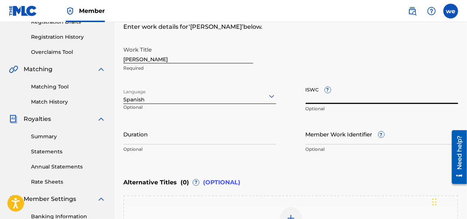
paste input "T-333.125.470-3"
type input "T-333.125.470-3"
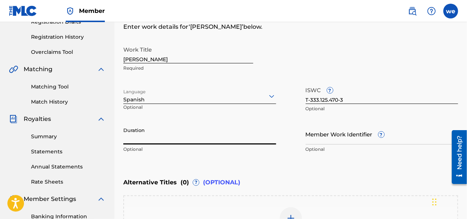
click at [142, 140] on input "Duration" at bounding box center [199, 134] width 153 height 21
type input "02:24"
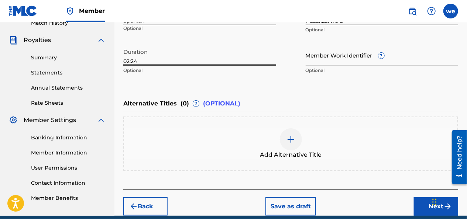
scroll to position [243, 0]
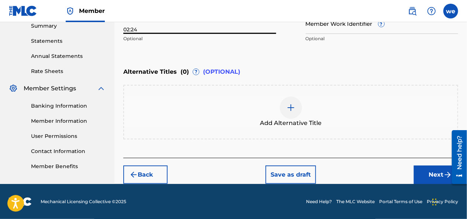
click at [438, 173] on button "Next" at bounding box center [436, 175] width 44 height 18
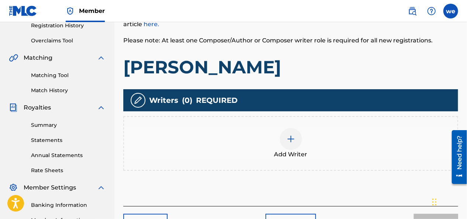
scroll to position [144, 0]
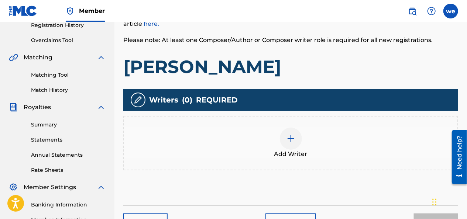
click at [293, 147] on div at bounding box center [291, 139] width 22 height 22
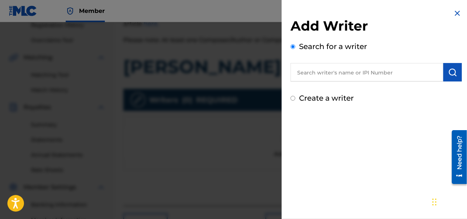
click at [292, 100] on input "Create a writer" at bounding box center [293, 98] width 5 height 5
radio input "false"
radio input "true"
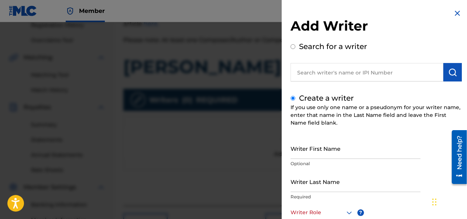
click at [309, 151] on input "Writer First Name" at bounding box center [356, 148] width 130 height 21
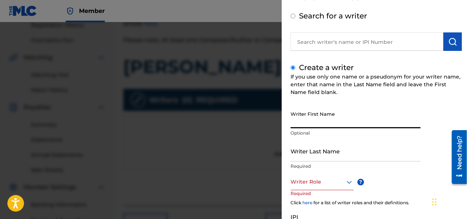
scroll to position [74, 0]
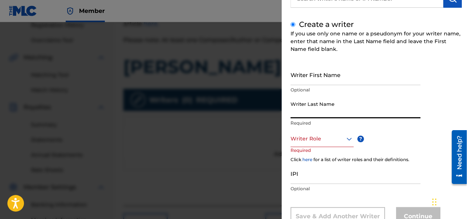
click at [309, 112] on input "Writer Last Name" at bounding box center [356, 108] width 130 height 21
click at [303, 78] on input "Writer First Name" at bounding box center [356, 74] width 130 height 21
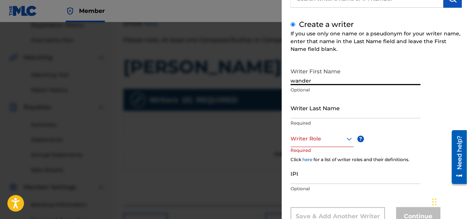
type input "wander"
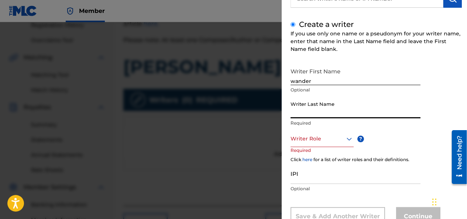
click at [304, 111] on input "Writer Last Name" at bounding box center [356, 108] width 130 height 21
type input "[PERSON_NAME]"
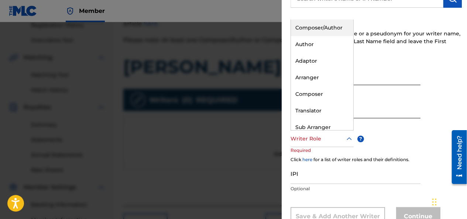
click at [297, 141] on div at bounding box center [322, 138] width 63 height 9
click at [315, 30] on div "Composer/Author" at bounding box center [322, 28] width 62 height 17
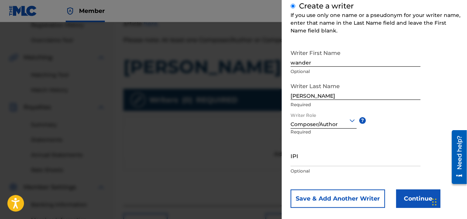
scroll to position [101, 0]
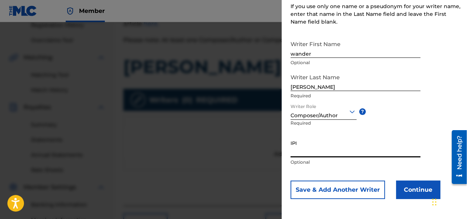
paste input "01135942459"
type input "01135942459"
click at [417, 188] on button "Continue" at bounding box center [418, 190] width 44 height 18
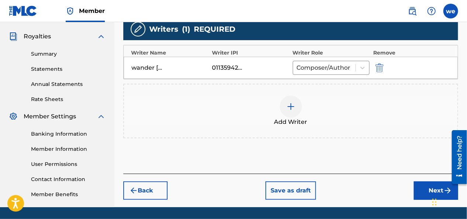
scroll to position [218, 0]
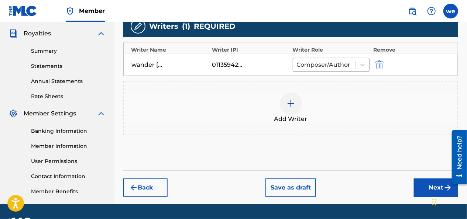
click at [429, 184] on button "Next" at bounding box center [436, 188] width 44 height 18
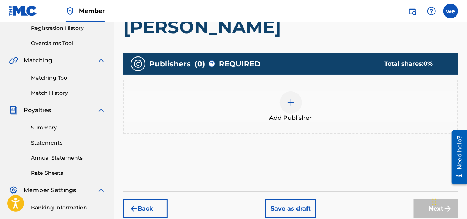
scroll to position [144, 0]
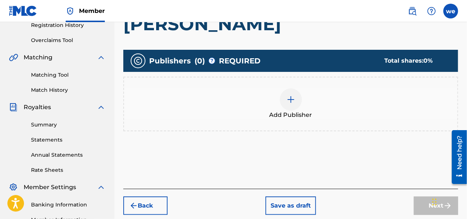
click at [288, 104] on div at bounding box center [291, 100] width 22 height 22
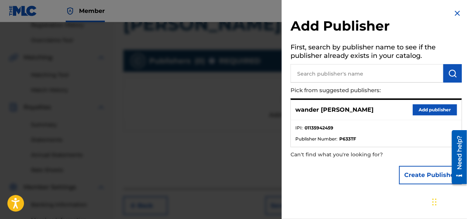
click at [434, 111] on button "Add publisher" at bounding box center [435, 110] width 44 height 11
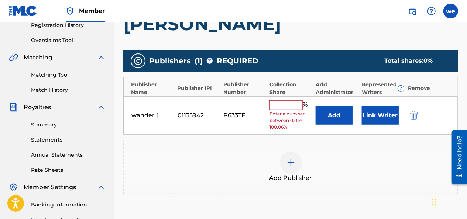
click at [288, 105] on input "text" at bounding box center [286, 106] width 33 height 10
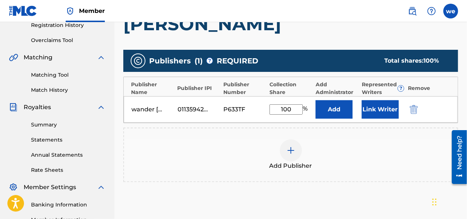
type input "100.00"
click at [379, 109] on button "Link Writer" at bounding box center [380, 110] width 37 height 18
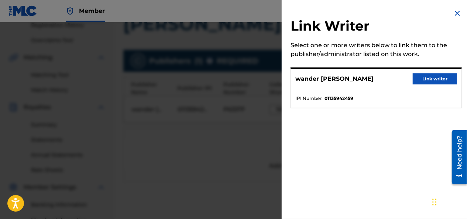
click at [428, 79] on button "Link writer" at bounding box center [435, 79] width 44 height 11
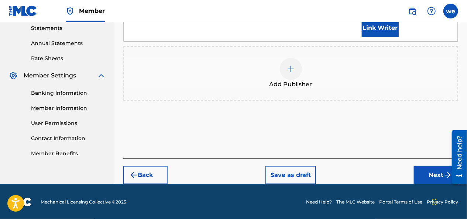
click at [440, 166] on button "Next" at bounding box center [436, 175] width 44 height 18
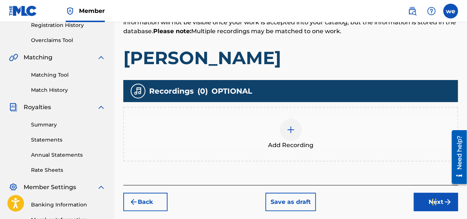
click at [298, 134] on div at bounding box center [291, 130] width 22 height 22
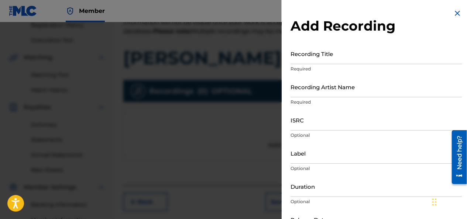
click at [323, 57] on input "Recording Title" at bounding box center [376, 53] width 171 height 21
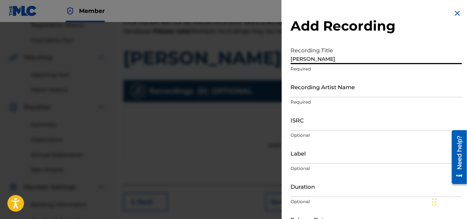
type input "[PERSON_NAME]"
click at [318, 96] on input "Recording Artist Name" at bounding box center [376, 86] width 171 height 21
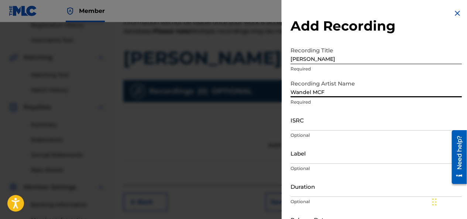
type input "Wandel MCF"
click at [290, 112] on div "Add Recording Recording Title tan degranao Required Recording Artist Name [PERS…" at bounding box center [376, 135] width 189 height 270
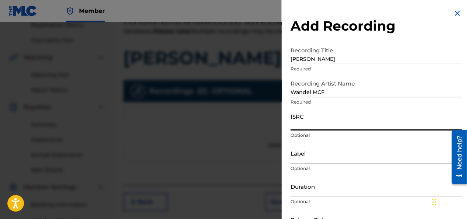
paste input "QZTB42508146"
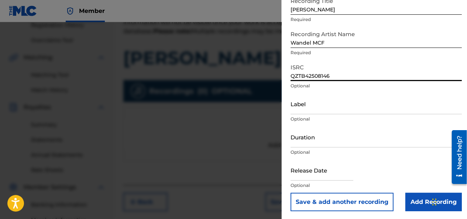
scroll to position [51, 0]
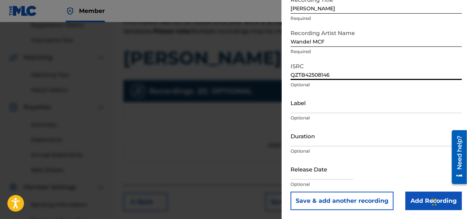
type input "QZTB42508146"
click at [316, 143] on input "Duration" at bounding box center [376, 136] width 171 height 21
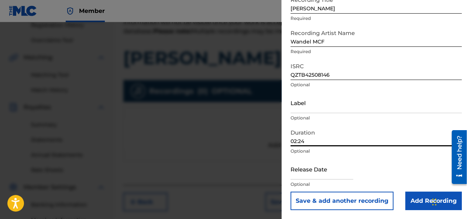
type input "02:24"
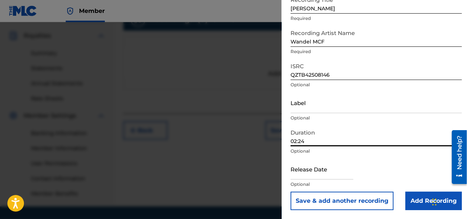
scroll to position [218, 0]
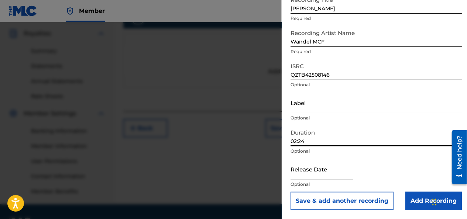
click at [306, 177] on input "text" at bounding box center [322, 169] width 63 height 21
select select "7"
select select "2025"
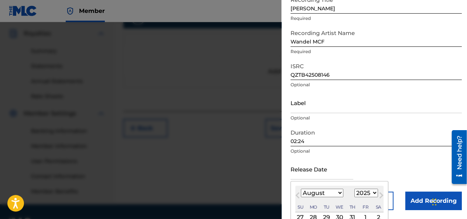
click at [317, 194] on select "January February March April May June July August September October November De…" at bounding box center [322, 193] width 42 height 8
select select "5"
click at [301, 189] on select "January February March April May June July August September October November De…" at bounding box center [322, 193] width 42 height 8
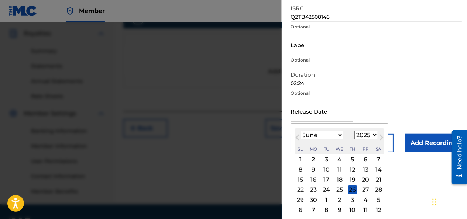
scroll to position [109, 0]
click at [362, 135] on select "1899 1900 1901 1902 1903 1904 1905 1906 1907 1908 1909 1910 1911 1912 1913 1914…" at bounding box center [367, 135] width 24 height 8
select select "2024"
click at [355, 131] on select "1899 1900 1901 1902 1903 1904 1905 1906 1907 1908 1909 1910 1911 1912 1913 1914…" at bounding box center [367, 135] width 24 height 8
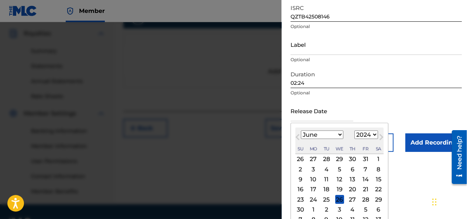
click at [338, 178] on div "12" at bounding box center [340, 180] width 9 height 9
type input "[DATE]"
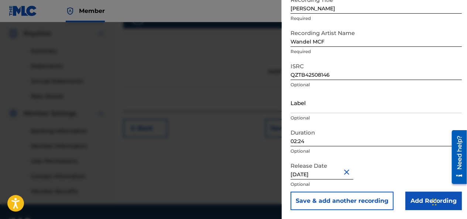
scroll to position [51, 0]
click at [326, 176] on input "[DATE]" at bounding box center [322, 169] width 63 height 21
select select "5"
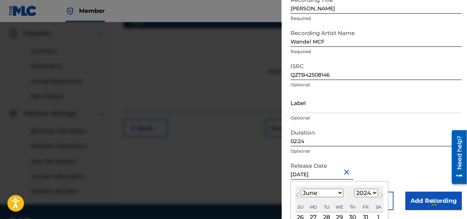
scroll to position [119, 0]
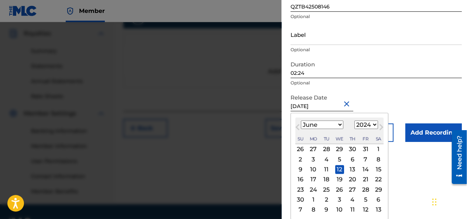
click at [368, 123] on select "1899 1900 1901 1902 1903 1904 1905 1906 1907 1908 1909 1910 1911 1912 1913 1914…" at bounding box center [367, 125] width 24 height 8
select select "2025"
click at [355, 129] on select "1899 1900 1901 1902 1903 1904 1905 1906 1907 1908 1909 1910 1911 1912 1913 1914…" at bounding box center [367, 125] width 24 height 8
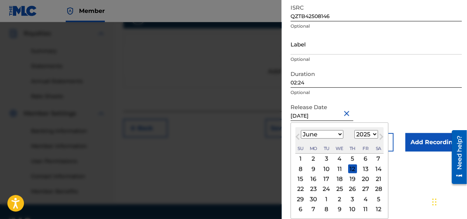
scroll to position [109, 0]
click at [352, 170] on div "12" at bounding box center [352, 169] width 9 height 9
type input "[DATE]"
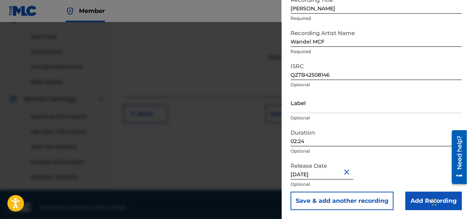
scroll to position [239, 0]
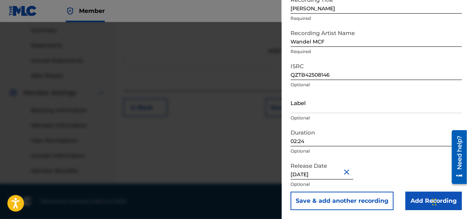
click at [423, 198] on input "Add Recording" at bounding box center [434, 201] width 57 height 18
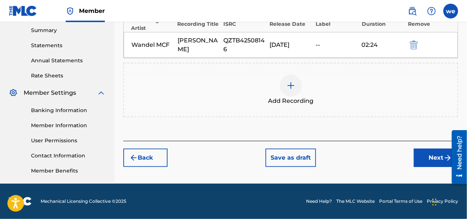
click at [431, 160] on button "Next" at bounding box center [436, 158] width 44 height 18
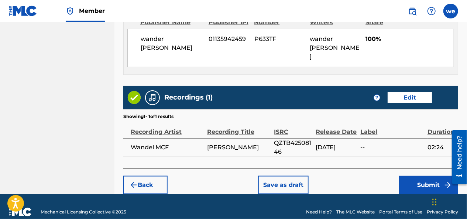
scroll to position [422, 0]
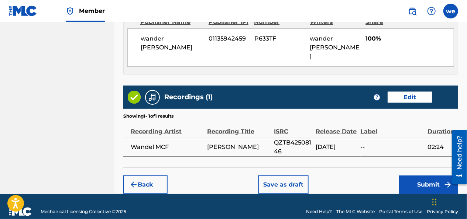
click at [423, 176] on button "Submit" at bounding box center [428, 185] width 59 height 18
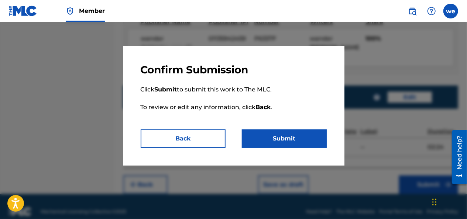
click at [302, 142] on button "Submit" at bounding box center [284, 139] width 85 height 18
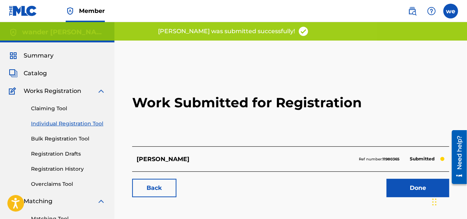
click at [166, 185] on link "Back" at bounding box center [154, 188] width 44 height 18
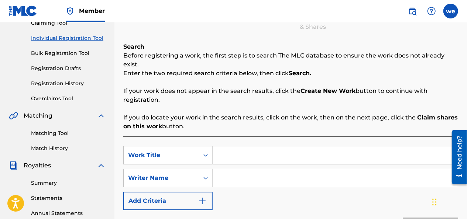
scroll to position [111, 0]
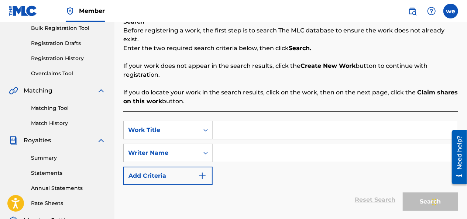
click at [232, 128] on input "Search Form" at bounding box center [335, 131] width 245 height 18
drag, startPoint x: 258, startPoint y: 121, endPoint x: 92, endPoint y: 106, distance: 166.6
click at [106, 104] on main "wander [PERSON_NAME] Summary Catalog Works Registration Claiming Tool Individua…" at bounding box center [233, 111] width 467 height 401
type input "mascarilla y condones"
click at [239, 147] on input "Search Form" at bounding box center [335, 153] width 245 height 18
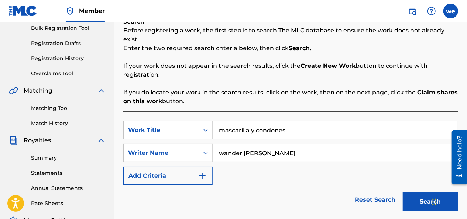
type input "wander [PERSON_NAME]"
click at [422, 193] on button "Search" at bounding box center [430, 202] width 55 height 18
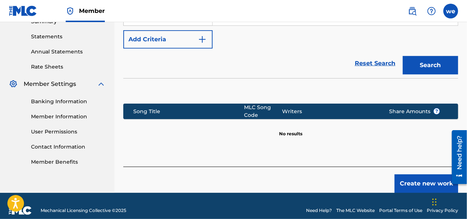
click at [432, 177] on button "Create new work" at bounding box center [427, 184] width 64 height 18
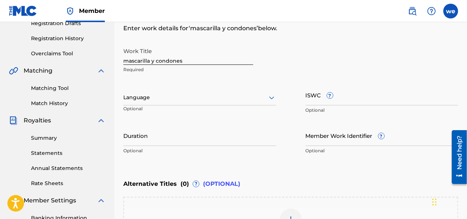
scroll to position [95, 0]
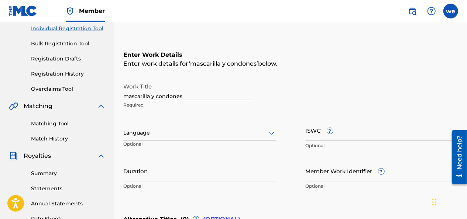
click at [161, 133] on div at bounding box center [199, 133] width 153 height 9
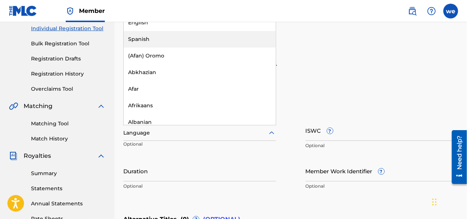
click at [149, 38] on div "Spanish" at bounding box center [200, 39] width 152 height 17
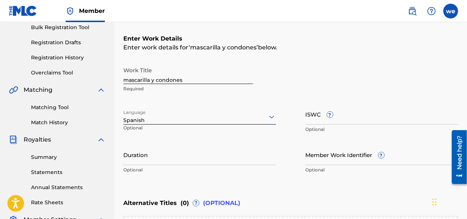
scroll to position [132, 0]
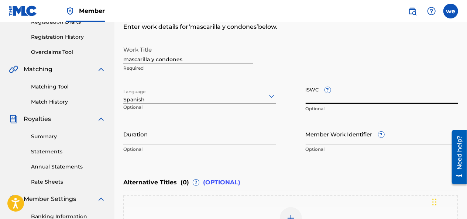
paste input "T-309.836.602-6"
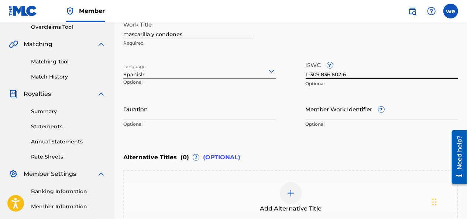
scroll to position [169, 0]
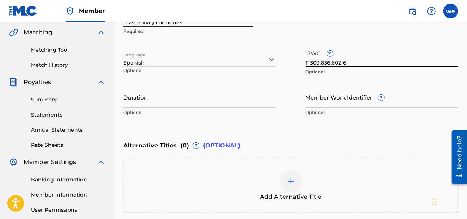
type input "T-309.836.602-6"
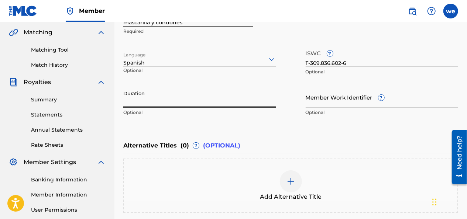
click at [144, 99] on input "Duration" at bounding box center [199, 97] width 153 height 21
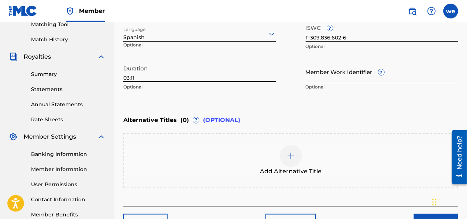
scroll to position [206, 0]
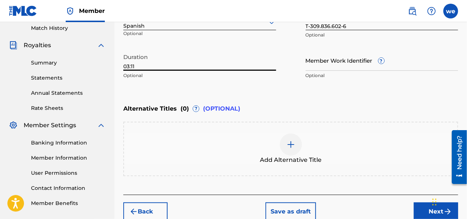
type input "03:11"
click at [296, 143] on div at bounding box center [291, 145] width 22 height 22
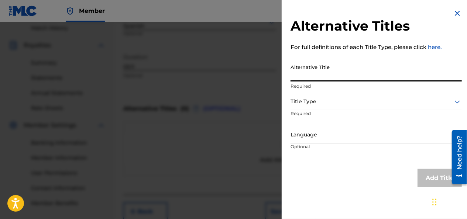
paste input "mascarilla & condones - Wandel MCF ❌ Gc Flow Ds (video oficial)"
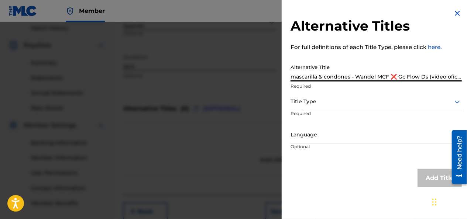
scroll to position [0, 3]
type input "mascarilla & condones - Wandel MCF ❌ Gc Flow Ds (video oficial)"
click at [319, 106] on div "Title Type" at bounding box center [376, 102] width 171 height 17
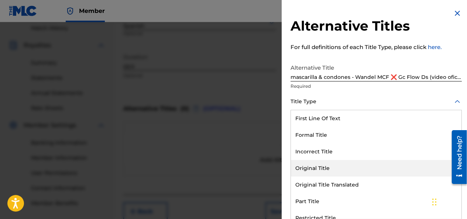
scroll to position [74, 0]
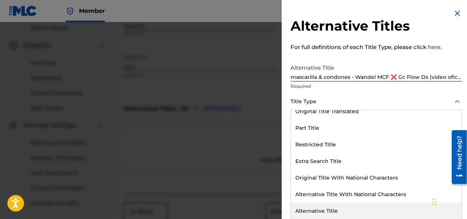
click at [321, 207] on div "Alternative Title" at bounding box center [376, 211] width 171 height 17
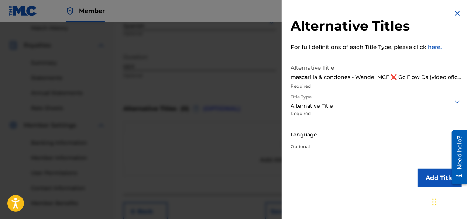
click at [314, 137] on div at bounding box center [376, 134] width 171 height 9
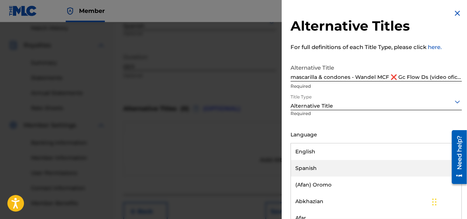
click at [310, 168] on div "Spanish" at bounding box center [376, 168] width 171 height 17
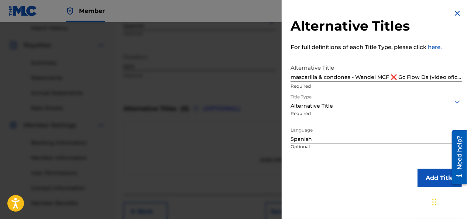
scroll to position [0, 0]
click at [432, 181] on button "Add Title" at bounding box center [440, 178] width 44 height 18
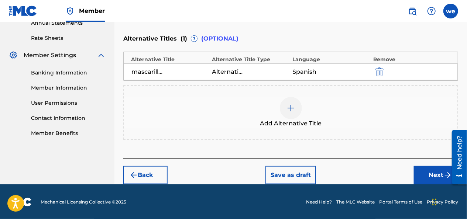
click at [429, 175] on button "Next" at bounding box center [436, 175] width 44 height 18
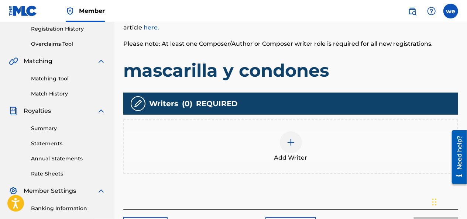
scroll to position [144, 0]
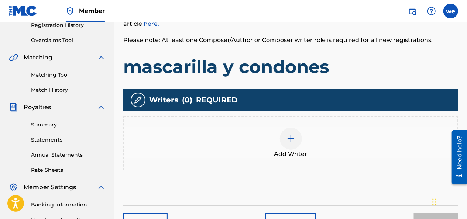
click at [290, 142] on img at bounding box center [291, 138] width 9 height 9
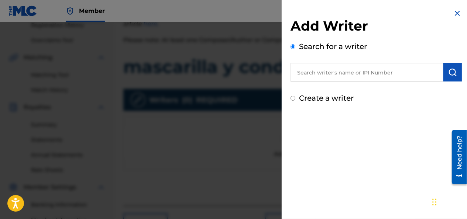
click at [294, 99] on input "Create a writer" at bounding box center [293, 98] width 5 height 5
radio input "false"
radio input "true"
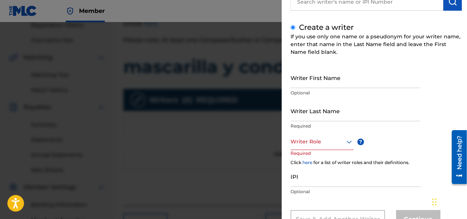
scroll to position [74, 0]
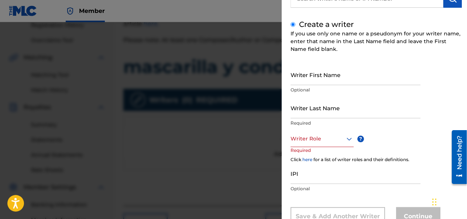
click at [301, 78] on input "Writer First Name" at bounding box center [356, 74] width 130 height 21
type input "[PERSON_NAME]"
click at [313, 112] on input "Writer Last Name" at bounding box center [356, 108] width 130 height 21
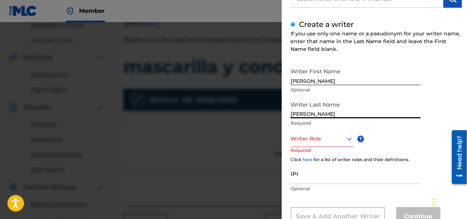
type input "[PERSON_NAME]"
drag, startPoint x: 341, startPoint y: 77, endPoint x: 310, endPoint y: 88, distance: 33.3
click at [310, 88] on div "Writer First Name [PERSON_NAME] Optional" at bounding box center [356, 80] width 130 height 33
type input "wander"
click at [316, 144] on div "Writer Role" at bounding box center [322, 139] width 63 height 17
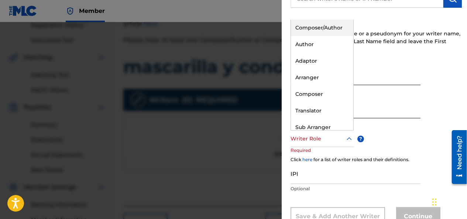
click at [320, 27] on div "Composer/Author" at bounding box center [322, 28] width 62 height 17
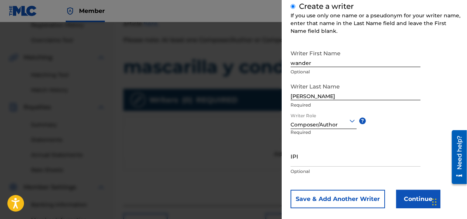
scroll to position [101, 0]
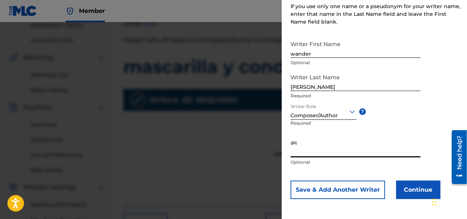
paste input "01135942459 Legal Name 12"
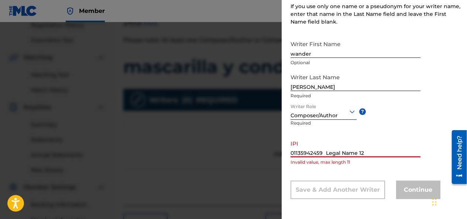
drag, startPoint x: 366, startPoint y: 151, endPoint x: 324, endPoint y: 159, distance: 42.8
click at [324, 159] on div "IPI 01135942459 Legal Name 12 Invalid value, max length 11" at bounding box center [356, 153] width 130 height 33
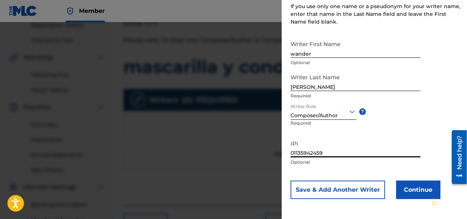
type input "01135942459"
click at [421, 189] on button "Continue" at bounding box center [418, 190] width 44 height 18
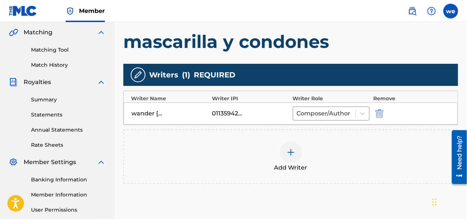
scroll to position [181, 0]
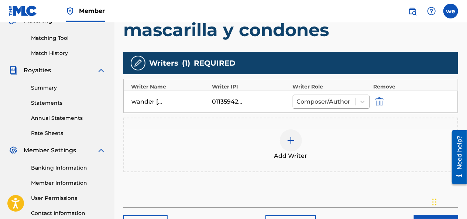
click at [282, 139] on div at bounding box center [291, 141] width 22 height 22
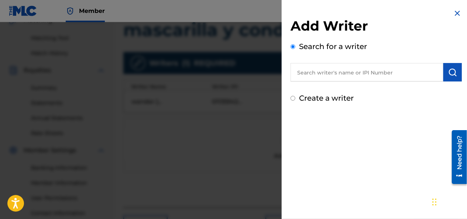
click at [294, 98] on input "Create a writer" at bounding box center [293, 98] width 5 height 5
radio input "false"
radio input "true"
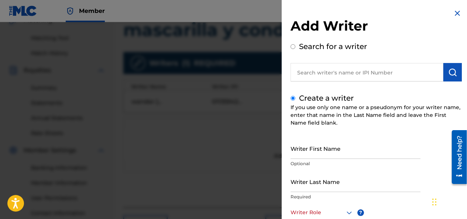
click at [307, 156] on input "Writer First Name" at bounding box center [356, 148] width 130 height 21
type input "[PERSON_NAME]"
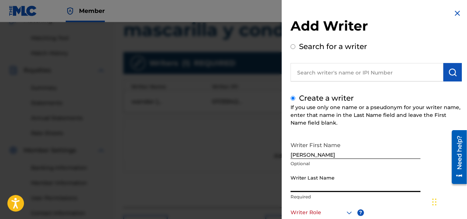
click at [313, 185] on input "Writer Last Name" at bounding box center [356, 181] width 130 height 21
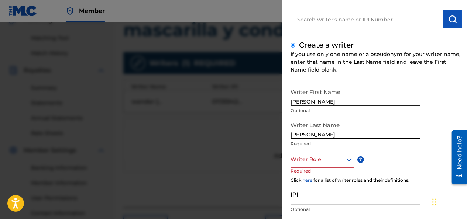
scroll to position [101, 0]
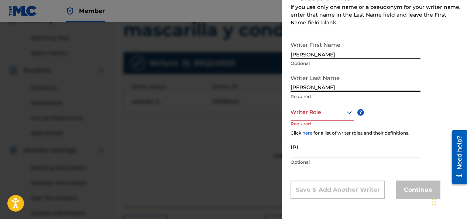
type input "[PERSON_NAME]"
click at [314, 111] on div at bounding box center [322, 112] width 63 height 9
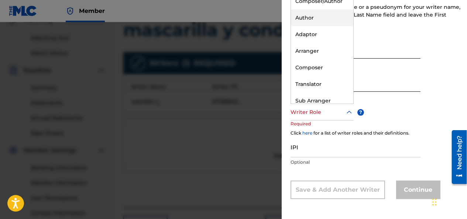
click at [328, 19] on div "Author" at bounding box center [322, 18] width 62 height 17
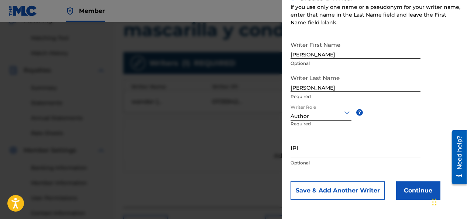
click at [310, 151] on input "IPI" at bounding box center [356, 147] width 130 height 21
click at [430, 188] on button "Continue" at bounding box center [418, 191] width 44 height 18
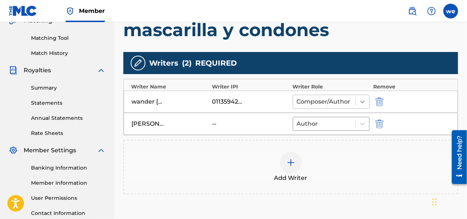
click at [362, 102] on icon at bounding box center [363, 102] width 4 height 3
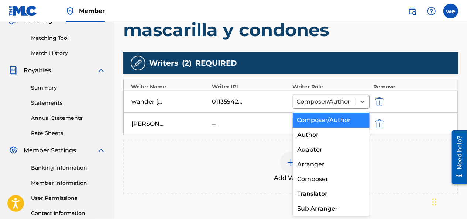
click at [336, 117] on div "Composer/Author" at bounding box center [331, 120] width 77 height 15
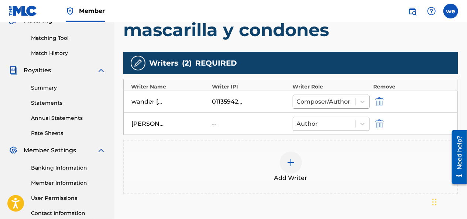
click at [323, 121] on div at bounding box center [324, 124] width 55 height 10
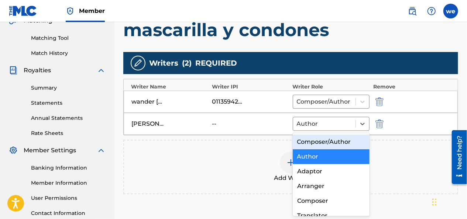
click at [327, 143] on div "Composer/Author" at bounding box center [331, 142] width 77 height 15
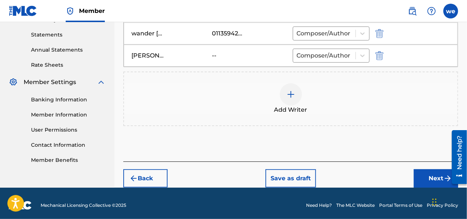
scroll to position [253, 0]
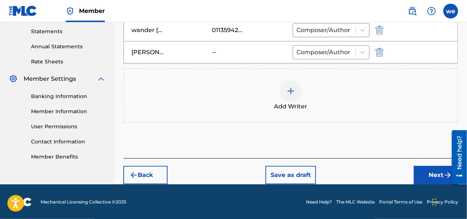
click at [435, 176] on button "Next" at bounding box center [436, 175] width 44 height 18
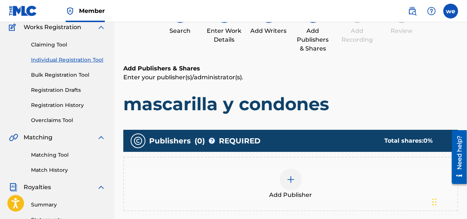
scroll to position [107, 0]
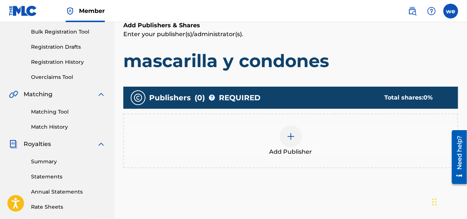
click at [299, 139] on div at bounding box center [291, 137] width 22 height 22
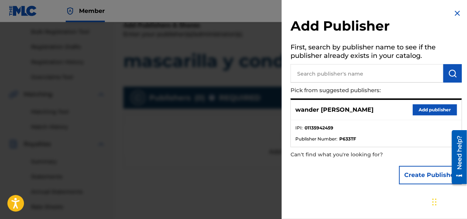
click at [425, 112] on button "Add publisher" at bounding box center [435, 110] width 44 height 11
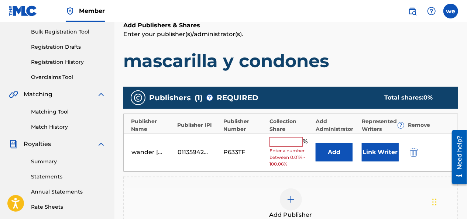
click at [287, 138] on input "text" at bounding box center [286, 142] width 33 height 10
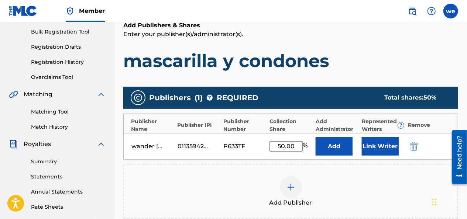
type input "50.00"
click at [326, 146] on button "Add" at bounding box center [334, 146] width 37 height 18
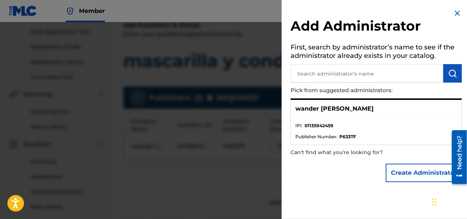
click at [453, 13] on img at bounding box center [457, 13] width 9 height 9
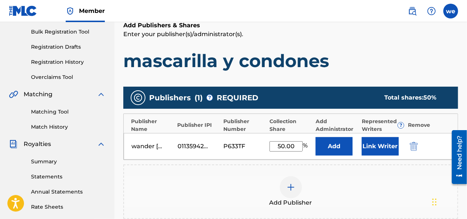
click at [370, 143] on button "Link Writer" at bounding box center [380, 146] width 37 height 18
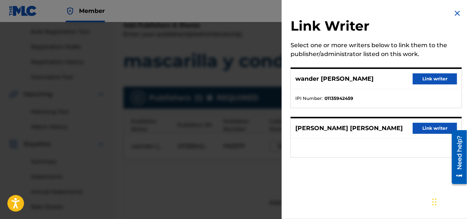
click at [429, 128] on button "Link writer" at bounding box center [435, 128] width 44 height 11
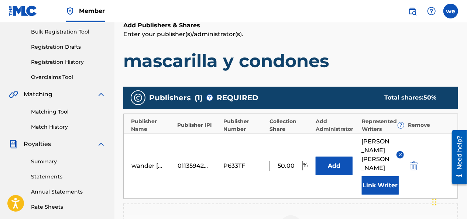
click at [380, 180] on button "Link Writer" at bounding box center [380, 186] width 37 height 18
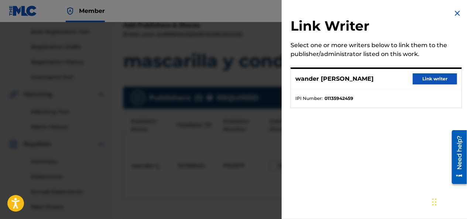
click at [425, 78] on button "Link writer" at bounding box center [435, 79] width 44 height 11
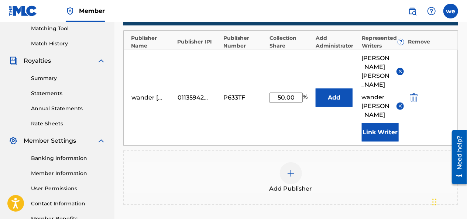
scroll to position [181, 0]
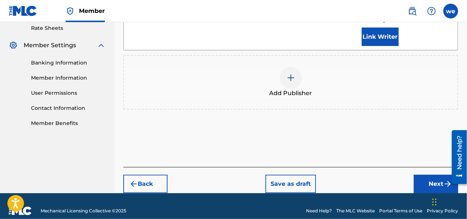
click at [432, 175] on button "Next" at bounding box center [436, 184] width 44 height 18
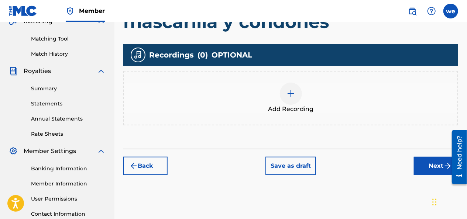
scroll to position [144, 0]
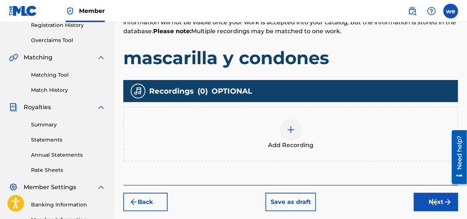
click at [291, 130] on img at bounding box center [291, 130] width 9 height 9
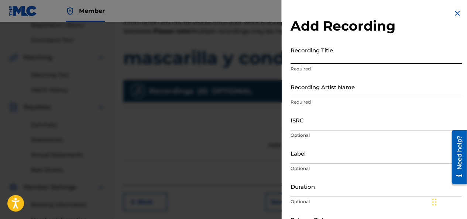
click at [308, 60] on input "Recording Title" at bounding box center [376, 53] width 171 height 21
type input "mascarilla y condones"
click at [328, 95] on input "Recording Artist Name" at bounding box center [376, 86] width 171 height 21
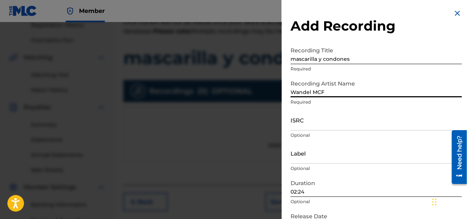
click at [287, 139] on div "Add Recording Recording Title mascarilla y condones Required Recording Artist N…" at bounding box center [376, 135] width 189 height 270
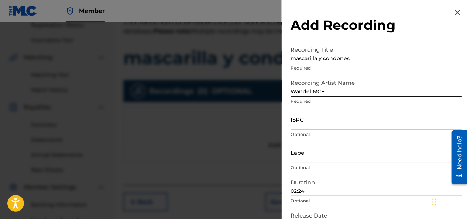
scroll to position [0, 0]
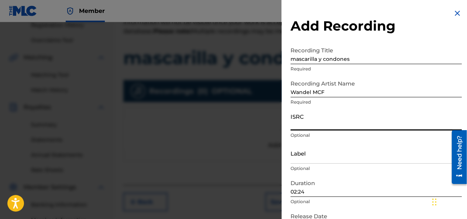
paste input "QZES82134550"
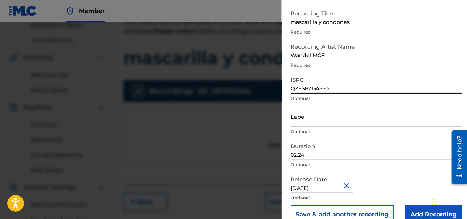
scroll to position [51, 0]
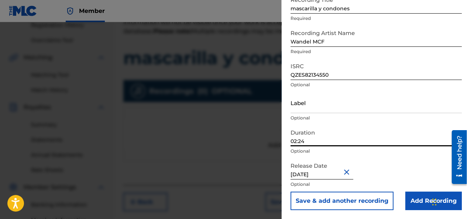
click at [294, 144] on input "02:24" at bounding box center [376, 136] width 171 height 21
drag, startPoint x: 305, startPoint y: 141, endPoint x: 299, endPoint y: 145, distance: 6.7
click at [299, 145] on input "03:24" at bounding box center [376, 136] width 171 height 21
click at [327, 173] on input "[DATE]" at bounding box center [322, 169] width 63 height 21
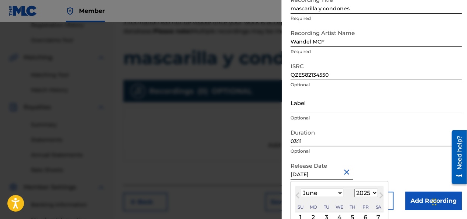
click at [360, 194] on select "1899 1900 1901 1902 1903 1904 1905 1906 1907 1908 1909 1910 1911 1912 1913 1914…" at bounding box center [367, 193] width 24 height 8
click at [355, 189] on select "1899 1900 1901 1902 1903 1904 1905 1906 1907 1908 1909 1910 1911 1912 1913 1914…" at bounding box center [367, 193] width 24 height 8
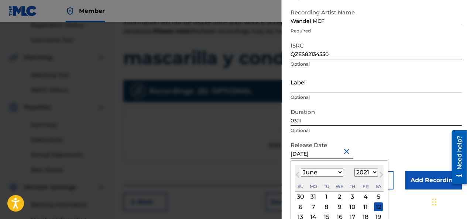
scroll to position [88, 0]
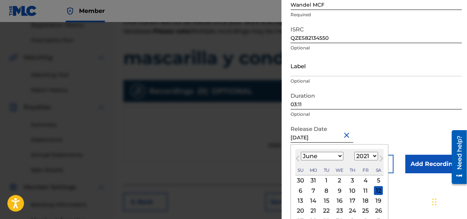
click at [317, 154] on select "January February March April May June July August September October November De…" at bounding box center [322, 156] width 42 height 8
click at [301, 152] on select "January February March April May June July August September October November De…" at bounding box center [322, 156] width 42 height 8
click at [341, 192] on div "7" at bounding box center [340, 191] width 9 height 9
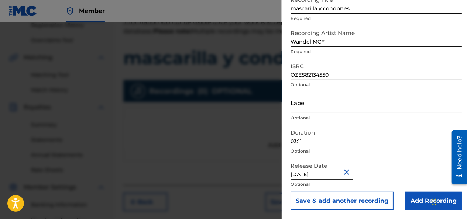
scroll to position [51, 0]
click at [419, 205] on input "Add Recording" at bounding box center [434, 201] width 57 height 18
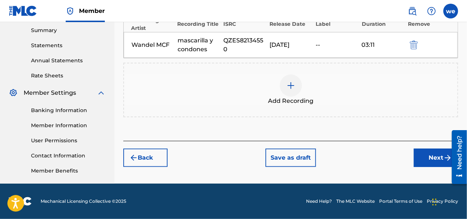
click at [423, 159] on button "Next" at bounding box center [436, 158] width 44 height 18
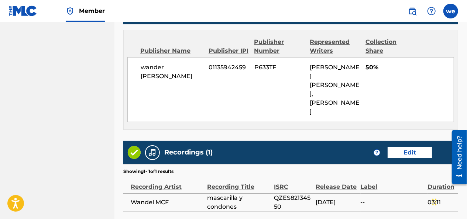
scroll to position [512, 0]
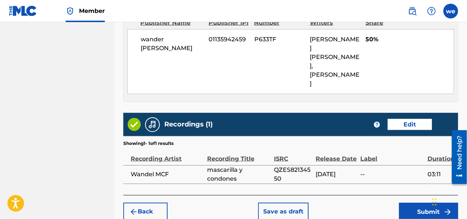
click at [423, 203] on button "Submit" at bounding box center [428, 212] width 59 height 18
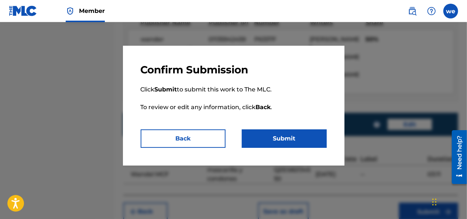
click at [290, 140] on button "Submit" at bounding box center [284, 139] width 85 height 18
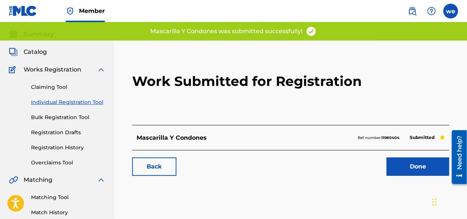
scroll to position [74, 0]
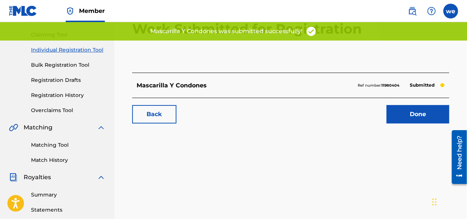
click at [418, 108] on link "Done" at bounding box center [418, 114] width 63 height 18
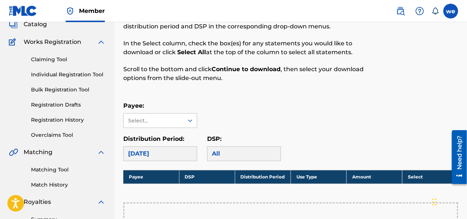
scroll to position [74, 0]
